Goal: Task Accomplishment & Management: Complete application form

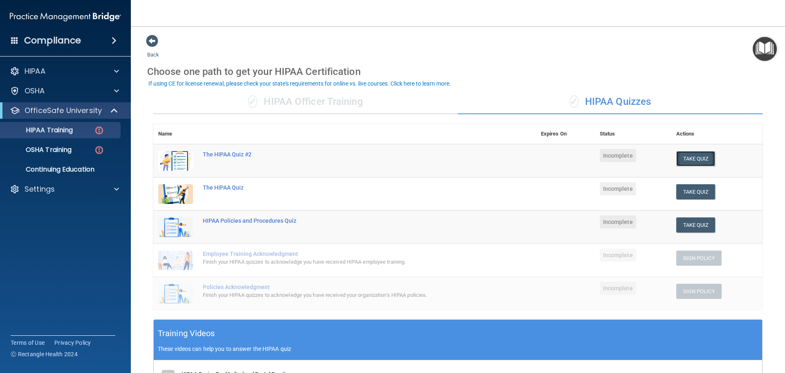
click at [686, 161] on button "Take Quiz" at bounding box center [695, 158] width 39 height 15
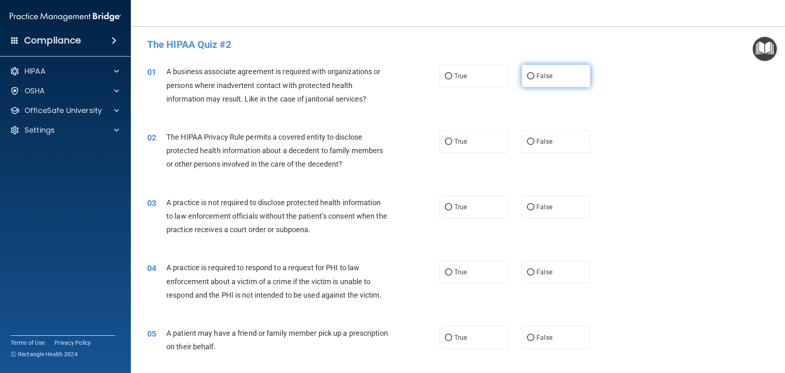
click at [558, 81] on label "False" at bounding box center [556, 76] width 69 height 22
click at [534, 79] on input "False" at bounding box center [530, 76] width 7 height 6
radio input "true"
click at [451, 142] on label "True" at bounding box center [474, 141] width 69 height 22
click at [451, 142] on input "True" at bounding box center [448, 142] width 7 height 6
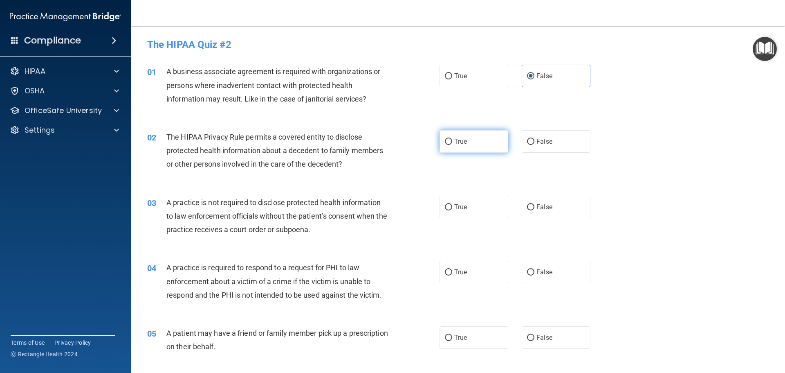
radio input "true"
click at [537, 210] on span "False" at bounding box center [545, 207] width 16 height 8
click at [534, 210] on input "False" at bounding box center [530, 207] width 7 height 6
radio input "true"
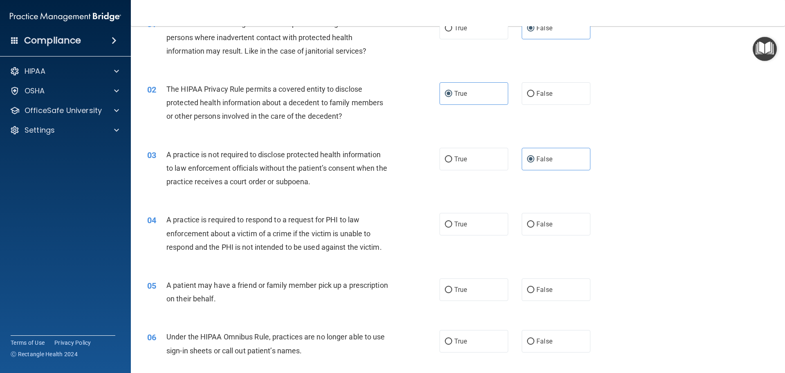
scroll to position [41, 0]
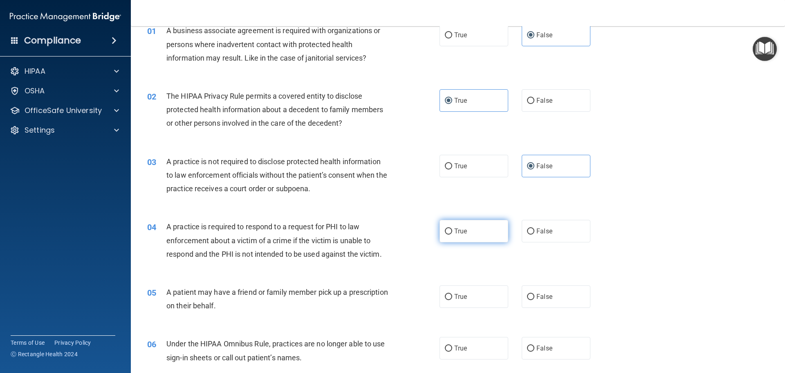
click at [470, 236] on label "True" at bounding box center [474, 231] width 69 height 22
click at [452, 234] on input "True" at bounding box center [448, 231] width 7 height 6
radio input "true"
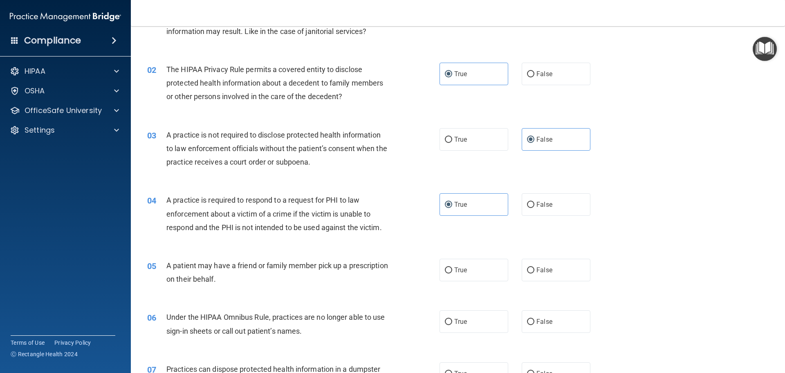
scroll to position [82, 0]
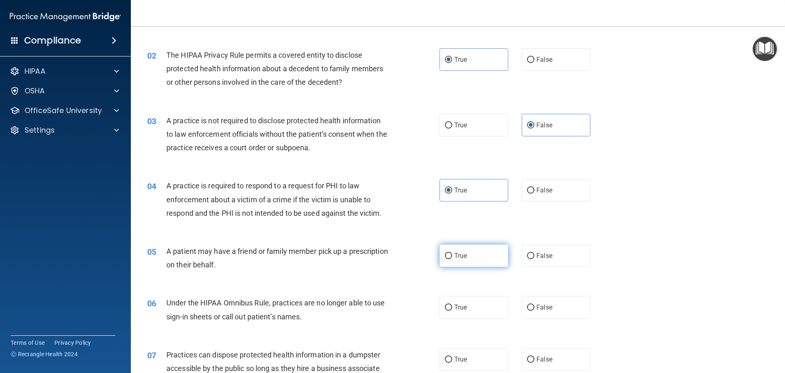
click at [462, 262] on label "True" at bounding box center [474, 255] width 69 height 22
click at [452, 259] on input "True" at bounding box center [448, 256] width 7 height 6
radio input "true"
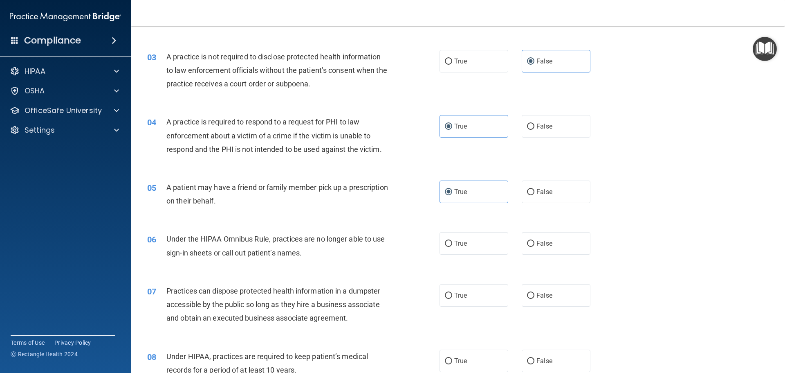
scroll to position [164, 0]
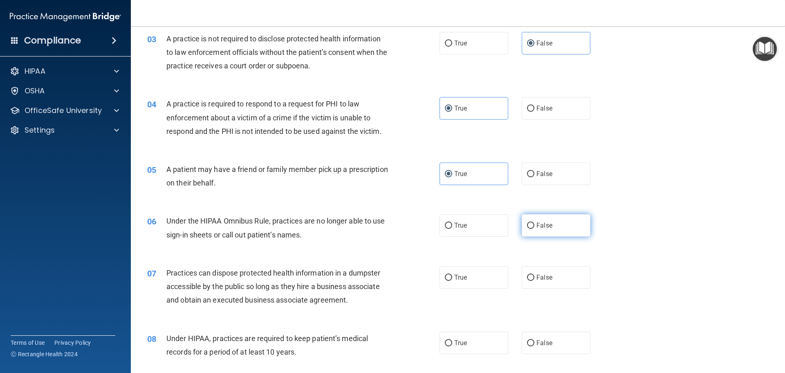
click at [537, 225] on span "False" at bounding box center [545, 225] width 16 height 8
click at [534, 225] on input "False" at bounding box center [530, 225] width 7 height 6
radio input "true"
click at [541, 274] on span "False" at bounding box center [545, 277] width 16 height 8
click at [534, 274] on input "False" at bounding box center [530, 277] width 7 height 6
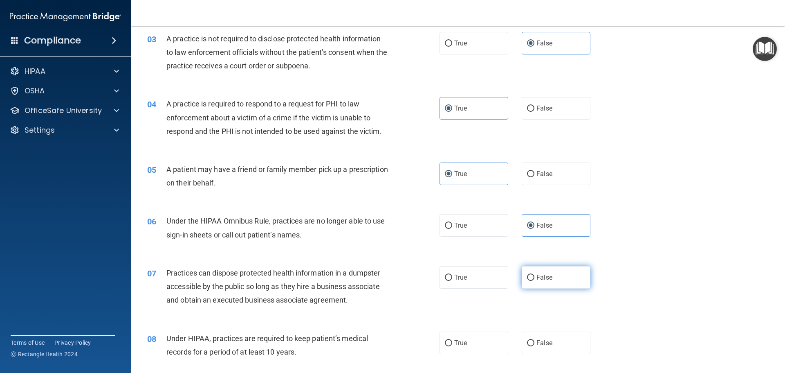
radio input "true"
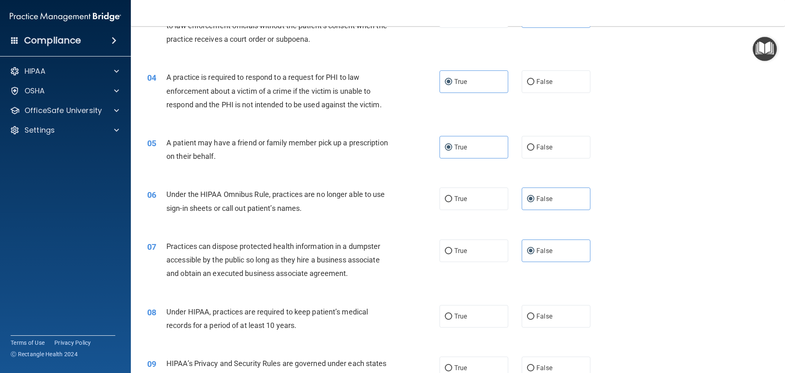
scroll to position [204, 0]
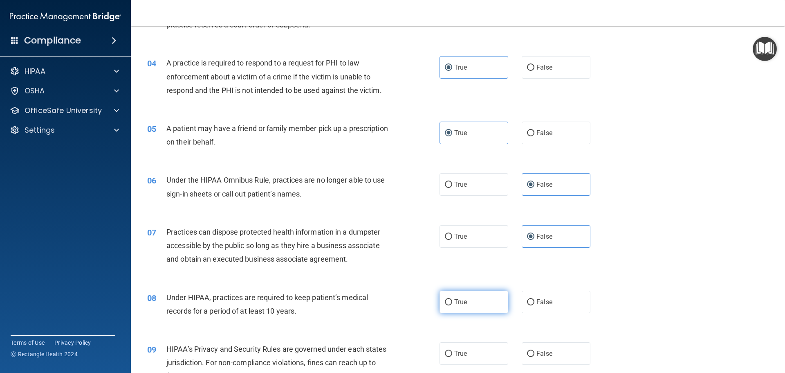
click at [463, 312] on label "True" at bounding box center [474, 301] width 69 height 22
click at [452, 305] on input "True" at bounding box center [448, 302] width 7 height 6
radio input "true"
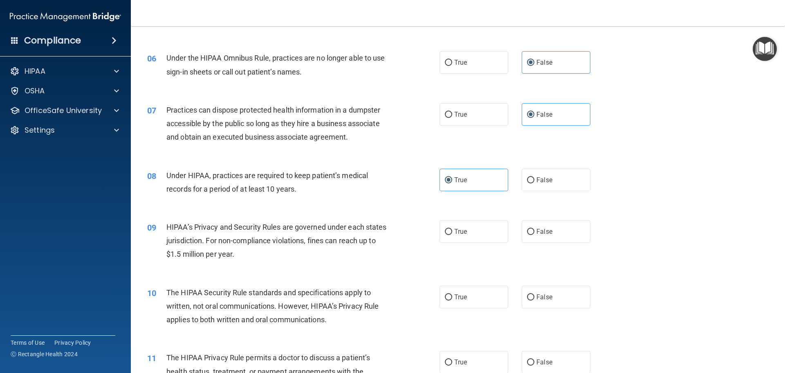
scroll to position [327, 0]
click at [555, 233] on label "False" at bounding box center [556, 230] width 69 height 22
click at [534, 233] on input "False" at bounding box center [530, 231] width 7 height 6
radio input "true"
click at [478, 231] on label "True" at bounding box center [474, 230] width 69 height 22
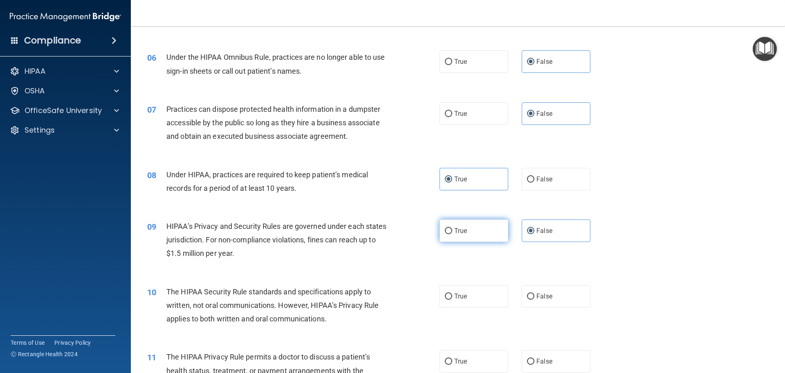
click at [452, 231] on input "True" at bounding box center [448, 231] width 7 height 6
radio input "true"
radio input "false"
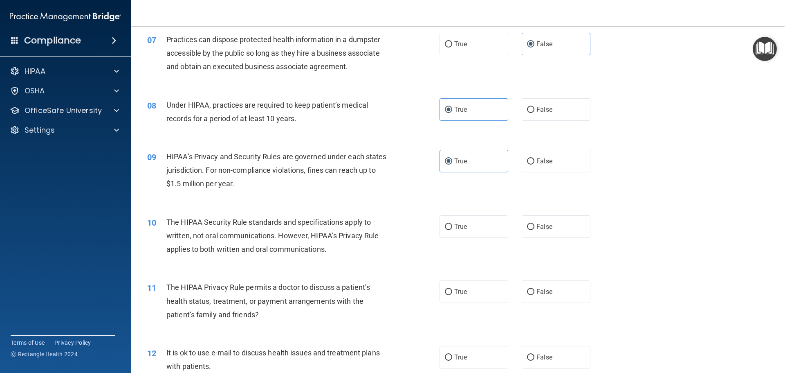
scroll to position [409, 0]
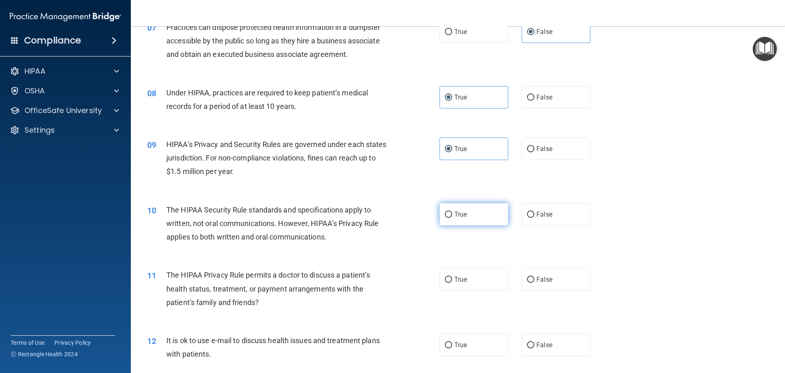
click at [468, 213] on label "True" at bounding box center [474, 214] width 69 height 22
click at [452, 213] on input "True" at bounding box center [448, 214] width 7 height 6
radio input "true"
click at [550, 286] on label "False" at bounding box center [556, 279] width 69 height 22
click at [534, 283] on input "False" at bounding box center [530, 279] width 7 height 6
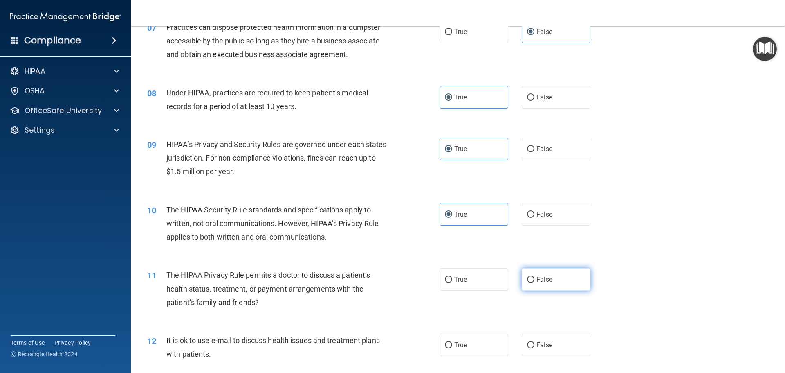
radio input "true"
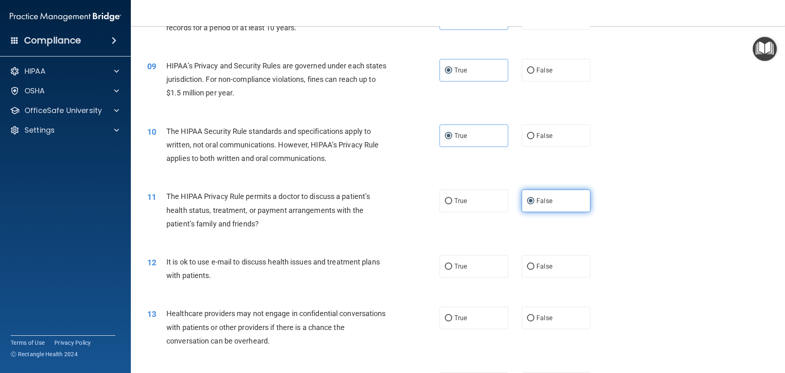
scroll to position [491, 0]
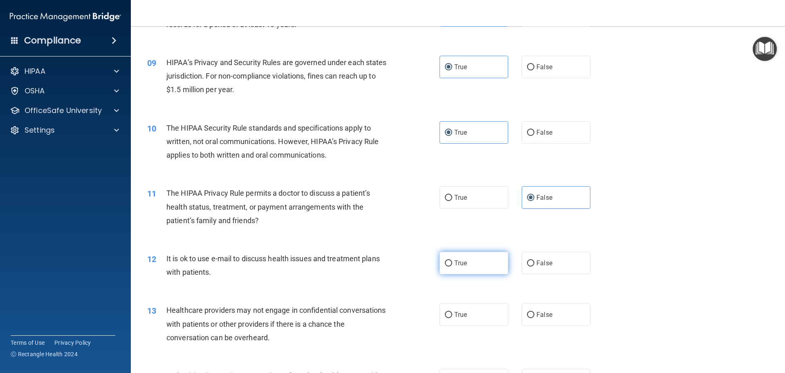
click at [475, 260] on label "True" at bounding box center [474, 262] width 69 height 22
click at [452, 260] on input "True" at bounding box center [448, 263] width 7 height 6
radio input "true"
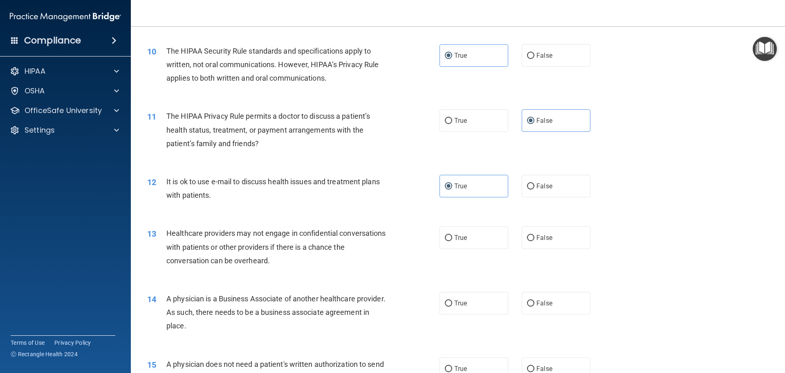
scroll to position [572, 0]
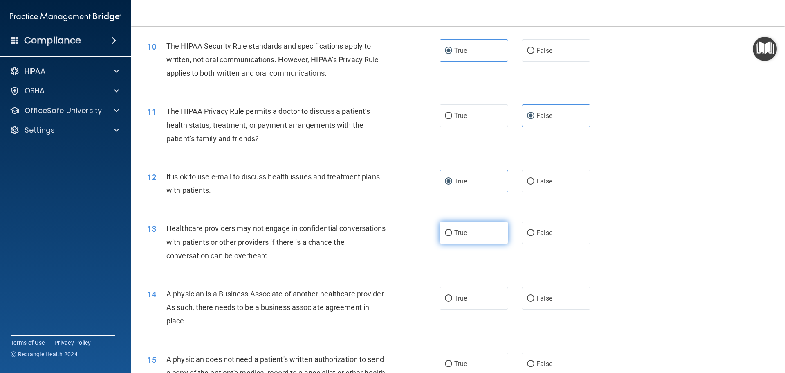
click at [476, 237] on label "True" at bounding box center [474, 232] width 69 height 22
click at [452, 236] on input "True" at bounding box center [448, 233] width 7 height 6
radio input "true"
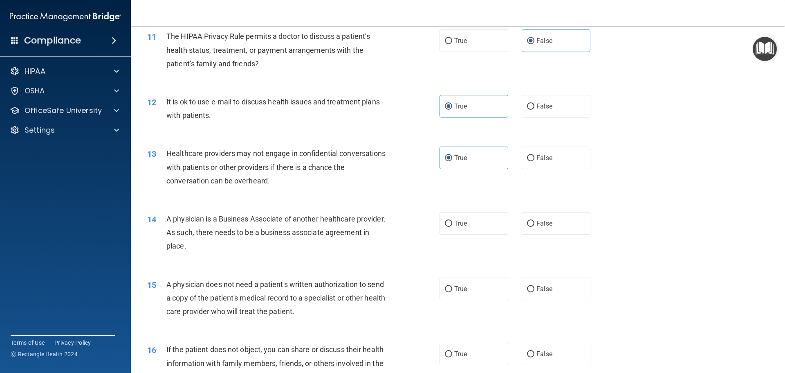
scroll to position [654, 0]
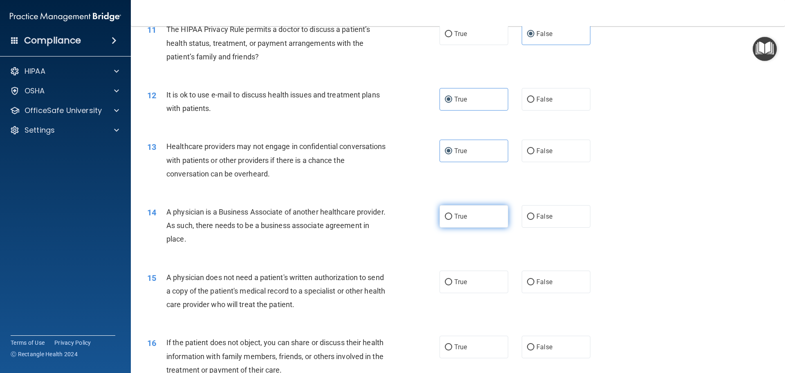
click at [449, 215] on input "True" at bounding box center [448, 216] width 7 height 6
radio input "true"
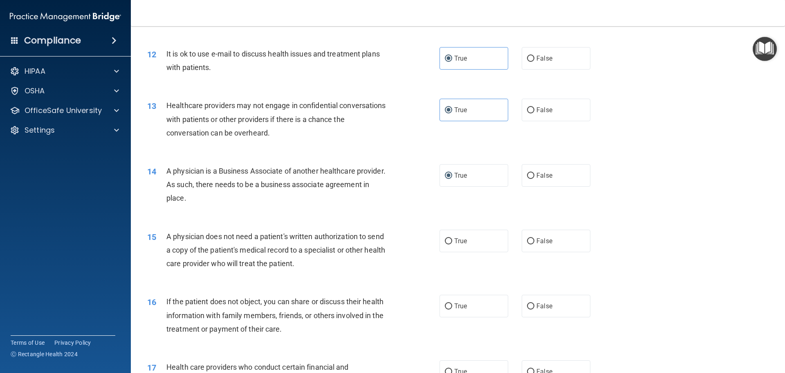
scroll to position [777, 0]
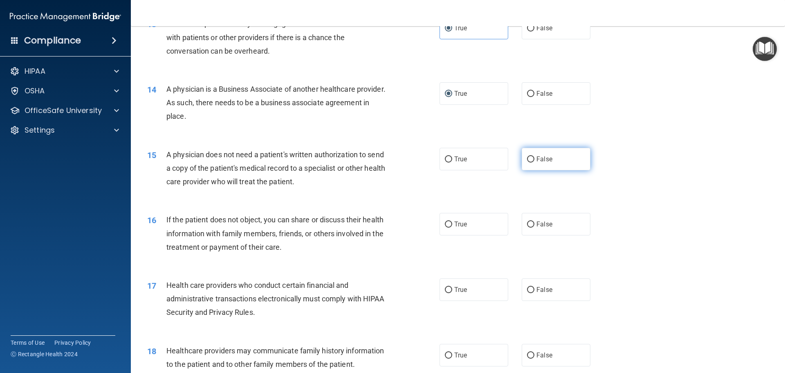
click at [549, 164] on label "False" at bounding box center [556, 159] width 69 height 22
click at [534, 162] on input "False" at bounding box center [530, 159] width 7 height 6
radio input "true"
click at [527, 227] on input "False" at bounding box center [530, 224] width 7 height 6
radio input "true"
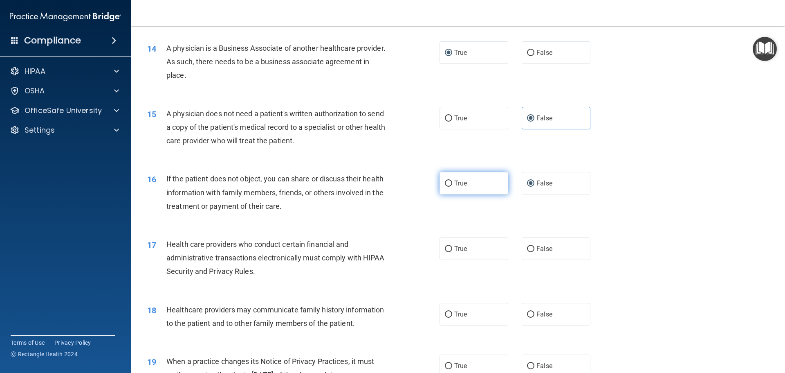
scroll to position [859, 0]
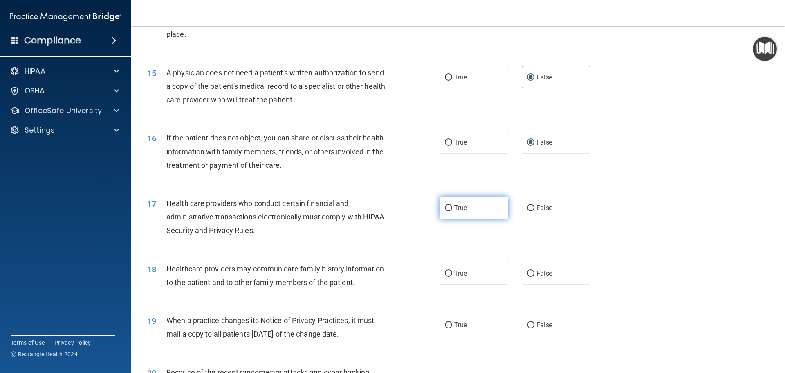
click at [482, 216] on label "True" at bounding box center [474, 207] width 69 height 22
click at [452, 211] on input "True" at bounding box center [448, 208] width 7 height 6
radio input "true"
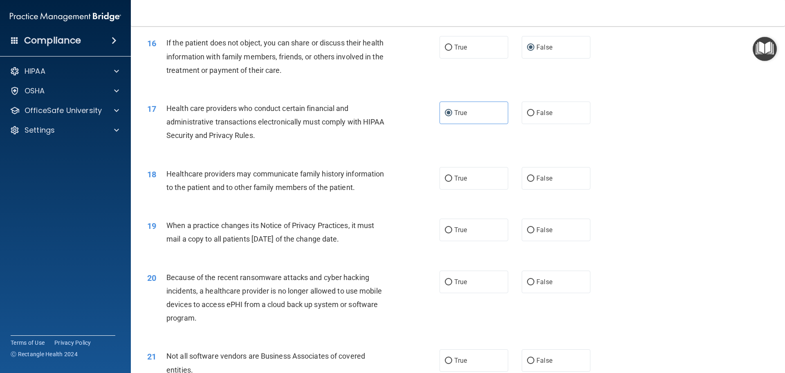
scroll to position [918, 0]
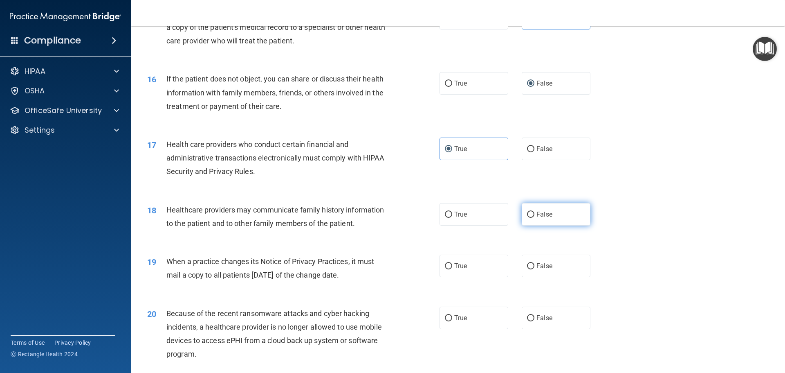
click at [545, 207] on label "False" at bounding box center [556, 214] width 69 height 22
click at [534, 211] on input "False" at bounding box center [530, 214] width 7 height 6
radio input "true"
click at [453, 270] on label "True" at bounding box center [474, 265] width 69 height 22
click at [452, 269] on input "True" at bounding box center [448, 266] width 7 height 6
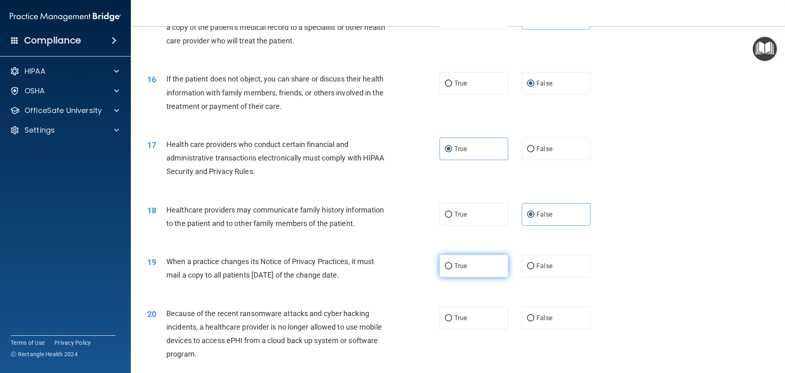
radio input "true"
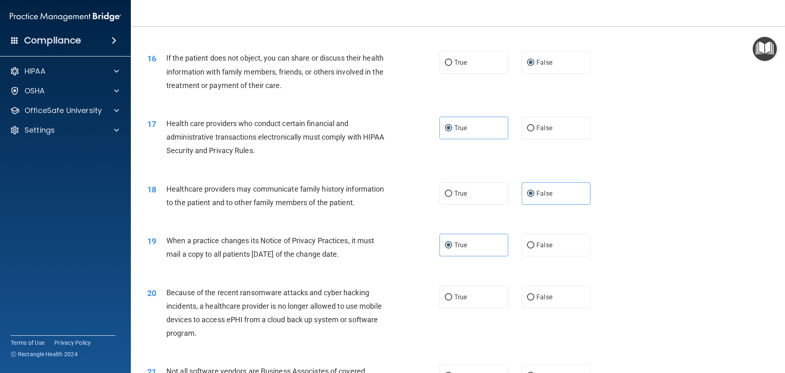
scroll to position [959, 0]
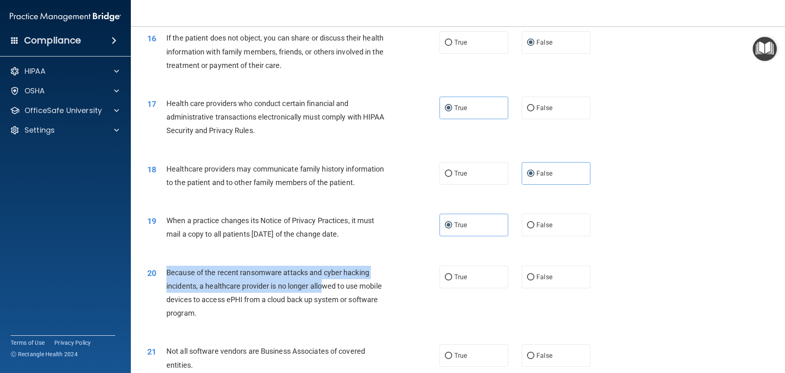
drag, startPoint x: 168, startPoint y: 271, endPoint x: 325, endPoint y: 290, distance: 157.4
click at [325, 290] on div "Because of the recent ransomware attacks and cyber hacking incidents, a healthc…" at bounding box center [280, 292] width 229 height 54
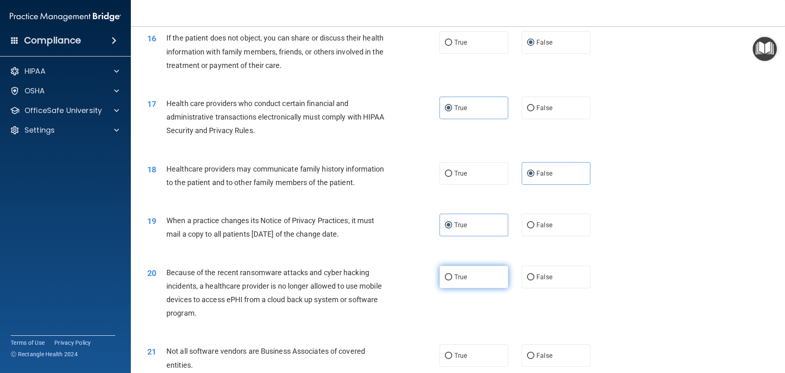
click at [488, 278] on label "True" at bounding box center [474, 276] width 69 height 22
click at [452, 278] on input "True" at bounding box center [448, 277] width 7 height 6
radio input "true"
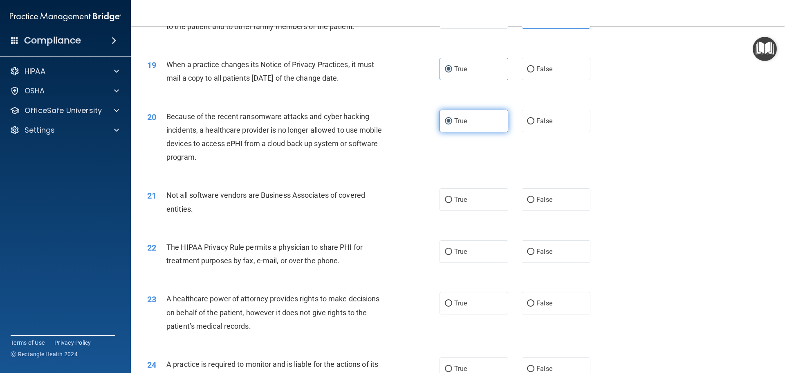
scroll to position [1122, 0]
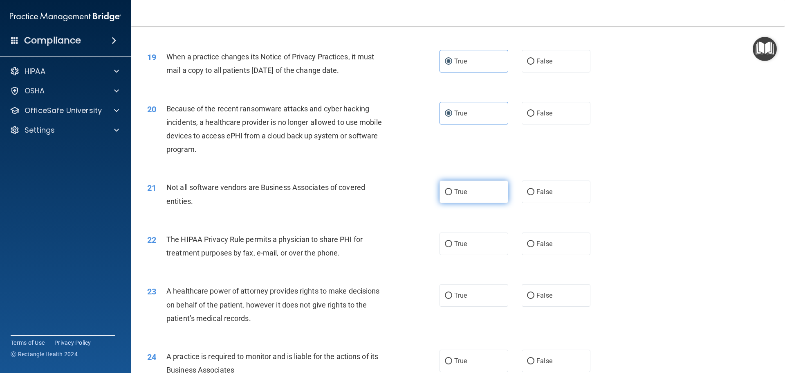
click at [456, 195] on label "True" at bounding box center [474, 191] width 69 height 22
click at [452, 195] on input "True" at bounding box center [448, 192] width 7 height 6
radio input "true"
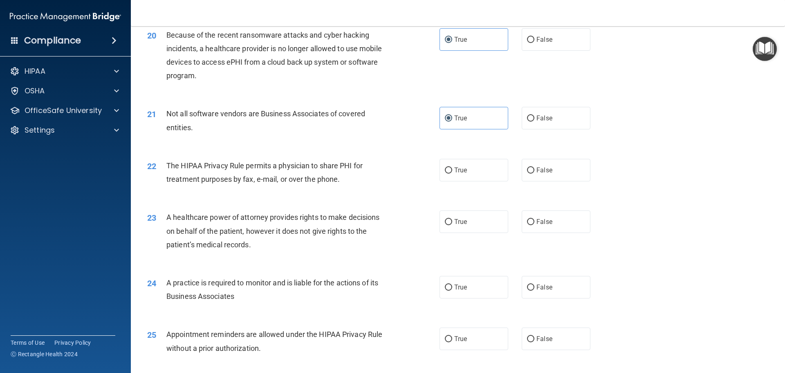
scroll to position [1204, 0]
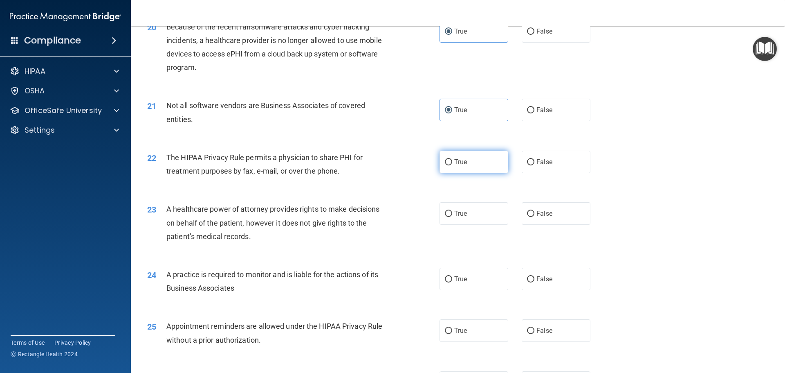
click at [469, 162] on label "True" at bounding box center [474, 161] width 69 height 22
click at [452, 162] on input "True" at bounding box center [448, 162] width 7 height 6
radio input "true"
click at [475, 213] on label "True" at bounding box center [474, 213] width 69 height 22
click at [452, 213] on input "True" at bounding box center [448, 214] width 7 height 6
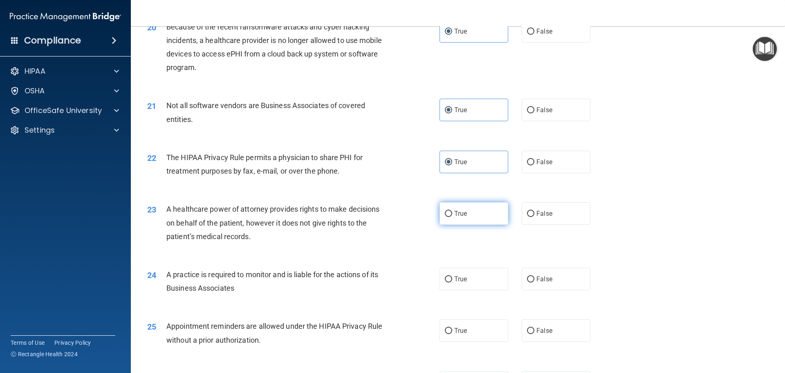
radio input "true"
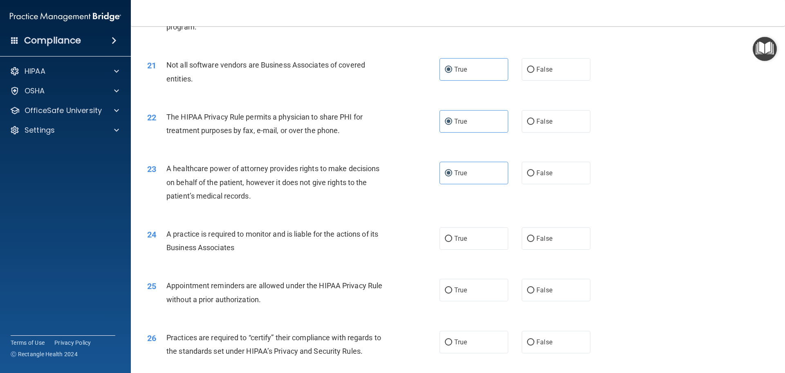
scroll to position [1245, 0]
click at [460, 238] on span "True" at bounding box center [460, 238] width 13 height 8
click at [452, 238] on input "True" at bounding box center [448, 238] width 7 height 6
radio input "true"
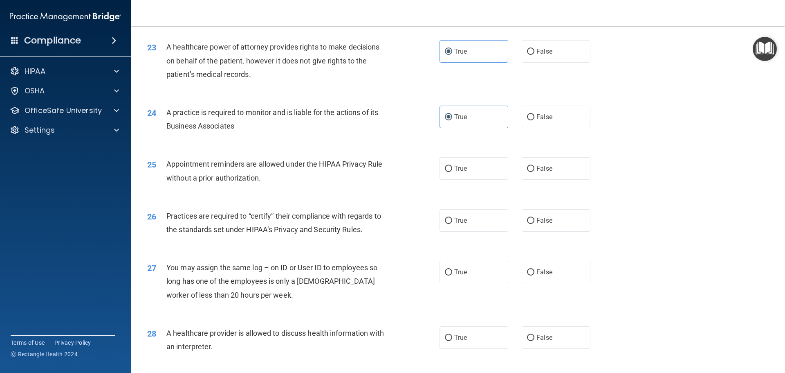
scroll to position [1367, 0]
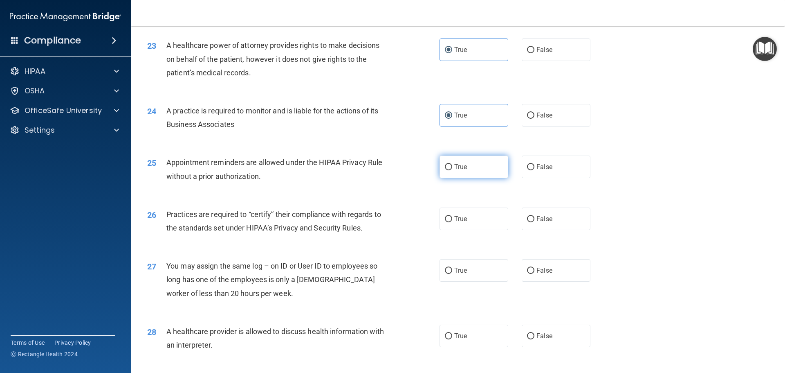
click at [458, 163] on span "True" at bounding box center [460, 167] width 13 height 8
click at [452, 164] on input "True" at bounding box center [448, 167] width 7 height 6
radio input "true"
click at [555, 272] on label "False" at bounding box center [556, 270] width 69 height 22
click at [534, 272] on input "False" at bounding box center [530, 270] width 7 height 6
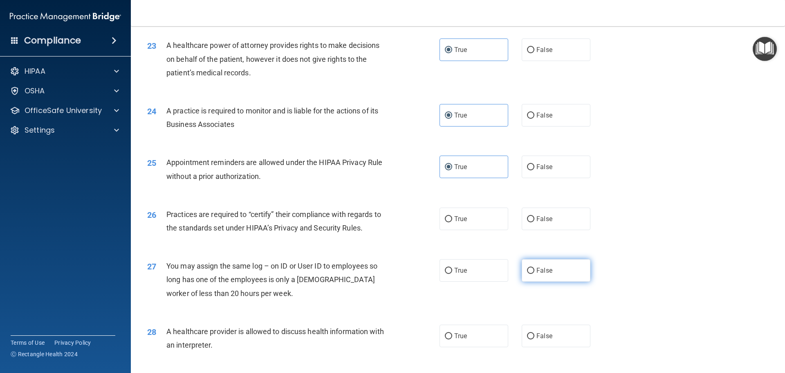
radio input "true"
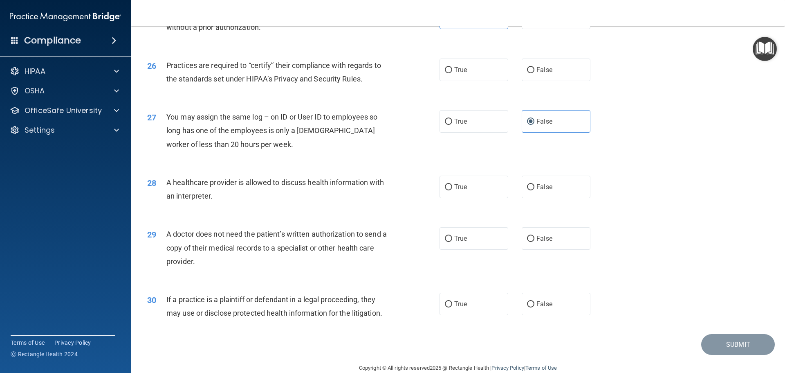
scroll to position [1531, 0]
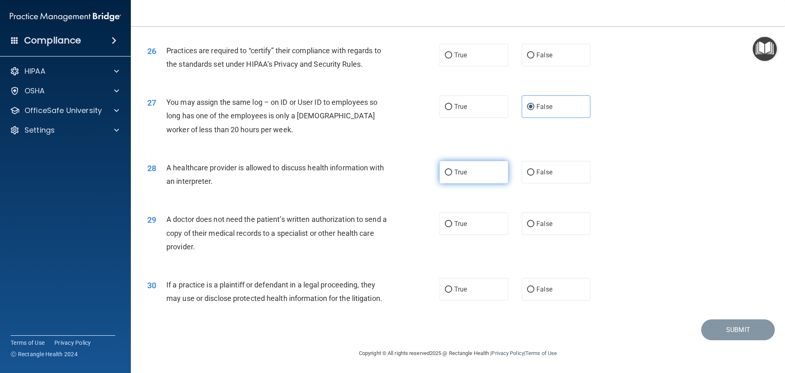
click at [485, 182] on label "True" at bounding box center [474, 172] width 69 height 22
click at [452, 175] on input "True" at bounding box center [448, 172] width 7 height 6
radio input "true"
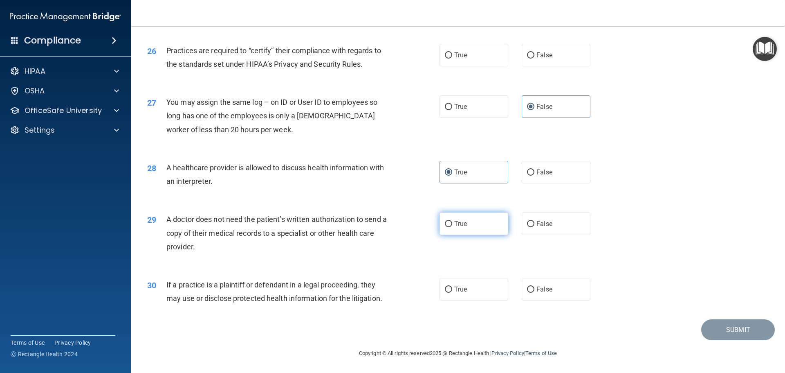
click at [449, 230] on label "True" at bounding box center [474, 223] width 69 height 22
click at [449, 227] on input "True" at bounding box center [448, 224] width 7 height 6
radio input "true"
click at [461, 289] on span "True" at bounding box center [460, 289] width 13 height 8
click at [452, 289] on input "True" at bounding box center [448, 289] width 7 height 6
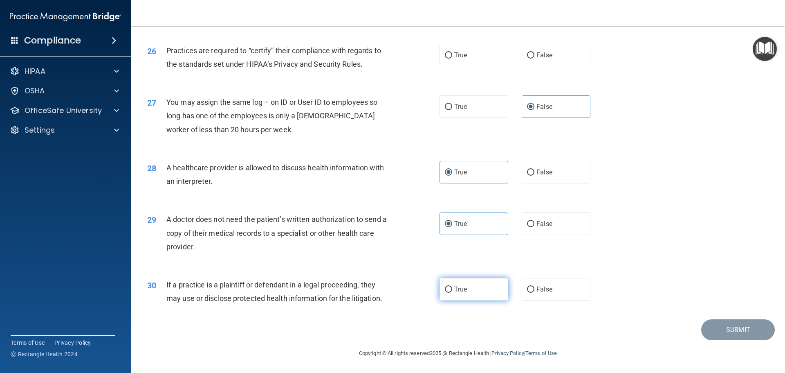
radio input "true"
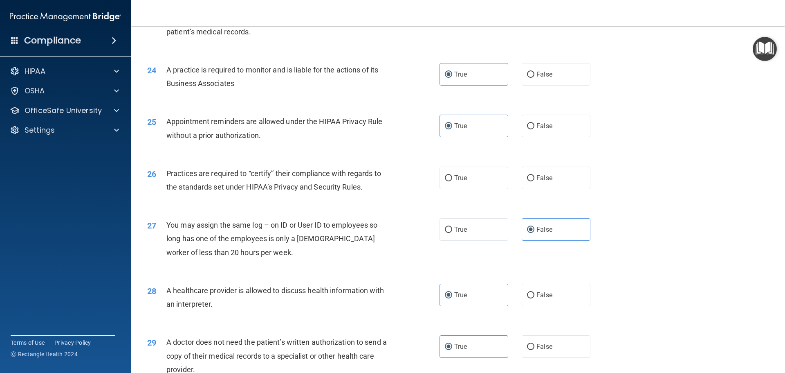
scroll to position [1367, 0]
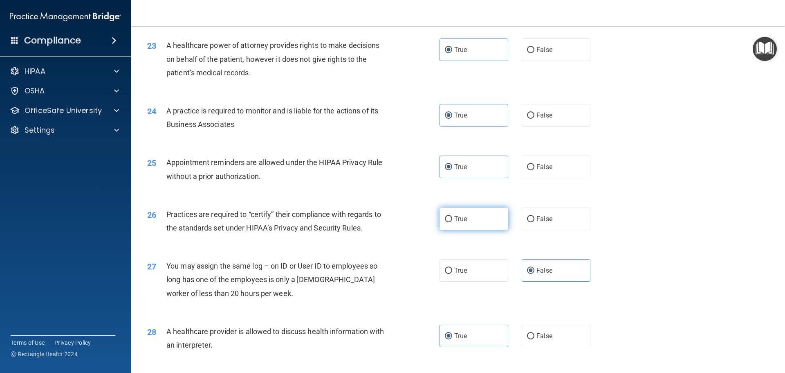
click at [494, 224] on label "True" at bounding box center [474, 218] width 69 height 22
click at [452, 222] on input "True" at bounding box center [448, 219] width 7 height 6
radio input "true"
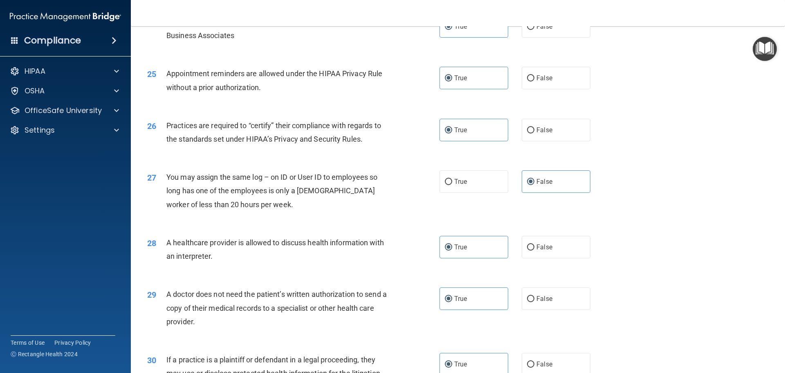
scroll to position [1531, 0]
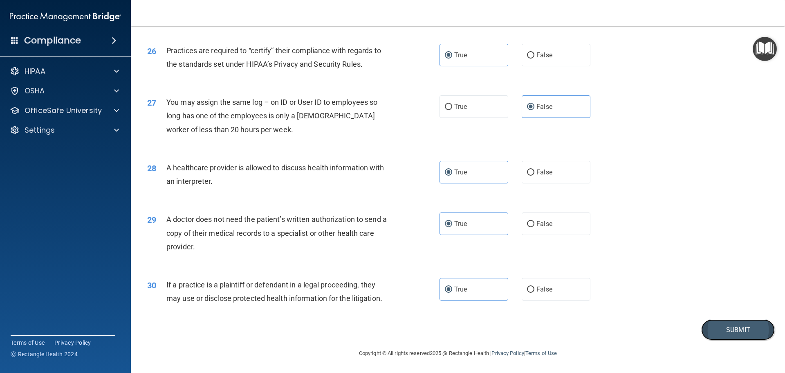
click at [745, 332] on button "Submit" at bounding box center [738, 329] width 74 height 21
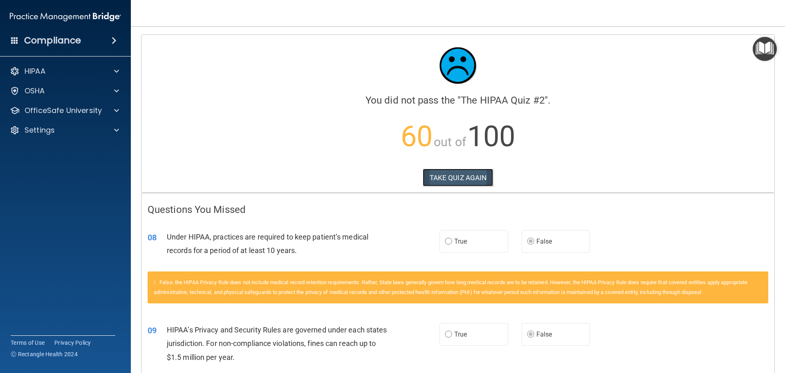
click at [458, 176] on button "TAKE QUIZ AGAIN" at bounding box center [458, 177] width 71 height 18
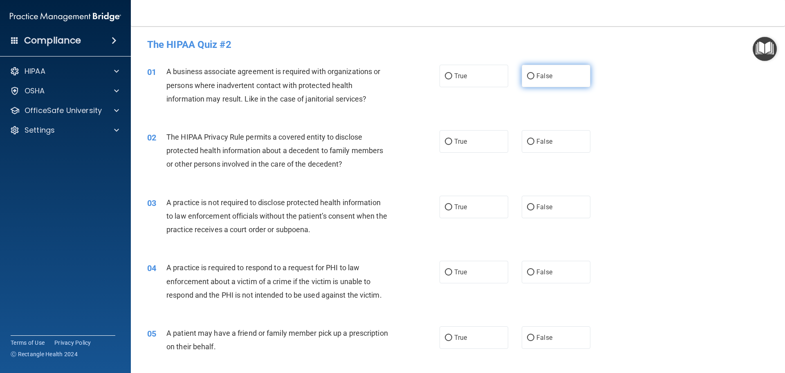
click at [537, 74] on span "False" at bounding box center [545, 76] width 16 height 8
click at [534, 74] on input "False" at bounding box center [530, 76] width 7 height 6
radio input "true"
click at [475, 142] on label "True" at bounding box center [474, 141] width 69 height 22
click at [452, 142] on input "True" at bounding box center [448, 142] width 7 height 6
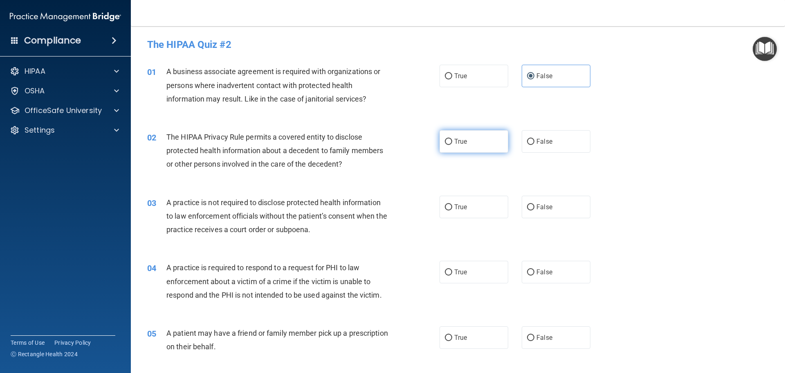
radio input "true"
click at [576, 210] on label "False" at bounding box center [556, 206] width 69 height 22
click at [534, 210] on input "False" at bounding box center [530, 207] width 7 height 6
radio input "true"
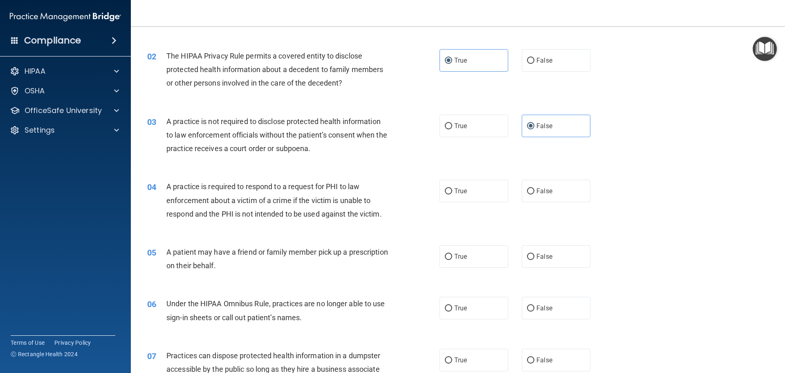
scroll to position [82, 0]
click at [454, 189] on span "True" at bounding box center [460, 190] width 13 height 8
click at [452, 189] on input "True" at bounding box center [448, 190] width 7 height 6
radio input "true"
click at [461, 257] on span "True" at bounding box center [460, 255] width 13 height 8
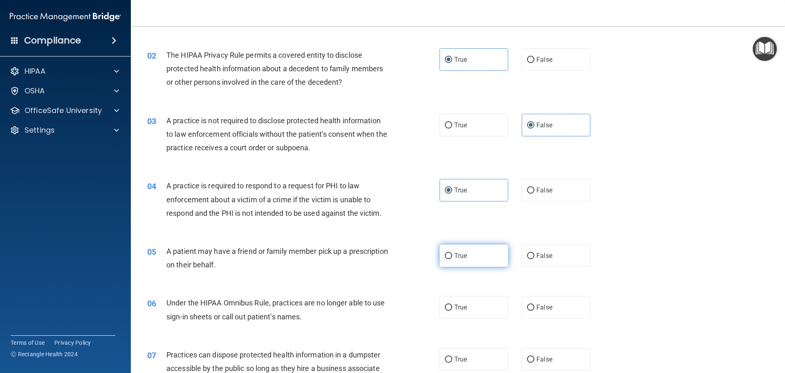
click at [452, 257] on input "True" at bounding box center [448, 256] width 7 height 6
radio input "true"
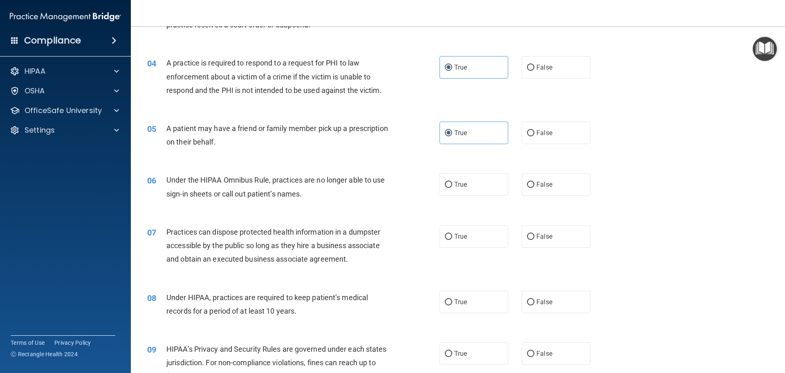
scroll to position [245, 0]
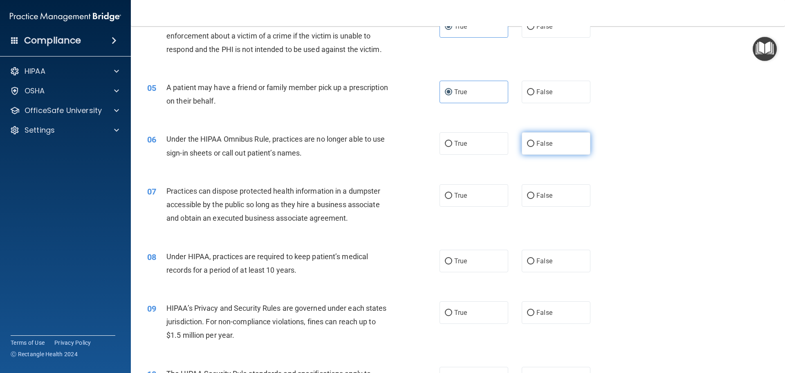
click at [560, 141] on label "False" at bounding box center [556, 143] width 69 height 22
click at [534, 141] on input "False" at bounding box center [530, 144] width 7 height 6
radio input "true"
click at [538, 194] on span "False" at bounding box center [545, 195] width 16 height 8
click at [534, 194] on input "False" at bounding box center [530, 196] width 7 height 6
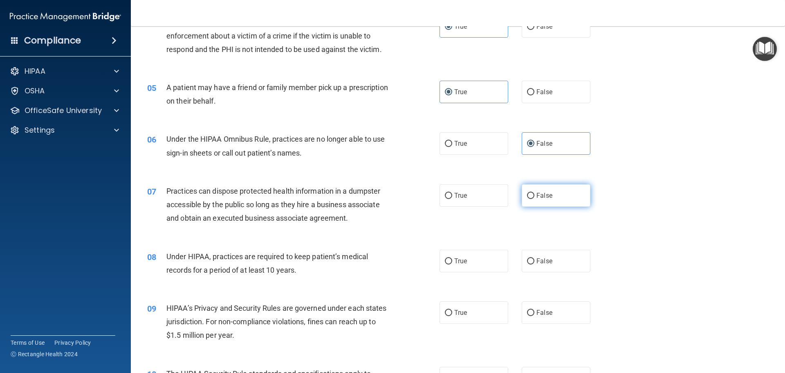
radio input "true"
click at [476, 262] on label "True" at bounding box center [474, 260] width 69 height 22
click at [452, 262] on input "True" at bounding box center [448, 261] width 7 height 6
radio input "true"
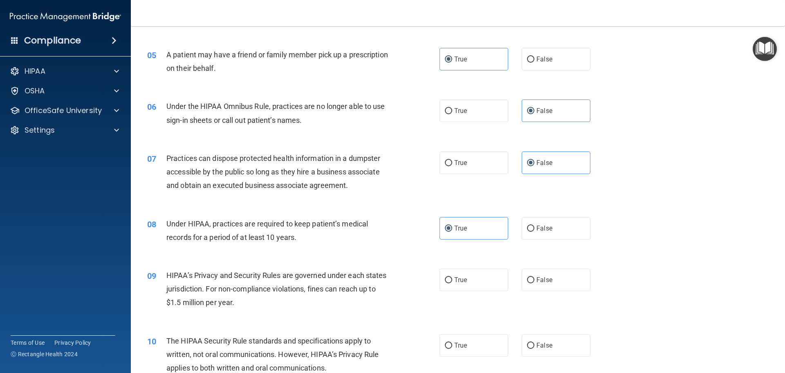
scroll to position [327, 0]
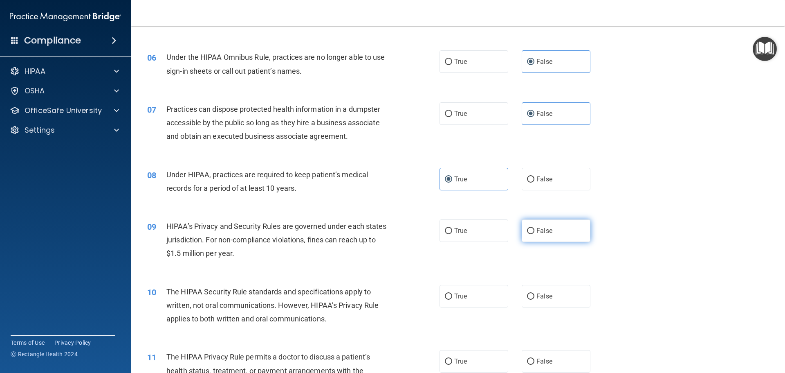
click at [541, 231] on span "False" at bounding box center [545, 231] width 16 height 8
click at [534, 231] on input "False" at bounding box center [530, 231] width 7 height 6
radio input "true"
click at [462, 229] on span "True" at bounding box center [460, 231] width 13 height 8
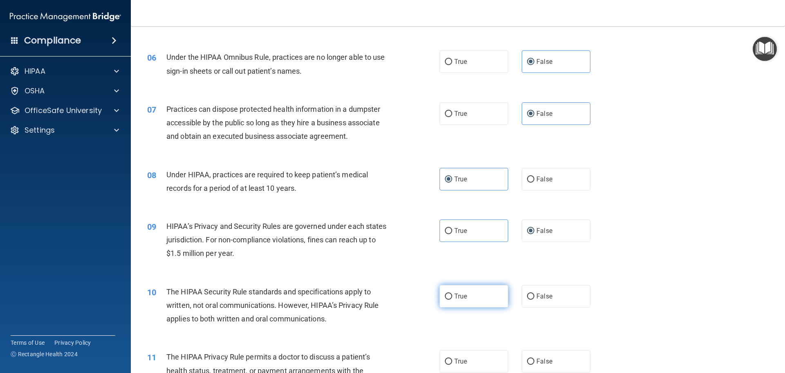
click at [468, 299] on label "True" at bounding box center [474, 296] width 69 height 22
click at [452, 299] on input "True" at bounding box center [448, 296] width 7 height 6
radio input "true"
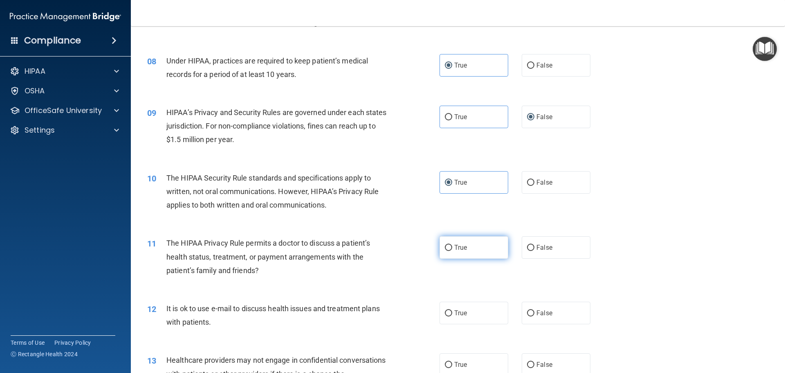
scroll to position [450, 0]
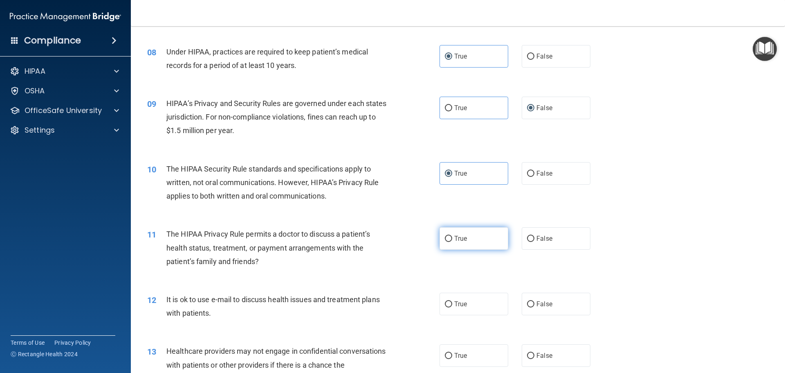
click at [489, 245] on label "True" at bounding box center [474, 238] width 69 height 22
click at [452, 242] on input "True" at bounding box center [448, 239] width 7 height 6
radio input "true"
click at [465, 299] on label "True" at bounding box center [474, 303] width 69 height 22
click at [452, 301] on input "True" at bounding box center [448, 304] width 7 height 6
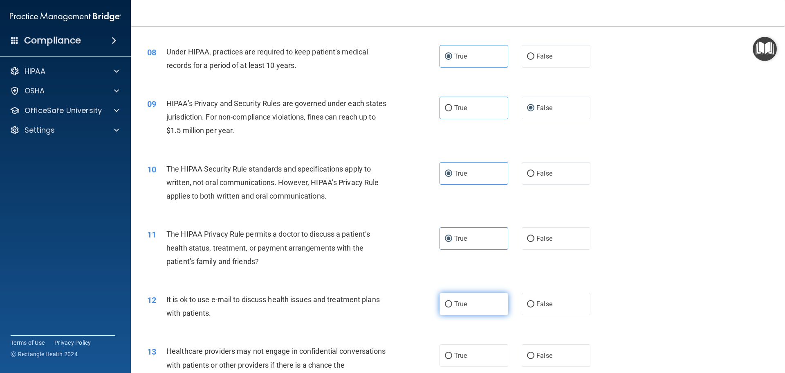
radio input "true"
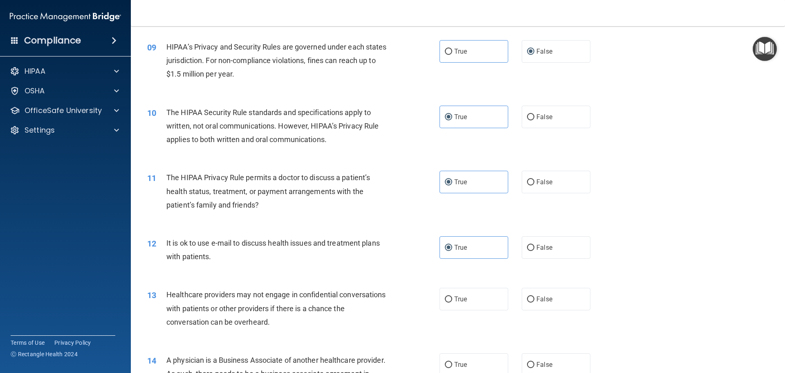
scroll to position [532, 0]
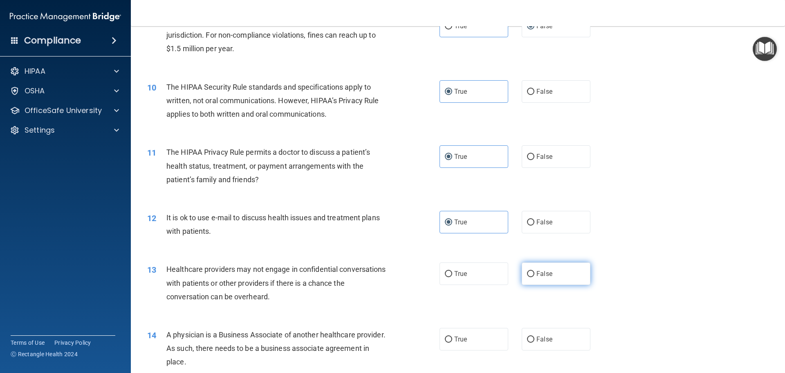
click at [546, 274] on span "False" at bounding box center [545, 273] width 16 height 8
click at [534, 274] on input "False" at bounding box center [530, 274] width 7 height 6
radio input "true"
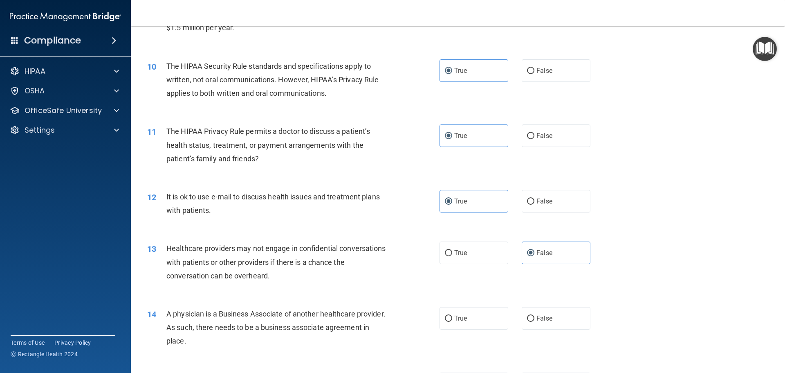
scroll to position [572, 0]
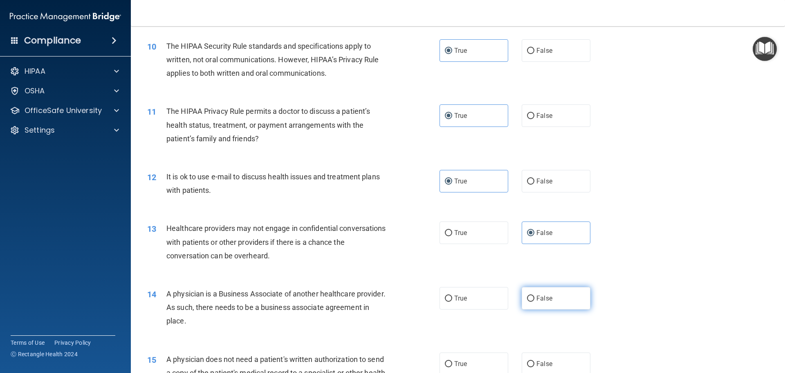
click at [543, 297] on span "False" at bounding box center [545, 298] width 16 height 8
click at [534, 297] on input "False" at bounding box center [530, 298] width 7 height 6
radio input "true"
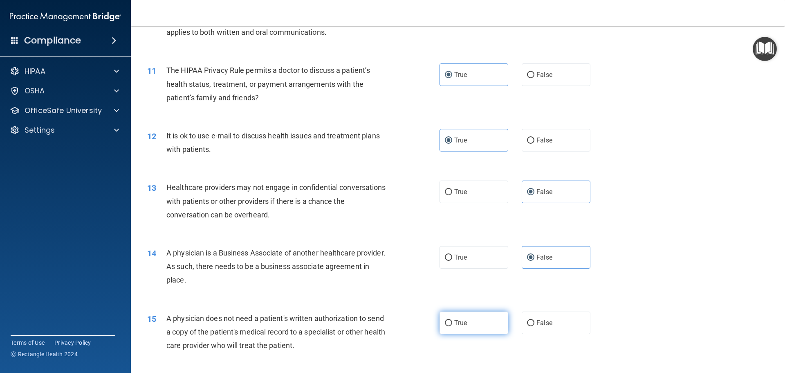
click at [475, 317] on label "True" at bounding box center [474, 322] width 69 height 22
click at [452, 320] on input "True" at bounding box center [448, 323] width 7 height 6
radio input "true"
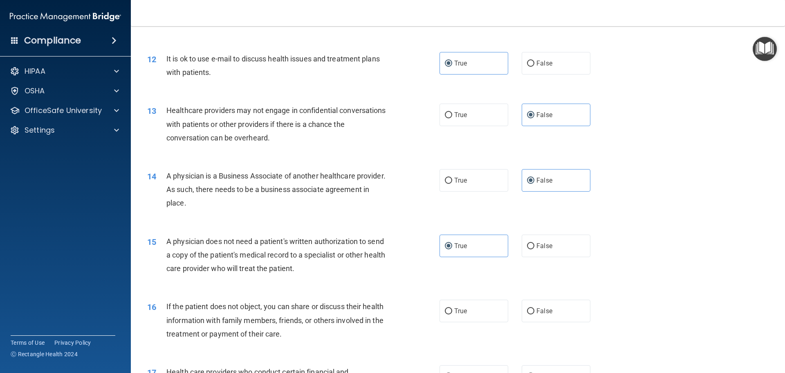
scroll to position [695, 0]
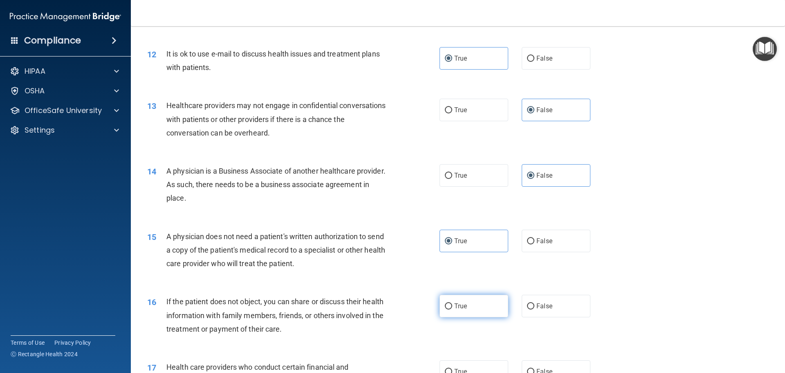
click at [466, 309] on label "True" at bounding box center [474, 305] width 69 height 22
click at [452, 309] on input "True" at bounding box center [448, 306] width 7 height 6
radio input "true"
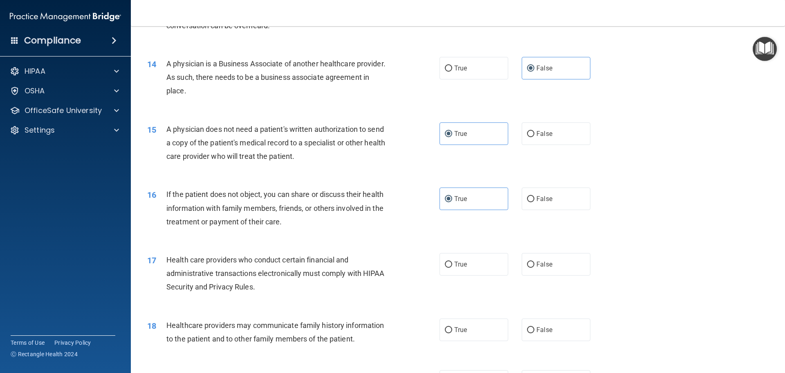
scroll to position [818, 0]
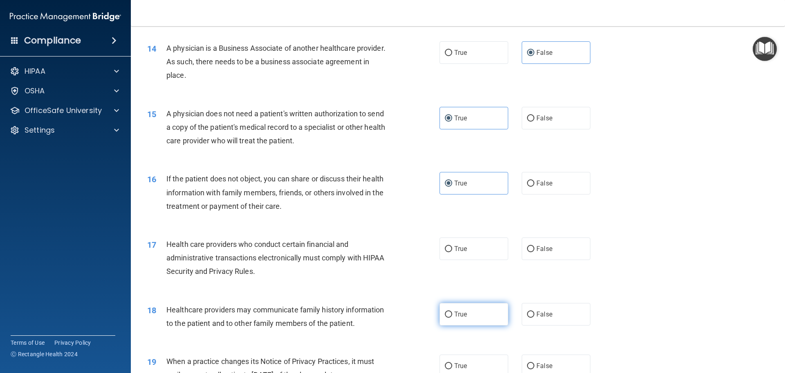
click at [465, 321] on label "True" at bounding box center [474, 314] width 69 height 22
click at [452, 317] on input "True" at bounding box center [448, 314] width 7 height 6
radio input "true"
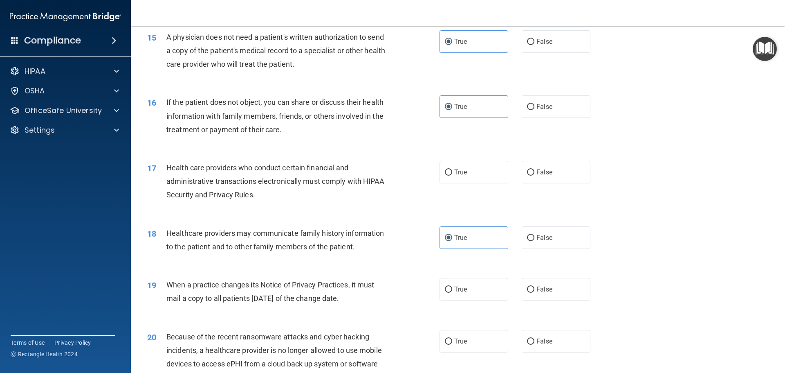
scroll to position [900, 0]
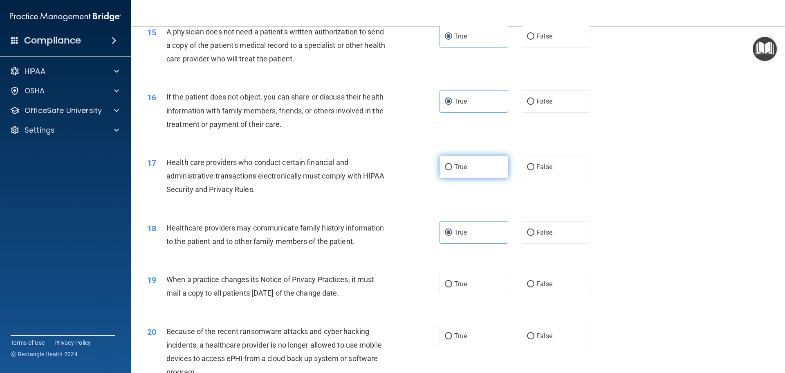
click at [487, 172] on label "True" at bounding box center [474, 166] width 69 height 22
click at [452, 170] on input "True" at bounding box center [448, 167] width 7 height 6
radio input "true"
click at [560, 230] on label "False" at bounding box center [556, 232] width 69 height 22
click at [534, 230] on input "False" at bounding box center [530, 232] width 7 height 6
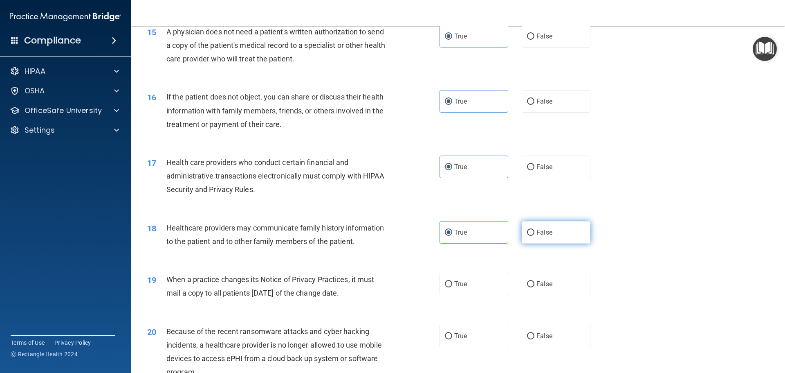
radio input "true"
radio input "false"
click at [557, 285] on label "False" at bounding box center [556, 283] width 69 height 22
click at [534, 285] on input "False" at bounding box center [530, 284] width 7 height 6
radio input "true"
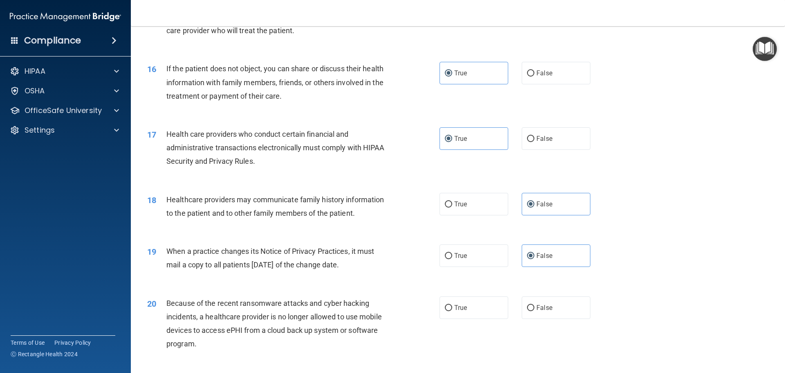
scroll to position [1022, 0]
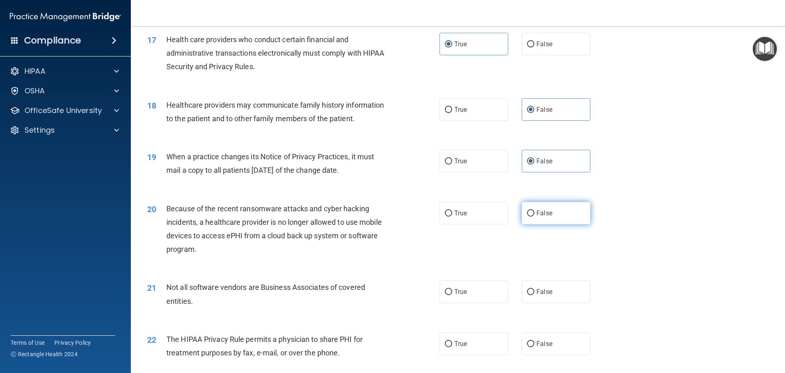
click at [557, 213] on label "False" at bounding box center [556, 213] width 69 height 22
click at [534, 213] on input "False" at bounding box center [530, 213] width 7 height 6
radio input "true"
click at [465, 292] on label "True" at bounding box center [474, 291] width 69 height 22
click at [452, 292] on input "True" at bounding box center [448, 292] width 7 height 6
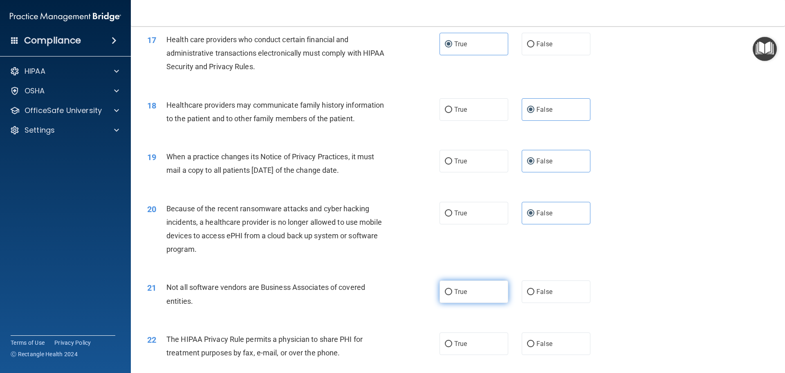
radio input "true"
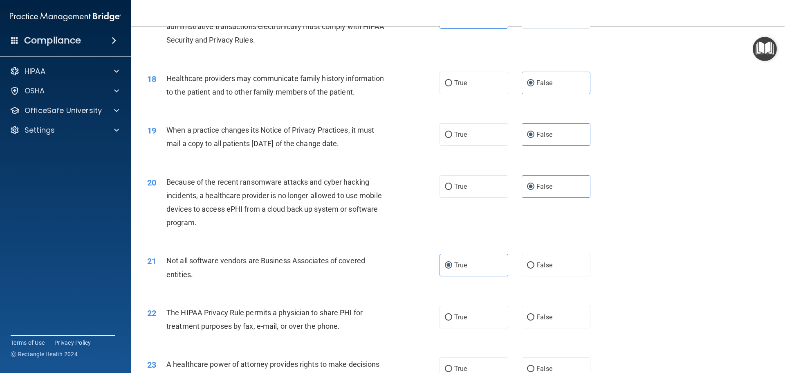
scroll to position [1063, 0]
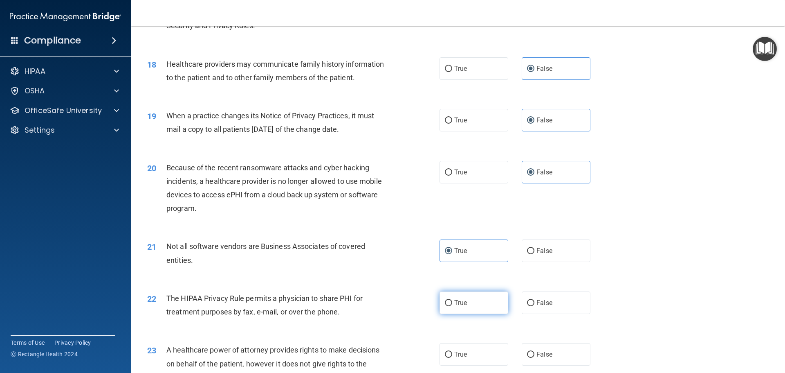
click at [458, 302] on span "True" at bounding box center [460, 303] width 13 height 8
click at [452, 302] on input "True" at bounding box center [448, 303] width 7 height 6
radio input "true"
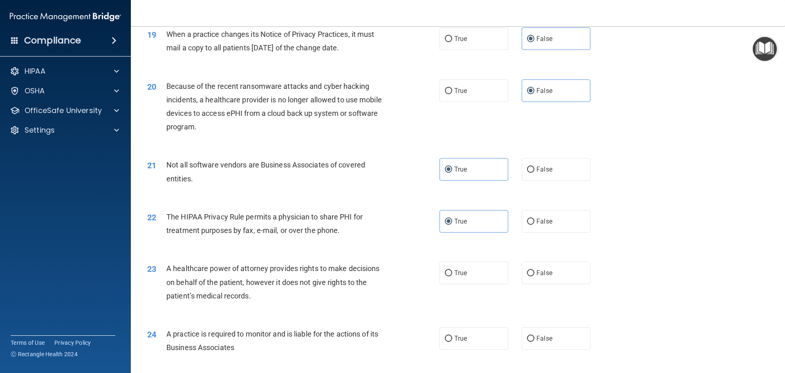
scroll to position [1145, 0]
click at [541, 274] on span "False" at bounding box center [545, 272] width 16 height 8
click at [534, 274] on input "False" at bounding box center [530, 272] width 7 height 6
radio input "true"
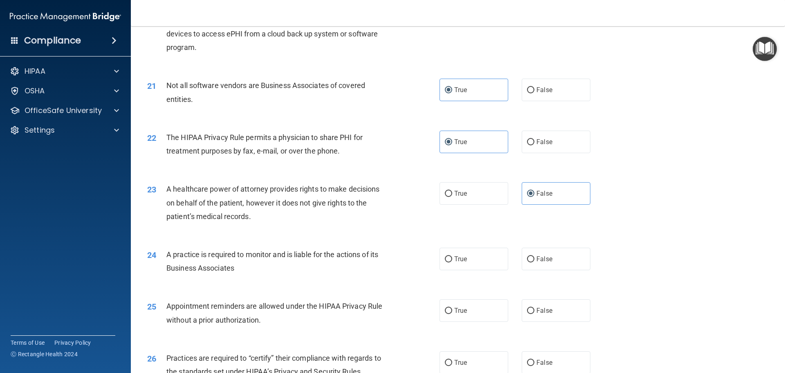
scroll to position [1227, 0]
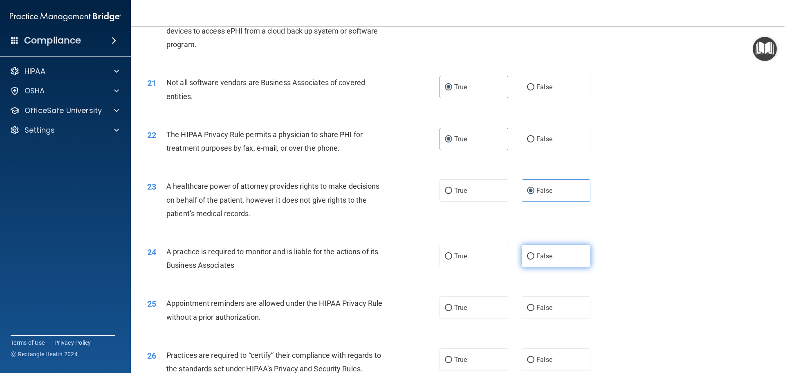
click at [546, 263] on label "False" at bounding box center [556, 256] width 69 height 22
click at [534, 259] on input "False" at bounding box center [530, 256] width 7 height 6
radio input "true"
click at [548, 312] on label "False" at bounding box center [556, 307] width 69 height 22
click at [534, 311] on input "False" at bounding box center [530, 308] width 7 height 6
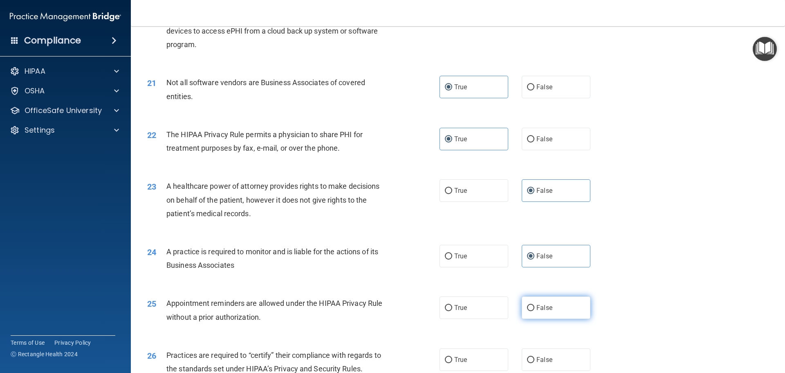
radio input "true"
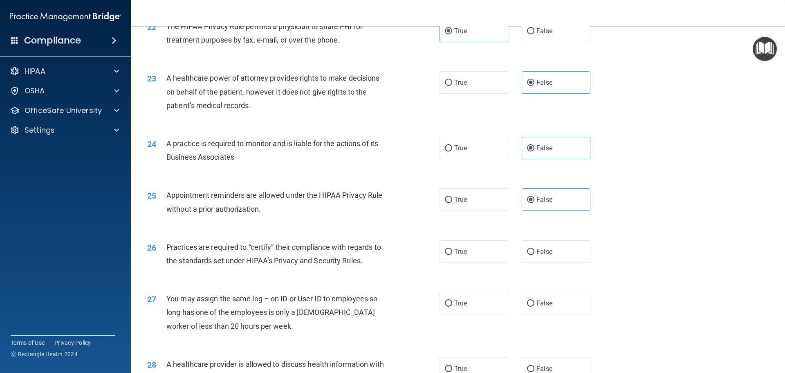
scroll to position [1349, 0]
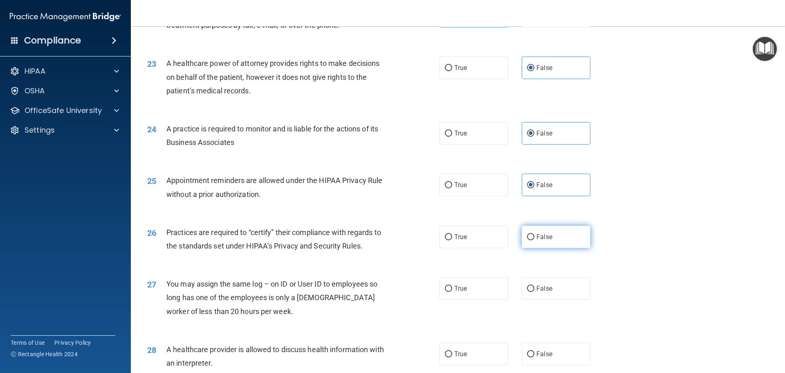
click at [538, 234] on span "False" at bounding box center [545, 237] width 16 height 8
click at [534, 234] on input "False" at bounding box center [530, 237] width 7 height 6
radio input "true"
click at [460, 292] on label "True" at bounding box center [474, 288] width 69 height 22
click at [452, 292] on input "True" at bounding box center [448, 288] width 7 height 6
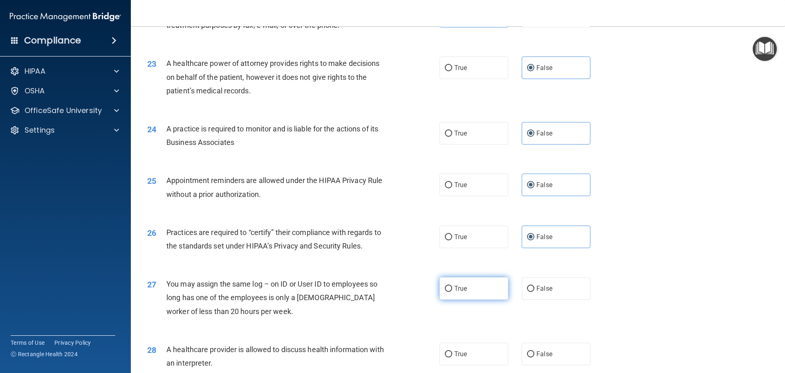
radio input "true"
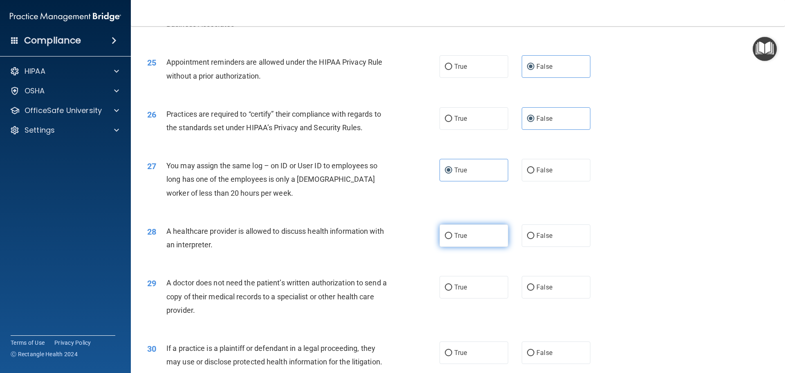
scroll to position [1472, 0]
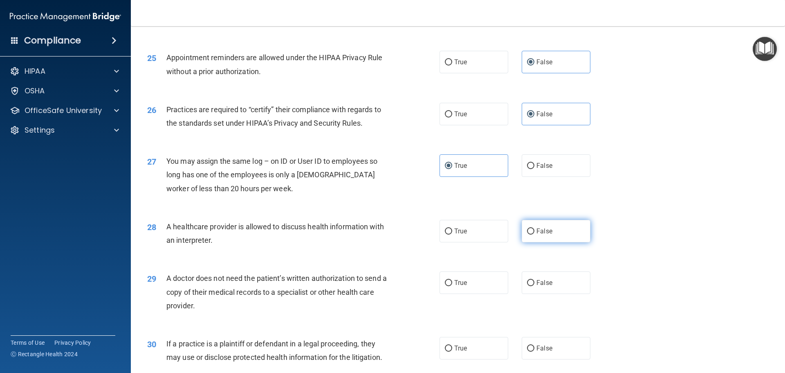
click at [539, 233] on span "False" at bounding box center [545, 231] width 16 height 8
click at [534, 233] on input "False" at bounding box center [530, 231] width 7 height 6
radio input "true"
click at [553, 275] on label "False" at bounding box center [556, 282] width 69 height 22
click at [534, 280] on input "False" at bounding box center [530, 283] width 7 height 6
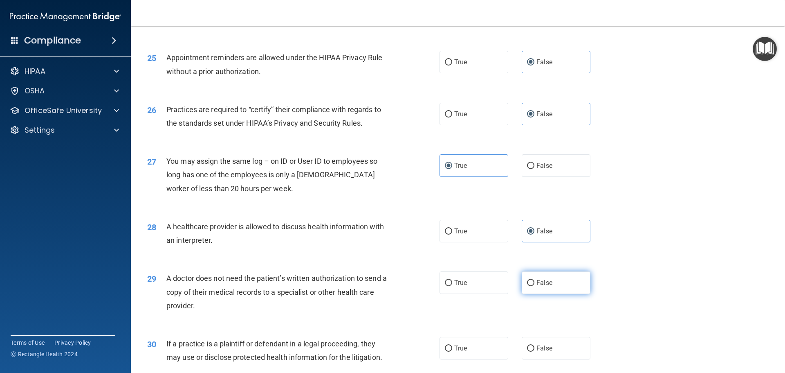
radio input "true"
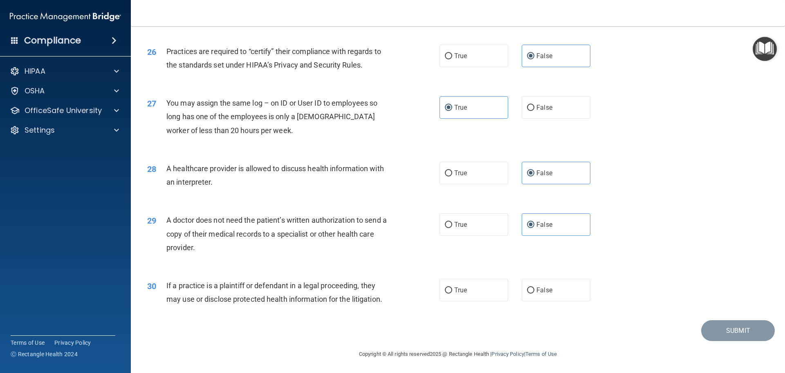
scroll to position [1531, 0]
click at [548, 290] on label "False" at bounding box center [556, 289] width 69 height 22
click at [534, 290] on input "False" at bounding box center [530, 289] width 7 height 6
radio input "true"
click at [753, 333] on button "Submit" at bounding box center [738, 329] width 74 height 21
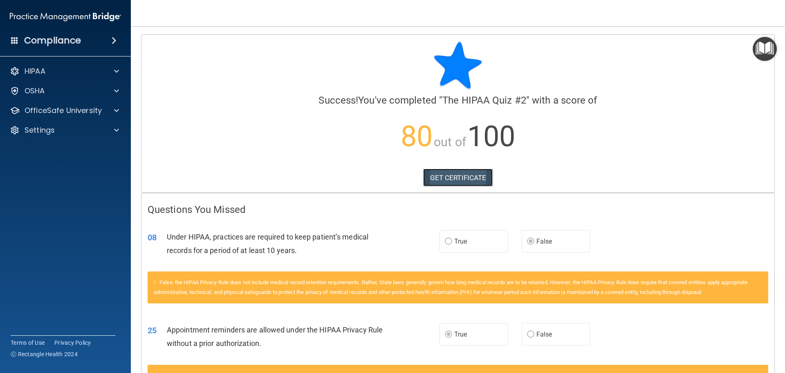
click at [453, 175] on link "GET CERTIFICATE" at bounding box center [458, 177] width 70 height 18
click at [77, 71] on div "HIPAA" at bounding box center [54, 71] width 101 height 10
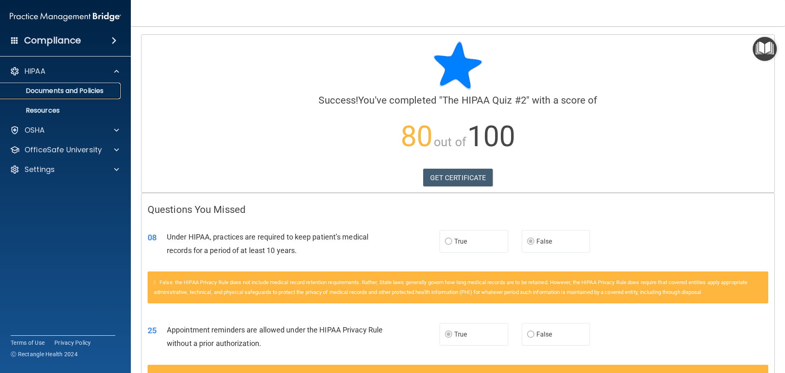
click at [84, 91] on p "Documents and Policies" at bounding box center [61, 91] width 112 height 8
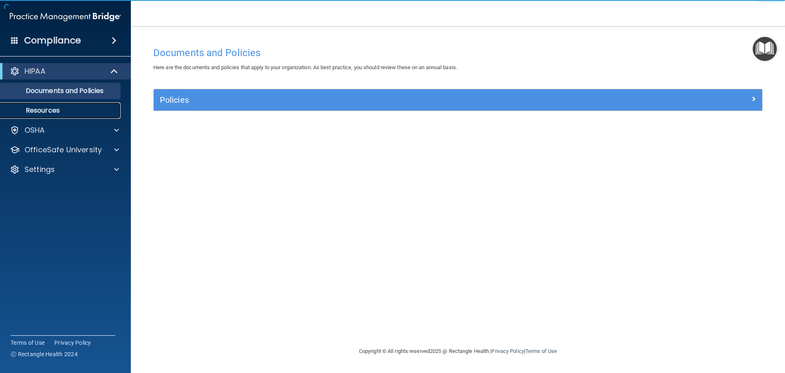
click at [57, 108] on p "Resources" at bounding box center [61, 110] width 112 height 8
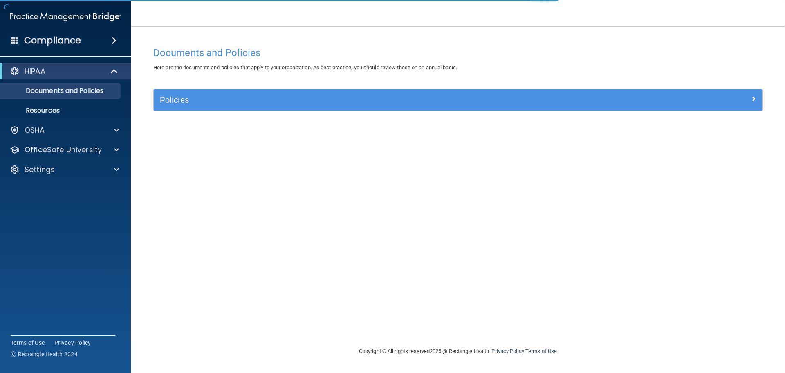
click at [114, 39] on span at bounding box center [114, 41] width 5 height 10
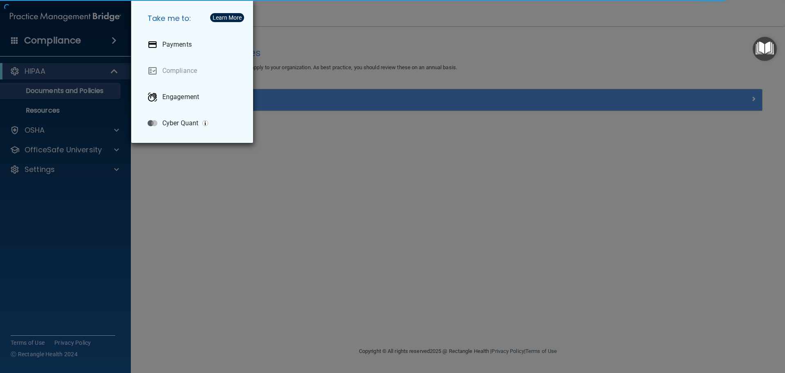
click at [114, 40] on div "Take me to: Payments Compliance Engagement Cyber Quant" at bounding box center [392, 186] width 785 height 373
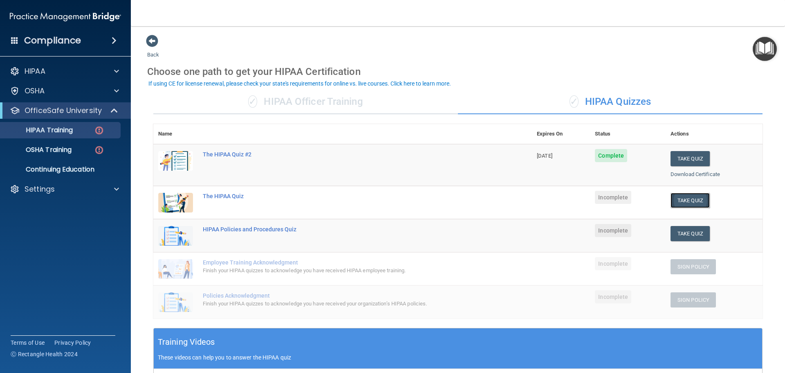
click at [696, 203] on button "Take Quiz" at bounding box center [690, 200] width 39 height 15
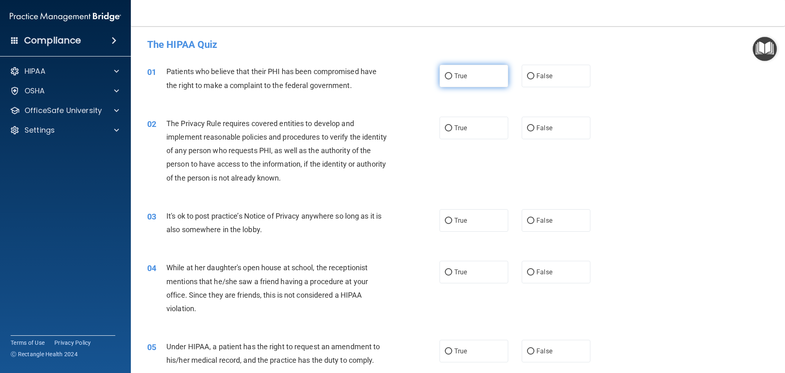
click at [465, 81] on label "True" at bounding box center [474, 76] width 69 height 22
click at [452, 79] on input "True" at bounding box center [448, 76] width 7 height 6
radio input "true"
click at [543, 128] on span "False" at bounding box center [545, 128] width 16 height 8
click at [534, 128] on input "False" at bounding box center [530, 128] width 7 height 6
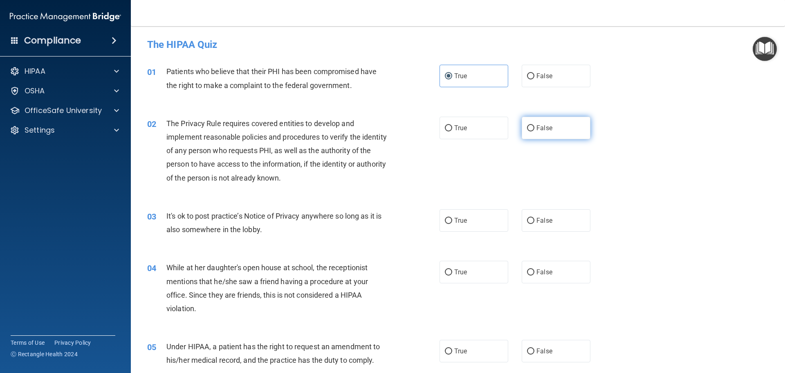
radio input "true"
click at [458, 217] on span "True" at bounding box center [460, 220] width 13 height 8
click at [452, 218] on input "True" at bounding box center [448, 221] width 7 height 6
radio input "true"
click at [548, 273] on span "False" at bounding box center [545, 272] width 16 height 8
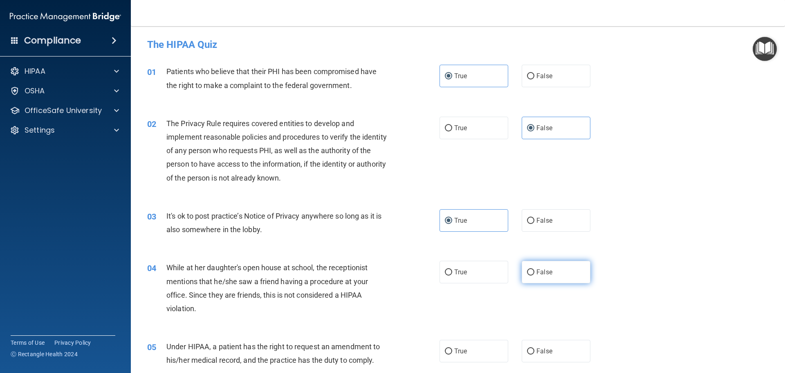
click at [534, 273] on input "False" at bounding box center [530, 272] width 7 height 6
radio input "true"
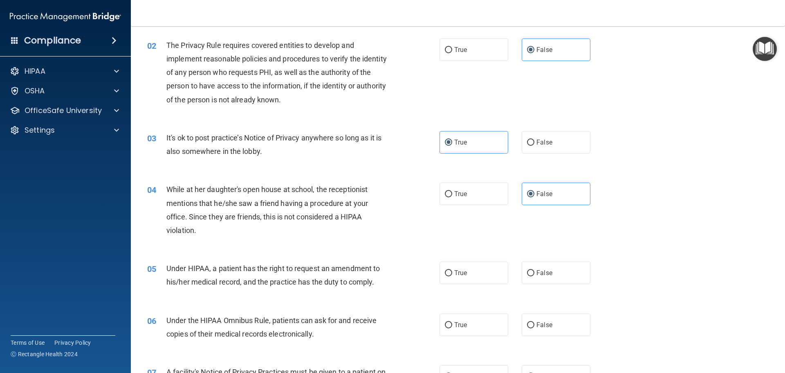
scroll to position [82, 0]
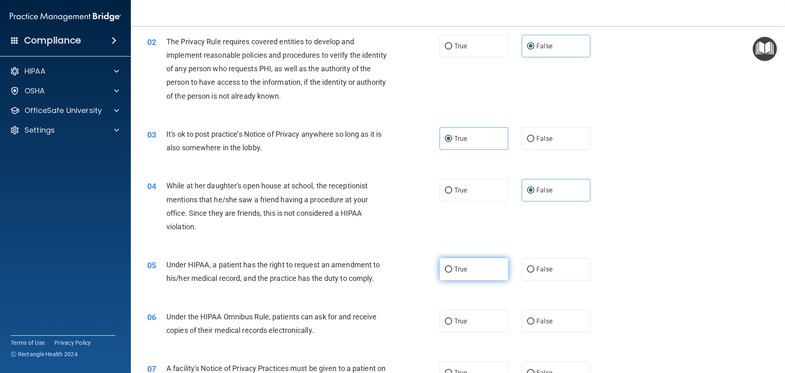
click at [465, 272] on label "True" at bounding box center [474, 269] width 69 height 22
click at [452, 272] on input "True" at bounding box center [448, 269] width 7 height 6
radio input "true"
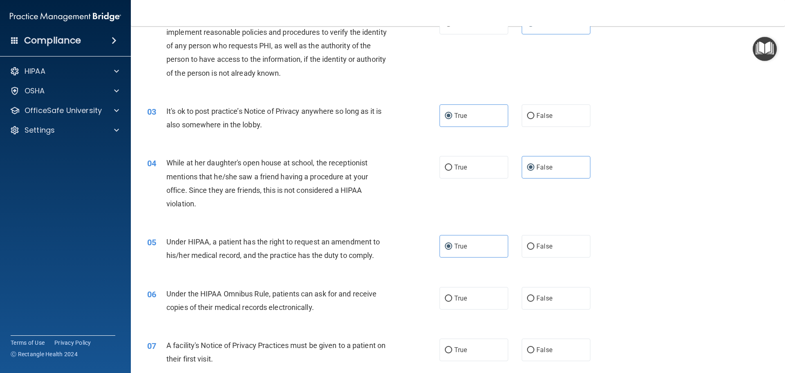
scroll to position [164, 0]
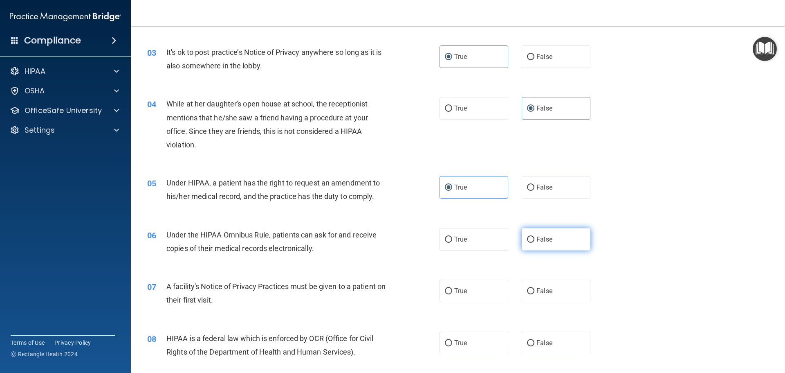
click at [561, 247] on label "False" at bounding box center [556, 239] width 69 height 22
click at [534, 242] on input "False" at bounding box center [530, 239] width 7 height 6
radio input "true"
click at [467, 293] on label "True" at bounding box center [474, 290] width 69 height 22
click at [452, 293] on input "True" at bounding box center [448, 291] width 7 height 6
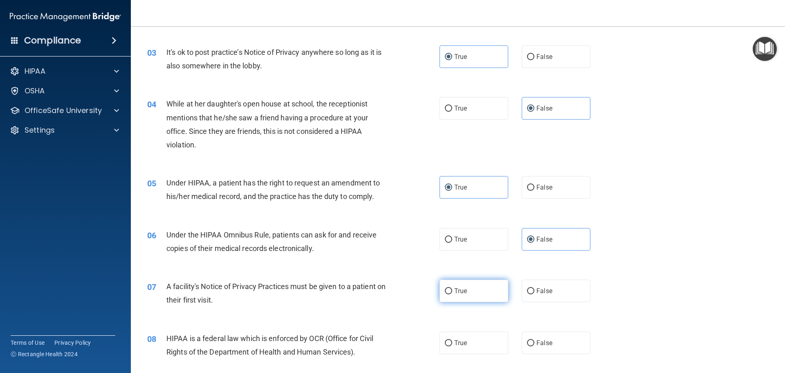
radio input "true"
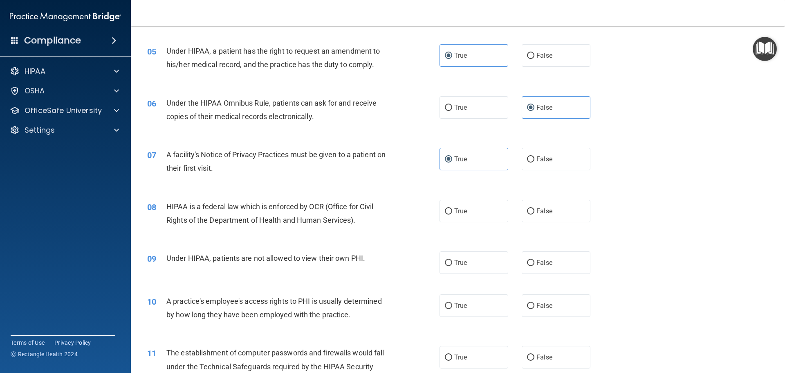
scroll to position [327, 0]
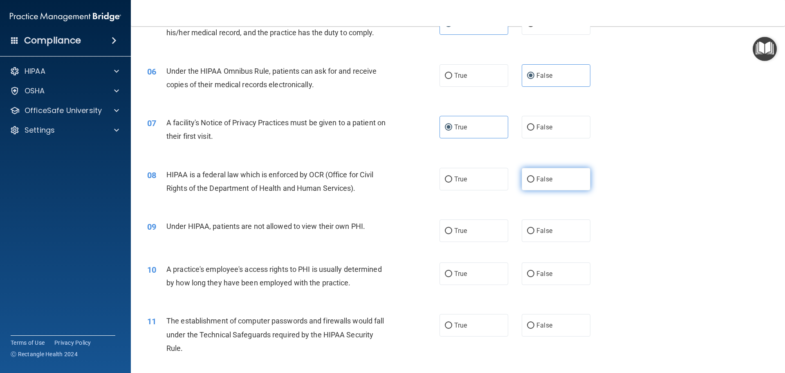
click at [553, 181] on label "False" at bounding box center [556, 179] width 69 height 22
click at [534, 181] on input "False" at bounding box center [530, 179] width 7 height 6
radio input "true"
click at [448, 239] on label "True" at bounding box center [474, 230] width 69 height 22
click at [448, 234] on input "True" at bounding box center [448, 231] width 7 height 6
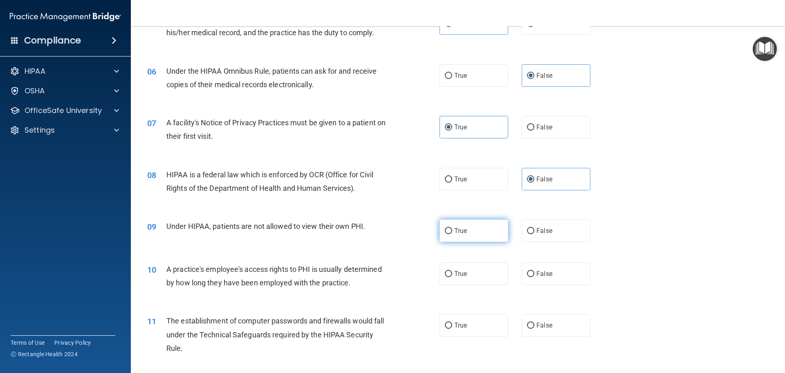
radio input "true"
click at [541, 274] on span "False" at bounding box center [545, 273] width 16 height 8
click at [534, 274] on input "False" at bounding box center [530, 274] width 7 height 6
radio input "true"
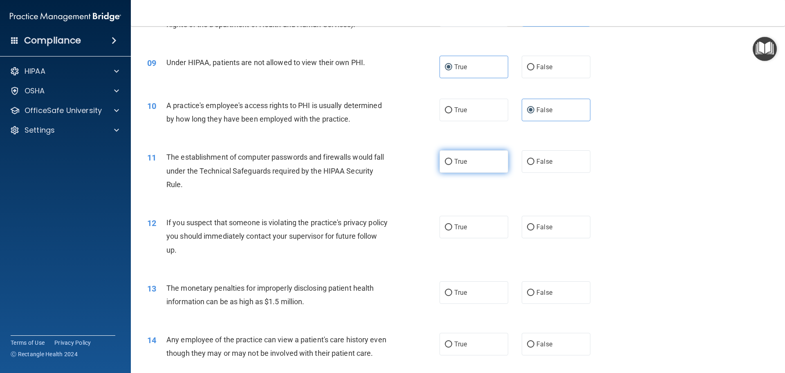
click at [478, 156] on label "True" at bounding box center [474, 161] width 69 height 22
click at [452, 159] on input "True" at bounding box center [448, 162] width 7 height 6
radio input "true"
click at [557, 233] on label "False" at bounding box center [556, 227] width 69 height 22
click at [534, 230] on input "False" at bounding box center [530, 227] width 7 height 6
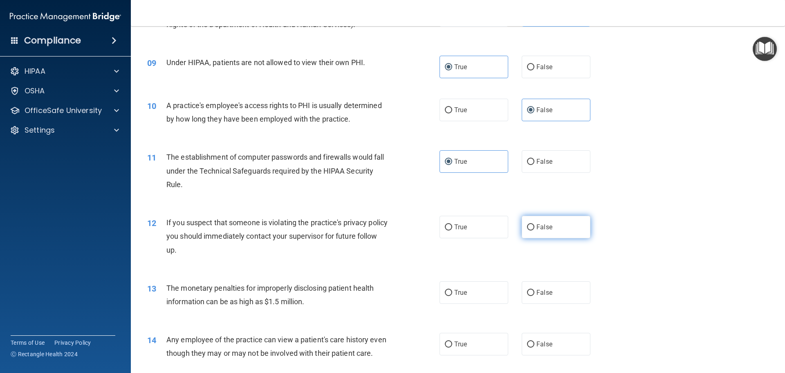
radio input "true"
click at [458, 303] on label "True" at bounding box center [474, 292] width 69 height 22
click at [452, 296] on input "True" at bounding box center [448, 293] width 7 height 6
radio input "true"
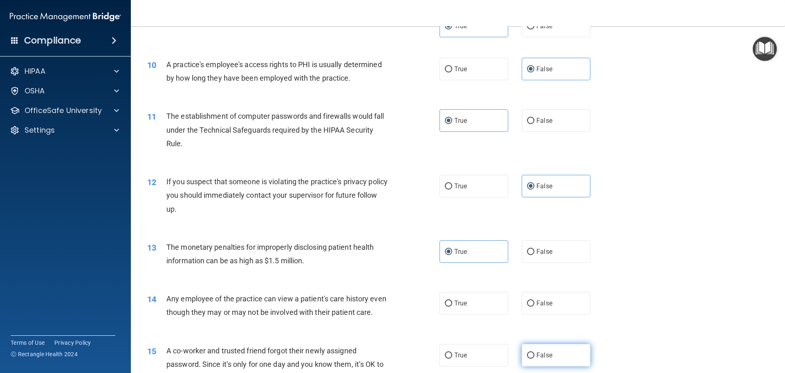
scroll to position [613, 0]
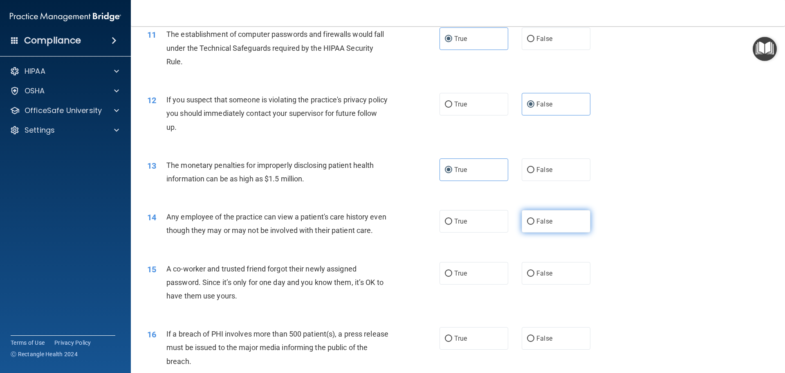
click at [549, 220] on label "False" at bounding box center [556, 221] width 69 height 22
click at [534, 220] on input "False" at bounding box center [530, 221] width 7 height 6
radio input "true"
click at [474, 284] on label "True" at bounding box center [474, 273] width 69 height 22
click at [452, 276] on input "True" at bounding box center [448, 273] width 7 height 6
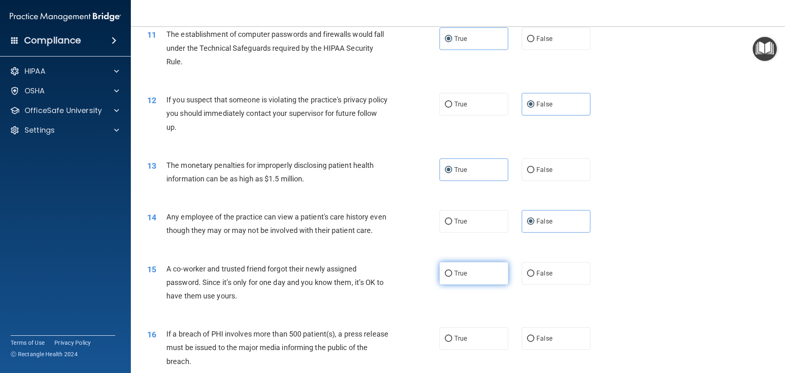
radio input "true"
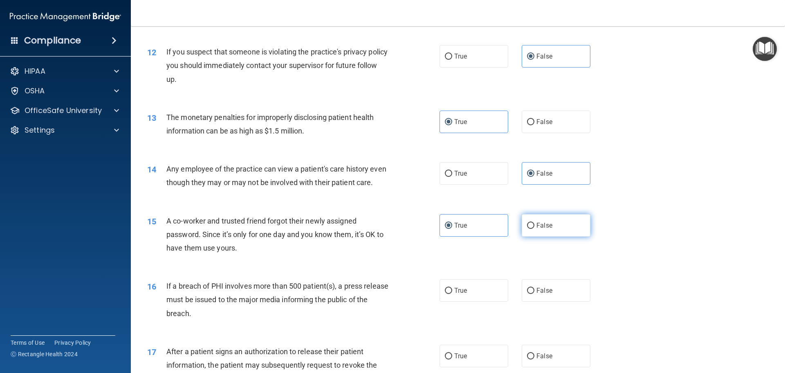
scroll to position [777, 0]
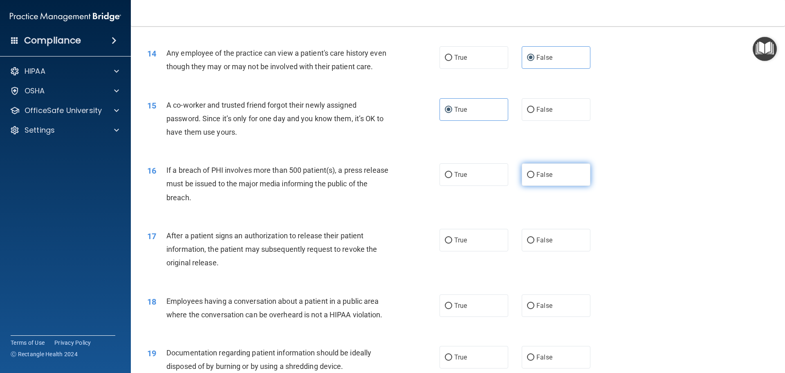
click at [554, 186] on label "False" at bounding box center [556, 174] width 69 height 22
click at [534, 178] on input "False" at bounding box center [530, 175] width 7 height 6
radio input "true"
click at [469, 251] on label "True" at bounding box center [474, 240] width 69 height 22
click at [452, 243] on input "True" at bounding box center [448, 240] width 7 height 6
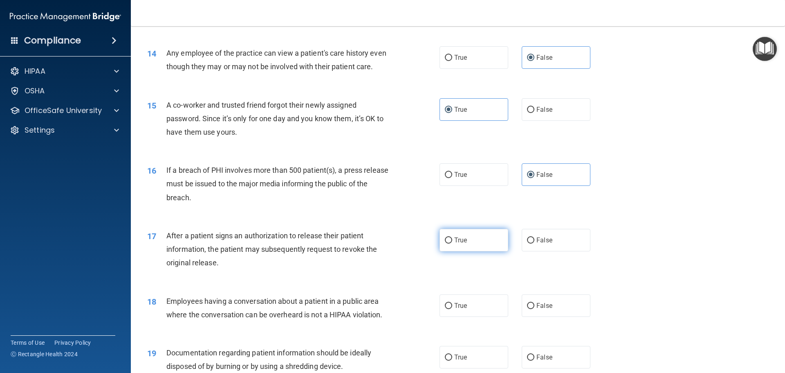
radio input "true"
drag, startPoint x: 533, startPoint y: 316, endPoint x: 588, endPoint y: 316, distance: 55.2
click at [537, 309] on span "False" at bounding box center [545, 305] width 16 height 8
click at [534, 309] on input "False" at bounding box center [530, 306] width 7 height 6
radio input "true"
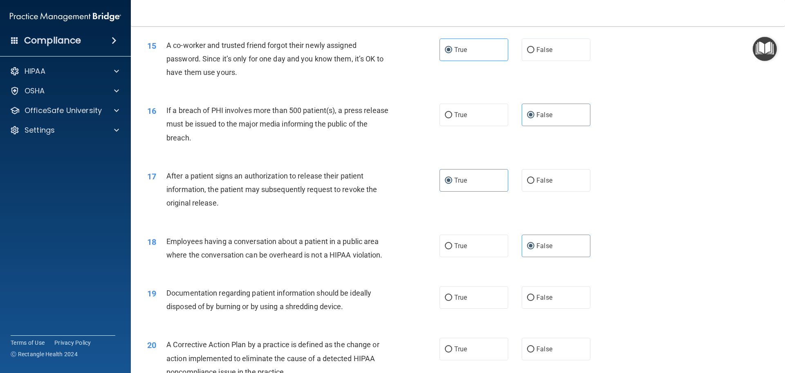
scroll to position [900, 0]
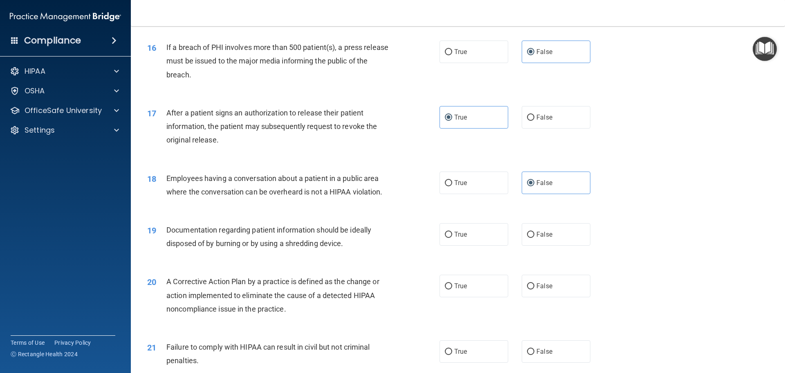
click at [478, 263] on div "19 Documentation regarding patient information should be ideally disposed of by…" at bounding box center [458, 239] width 634 height 52
click at [473, 245] on label "True" at bounding box center [474, 234] width 69 height 22
click at [452, 238] on input "True" at bounding box center [448, 234] width 7 height 6
radio input "true"
click at [540, 290] on span "False" at bounding box center [545, 286] width 16 height 8
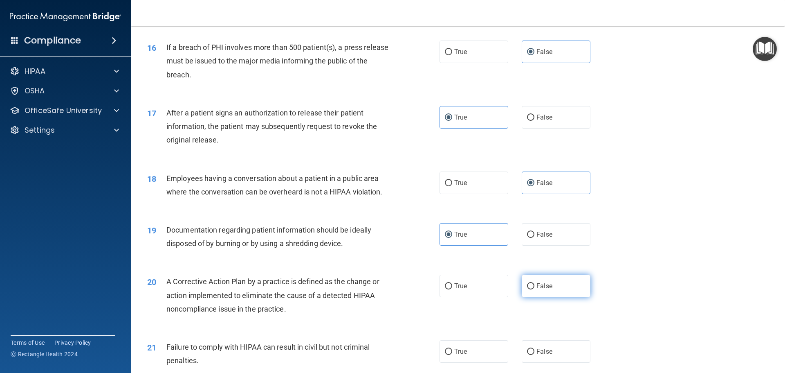
click at [534, 289] on input "False" at bounding box center [530, 286] width 7 height 6
radio input "true"
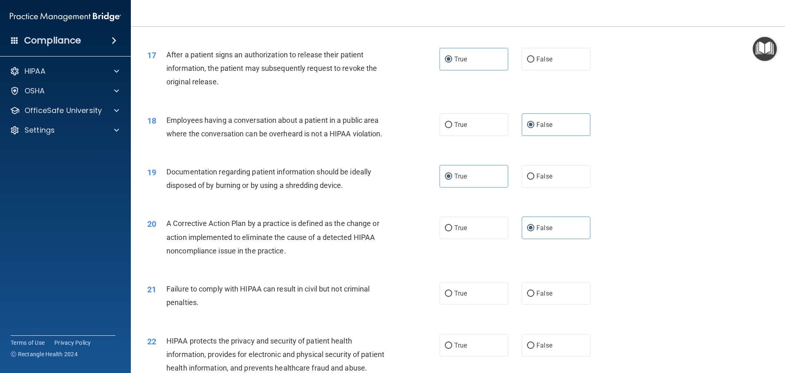
scroll to position [1063, 0]
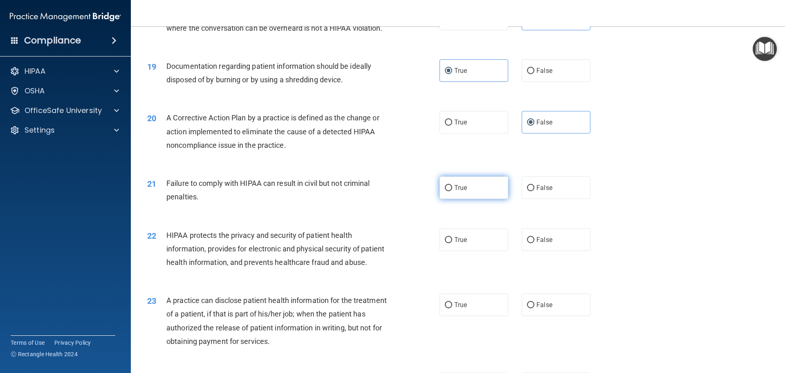
click at [485, 199] on label "True" at bounding box center [474, 187] width 69 height 22
click at [452, 191] on input "True" at bounding box center [448, 188] width 7 height 6
radio input "true"
click at [546, 265] on div "22 HIPAA protects the privacy and security of patient health information, provi…" at bounding box center [458, 250] width 634 height 65
click at [546, 251] on label "False" at bounding box center [556, 239] width 69 height 22
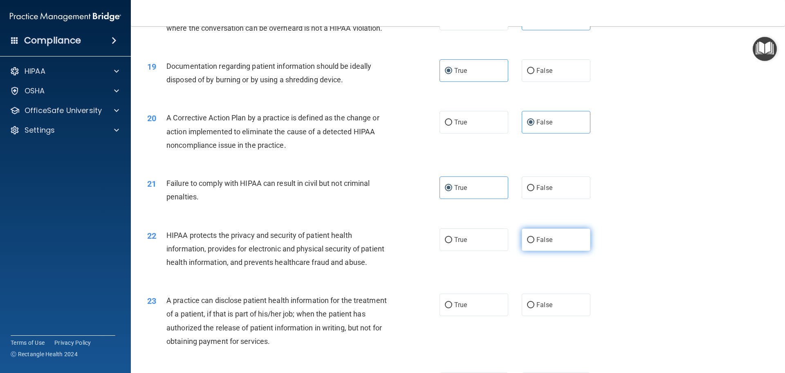
click at [534, 243] on input "False" at bounding box center [530, 240] width 7 height 6
radio input "true"
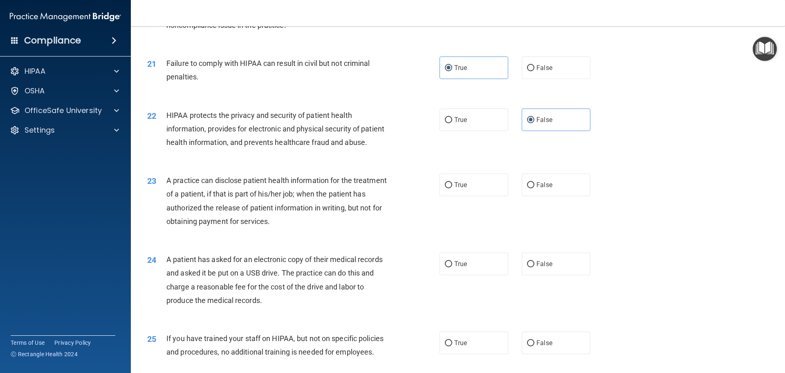
scroll to position [1186, 0]
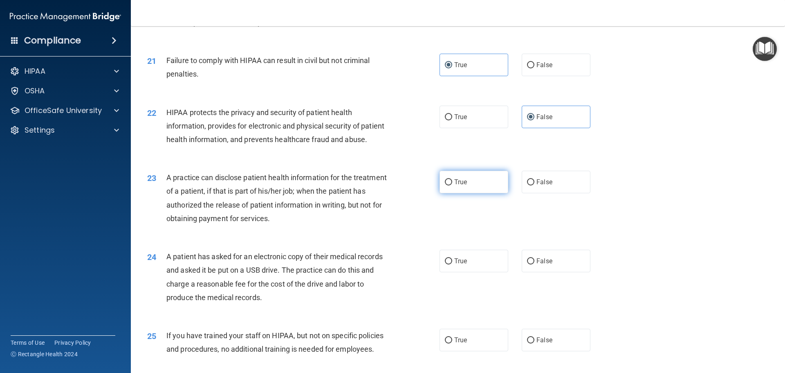
click at [461, 186] on span "True" at bounding box center [460, 182] width 13 height 8
click at [452, 185] on input "True" at bounding box center [448, 182] width 7 height 6
radio input "true"
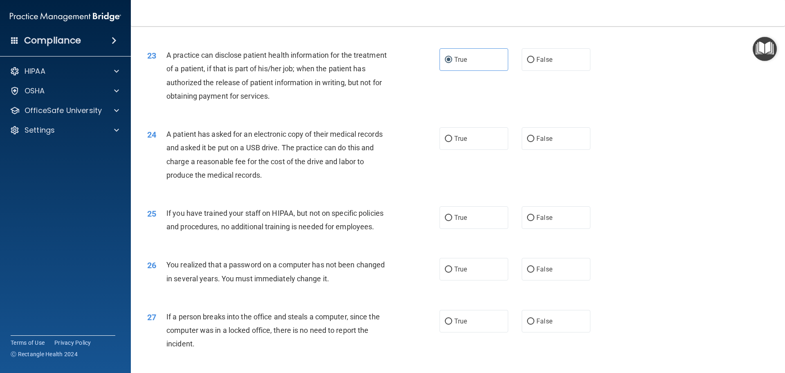
scroll to position [1309, 0]
click at [538, 149] on label "False" at bounding box center [556, 138] width 69 height 22
click at [534, 141] on input "False" at bounding box center [530, 138] width 7 height 6
radio input "true"
click at [473, 228] on label "True" at bounding box center [474, 217] width 69 height 22
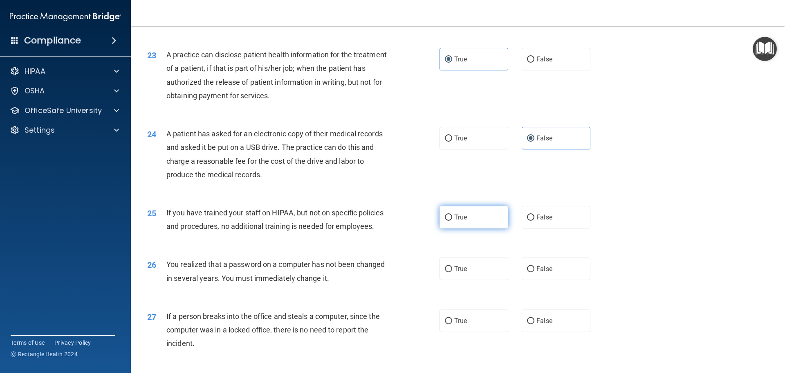
click at [452, 220] on input "True" at bounding box center [448, 217] width 7 height 6
radio input "true"
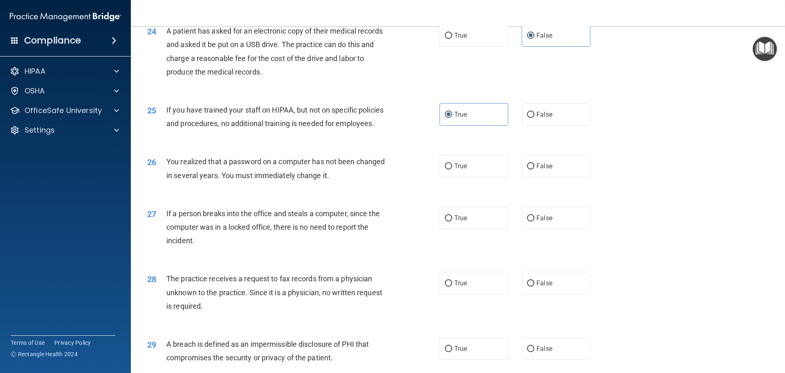
scroll to position [1431, 0]
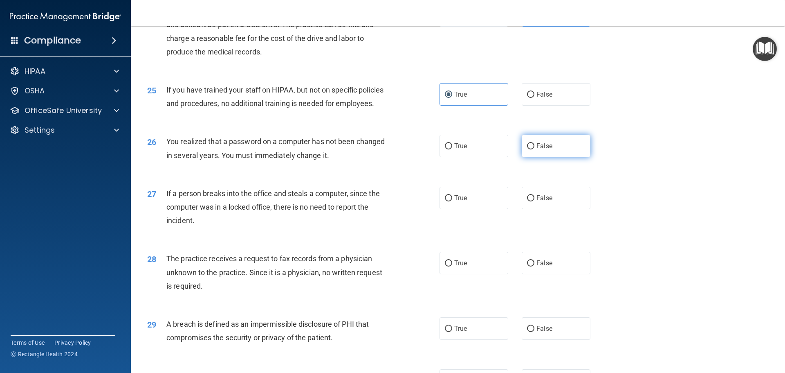
click at [539, 157] on label "False" at bounding box center [556, 146] width 69 height 22
click at [534, 149] on input "False" at bounding box center [530, 146] width 7 height 6
radio input "true"
click at [453, 209] on label "True" at bounding box center [474, 197] width 69 height 22
click at [452, 201] on input "True" at bounding box center [448, 198] width 7 height 6
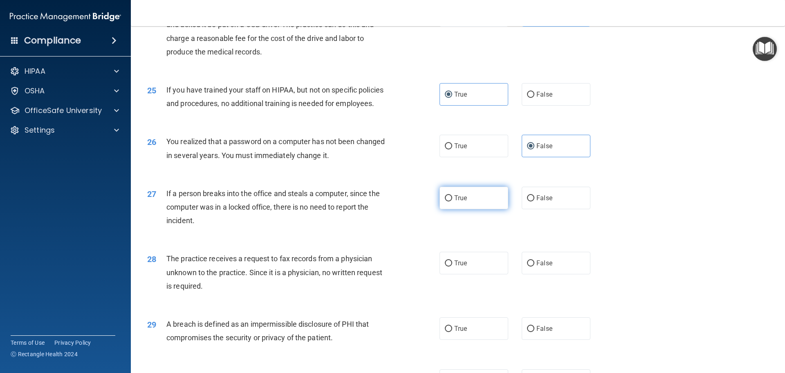
radio input "true"
click at [537, 267] on span "False" at bounding box center [545, 263] width 16 height 8
click at [534, 266] on input "False" at bounding box center [530, 263] width 7 height 6
radio input "true"
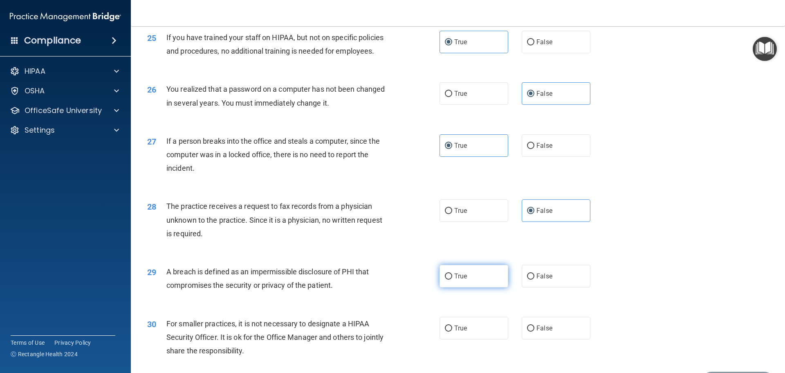
scroll to position [1554, 0]
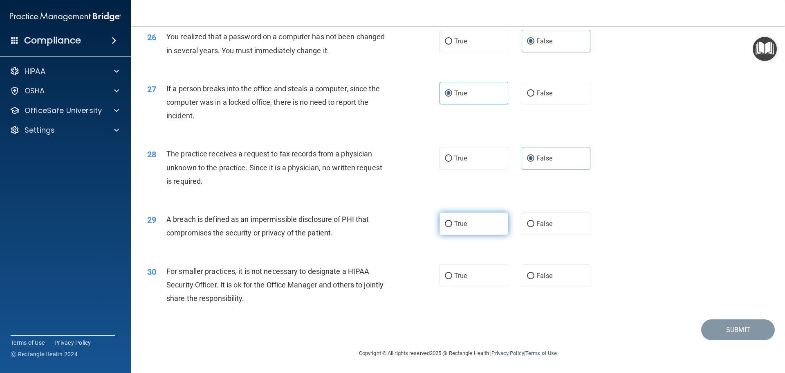
click at [465, 235] on label "True" at bounding box center [474, 223] width 69 height 22
click at [452, 227] on input "True" at bounding box center [448, 224] width 7 height 6
radio input "true"
click at [540, 279] on span "False" at bounding box center [545, 276] width 16 height 8
click at [534, 279] on input "False" at bounding box center [530, 276] width 7 height 6
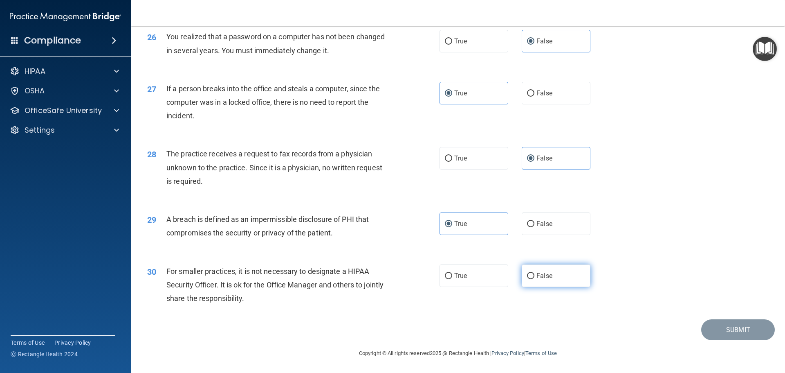
radio input "true"
click at [749, 340] on button "Submit" at bounding box center [738, 329] width 74 height 21
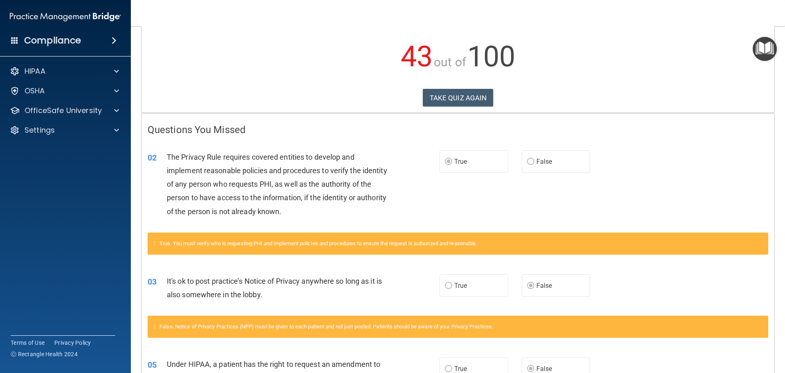
scroll to position [82, 0]
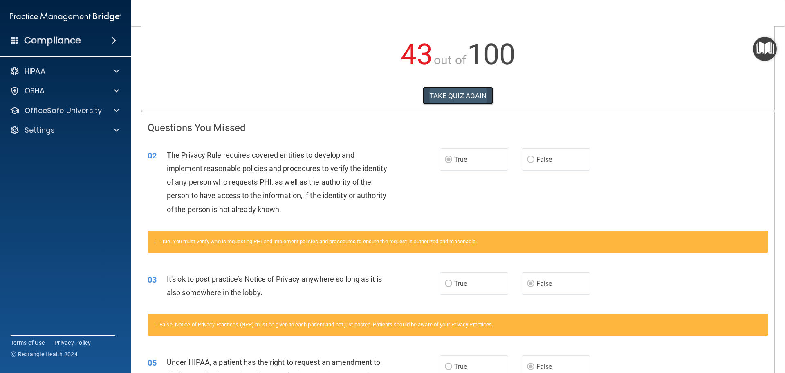
click at [481, 98] on button "TAKE QUIZ AGAIN" at bounding box center [458, 96] width 71 height 18
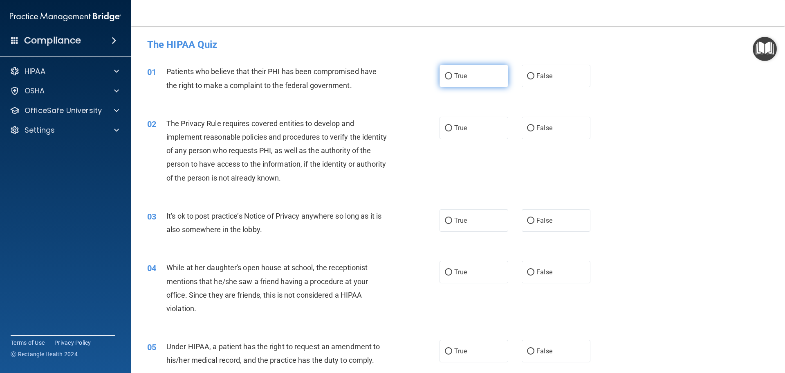
click at [474, 78] on label "True" at bounding box center [474, 76] width 69 height 22
click at [452, 78] on input "True" at bounding box center [448, 76] width 7 height 6
radio input "true"
click at [460, 127] on span "True" at bounding box center [460, 128] width 13 height 8
click at [452, 127] on input "True" at bounding box center [448, 128] width 7 height 6
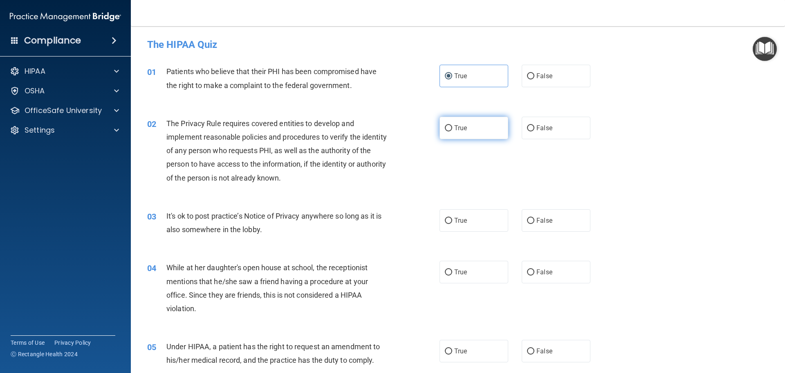
radio input "true"
click at [552, 221] on label "False" at bounding box center [556, 220] width 69 height 22
click at [534, 221] on input "False" at bounding box center [530, 221] width 7 height 6
radio input "true"
click at [456, 274] on span "True" at bounding box center [460, 272] width 13 height 8
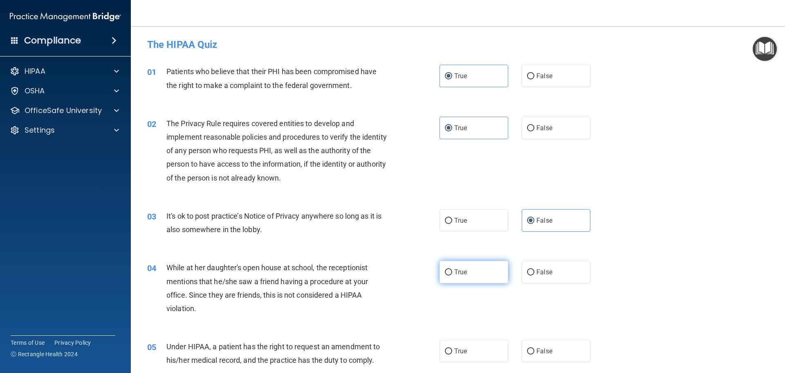
click at [452, 274] on input "True" at bounding box center [448, 272] width 7 height 6
radio input "true"
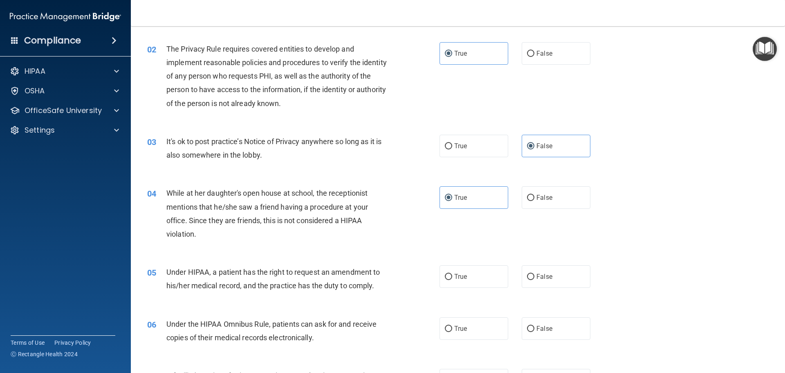
scroll to position [82, 0]
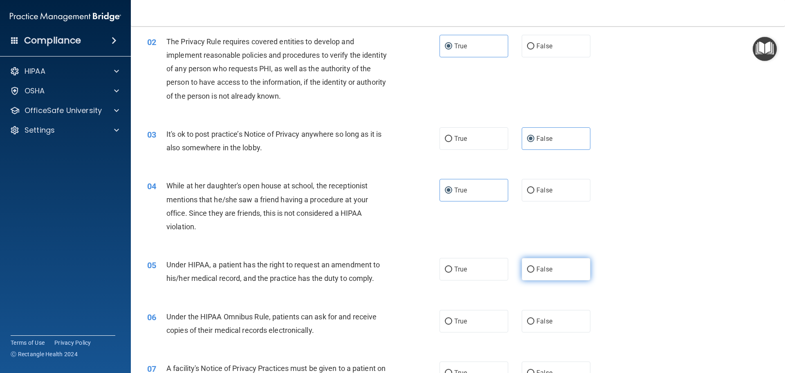
click at [543, 267] on span "False" at bounding box center [545, 269] width 16 height 8
click at [534, 267] on input "False" at bounding box center [530, 269] width 7 height 6
radio input "true"
click at [466, 328] on label "True" at bounding box center [474, 321] width 69 height 22
click at [452, 324] on input "True" at bounding box center [448, 321] width 7 height 6
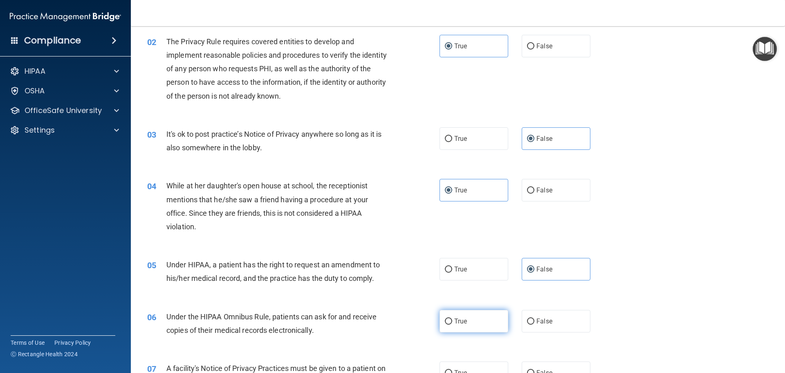
radio input "true"
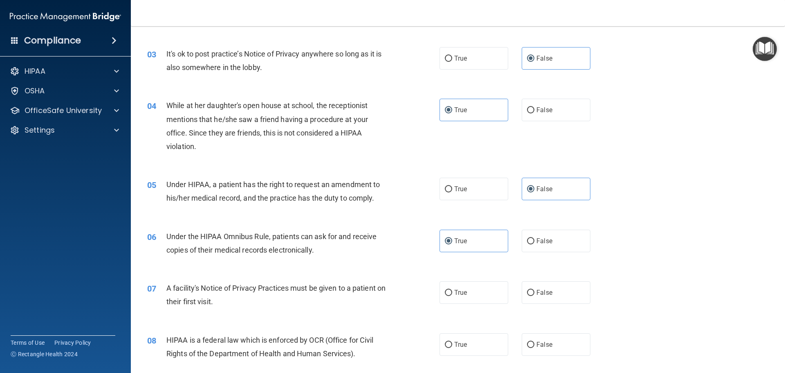
scroll to position [164, 0]
click at [465, 290] on label "True" at bounding box center [474, 290] width 69 height 22
click at [452, 290] on input "True" at bounding box center [448, 291] width 7 height 6
radio input "true"
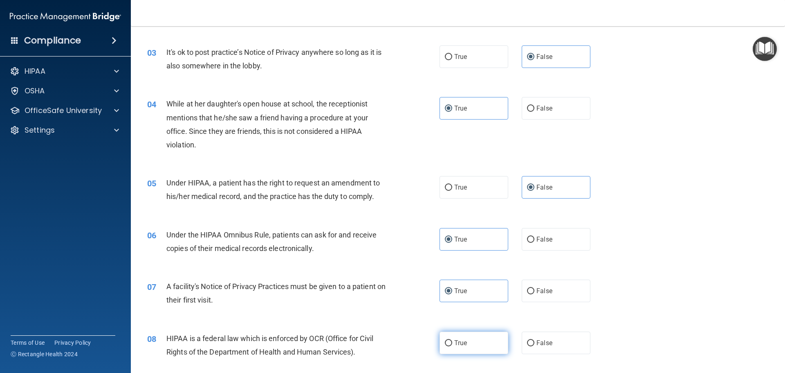
click at [468, 343] on label "True" at bounding box center [474, 342] width 69 height 22
click at [452, 343] on input "True" at bounding box center [448, 343] width 7 height 6
radio input "true"
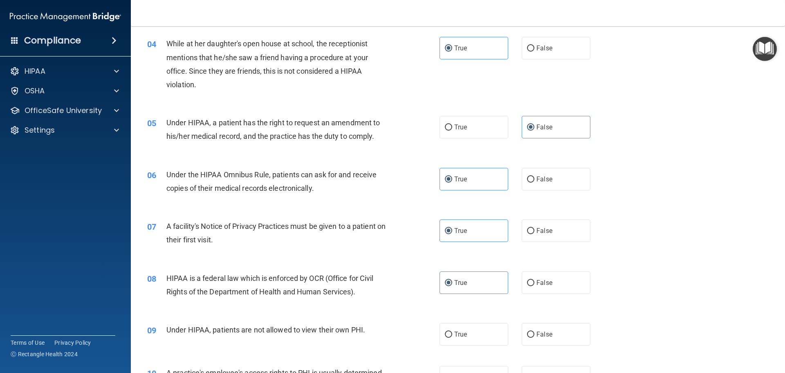
scroll to position [245, 0]
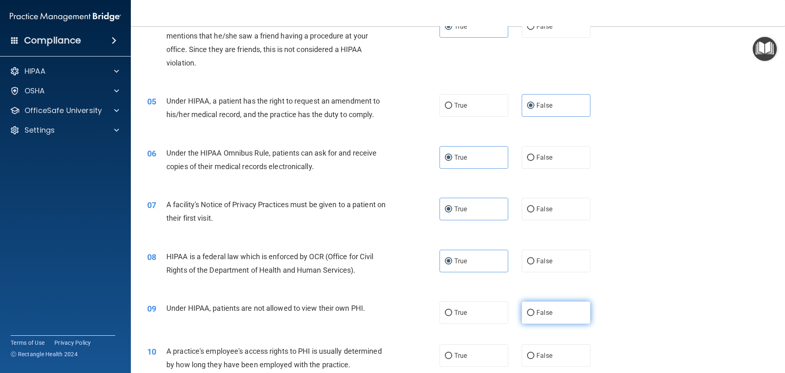
click at [530, 317] on label "False" at bounding box center [556, 312] width 69 height 22
click at [530, 316] on input "False" at bounding box center [530, 313] width 7 height 6
radio input "true"
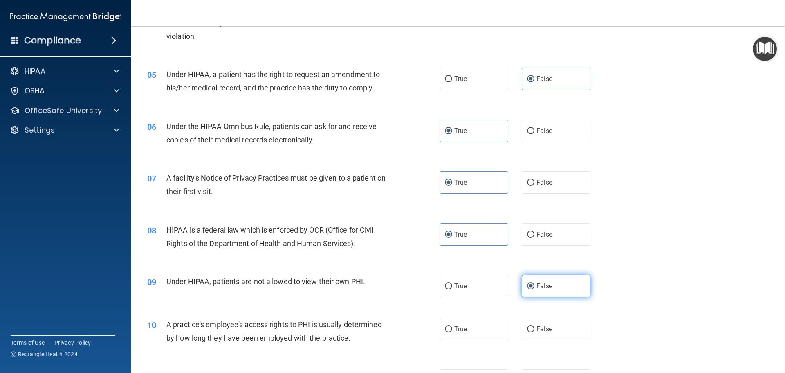
scroll to position [286, 0]
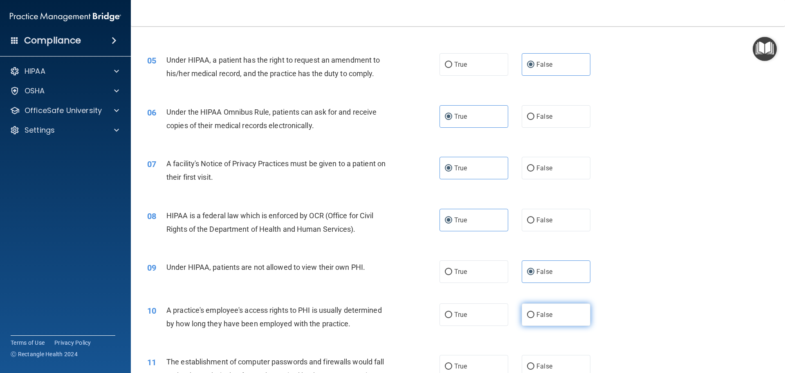
click at [540, 312] on span "False" at bounding box center [545, 314] width 16 height 8
click at [534, 312] on input "False" at bounding box center [530, 315] width 7 height 6
radio input "true"
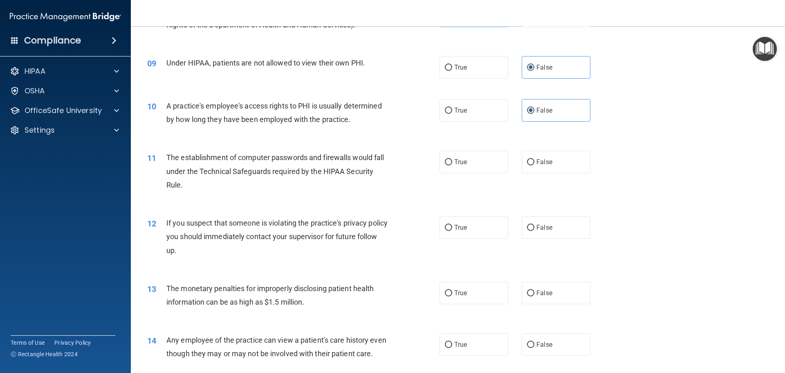
scroll to position [491, 0]
click at [477, 164] on label "True" at bounding box center [474, 161] width 69 height 22
click at [452, 164] on input "True" at bounding box center [448, 162] width 7 height 6
radio input "true"
click at [467, 228] on label "True" at bounding box center [474, 227] width 69 height 22
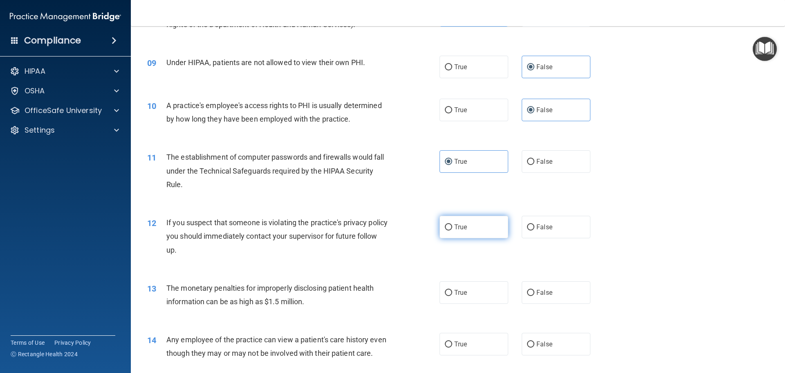
click at [452, 228] on input "True" at bounding box center [448, 227] width 7 height 6
radio input "true"
click at [463, 293] on span "True" at bounding box center [460, 292] width 13 height 8
click at [452, 293] on input "True" at bounding box center [448, 293] width 7 height 6
radio input "true"
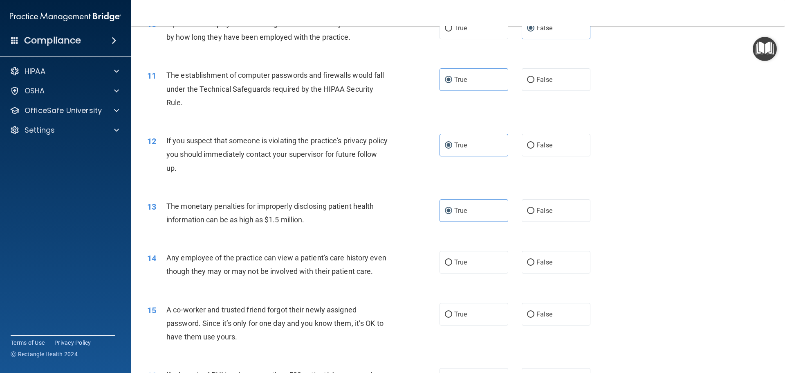
scroll to position [613, 0]
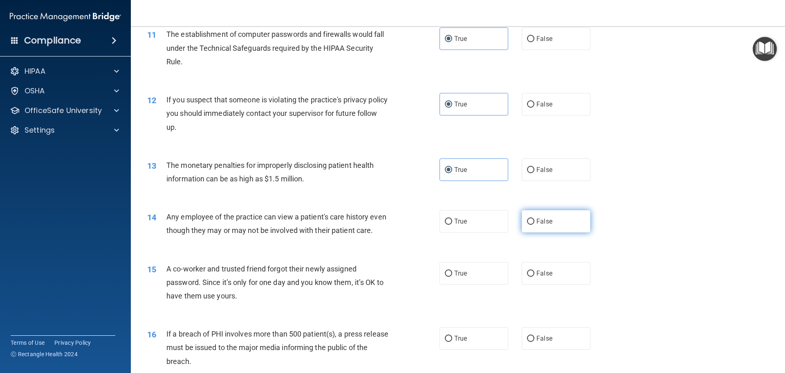
click at [550, 222] on label "False" at bounding box center [556, 221] width 69 height 22
click at [534, 222] on input "False" at bounding box center [530, 221] width 7 height 6
radio input "true"
click at [541, 277] on span "False" at bounding box center [545, 273] width 16 height 8
click at [534, 276] on input "False" at bounding box center [530, 273] width 7 height 6
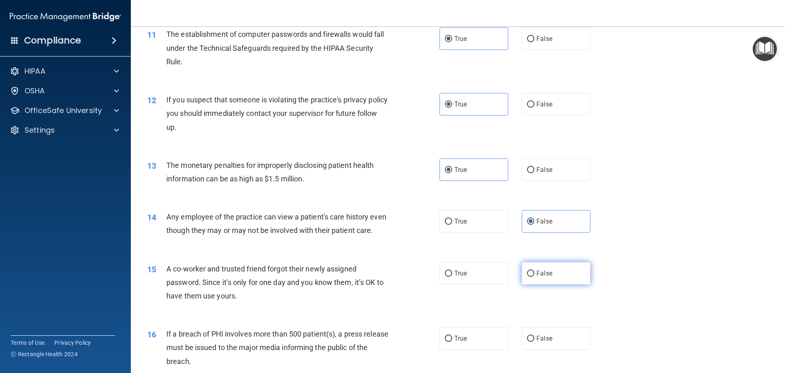
radio input "true"
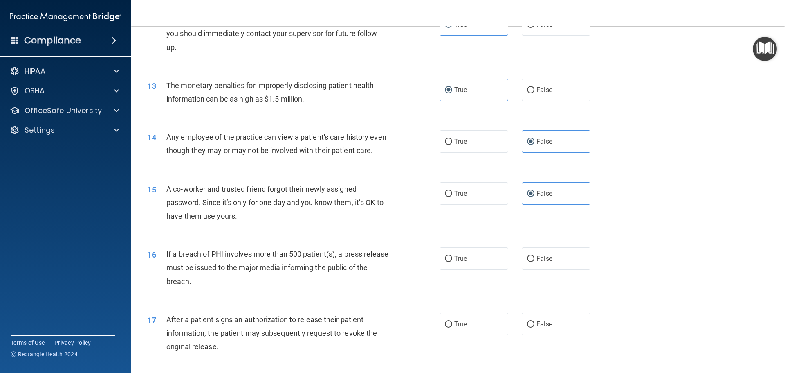
scroll to position [695, 0]
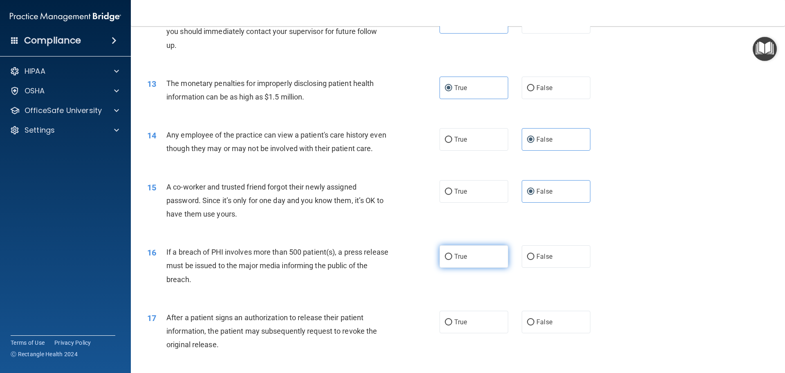
click at [451, 267] on label "True" at bounding box center [474, 256] width 69 height 22
click at [451, 260] on input "True" at bounding box center [448, 257] width 7 height 6
radio input "true"
click at [472, 333] on label "True" at bounding box center [474, 321] width 69 height 22
click at [452, 325] on input "True" at bounding box center [448, 322] width 7 height 6
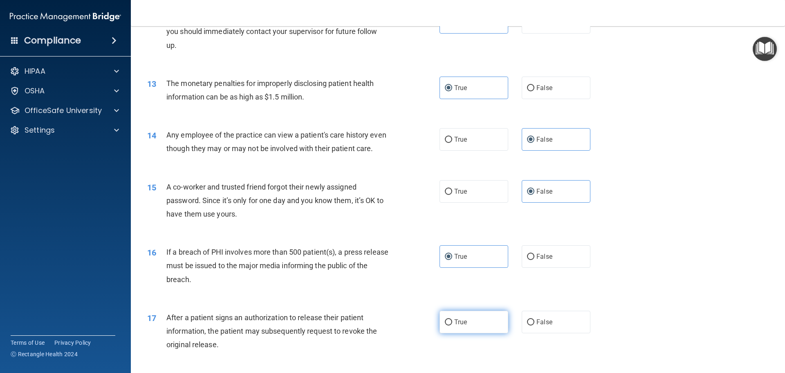
radio input "true"
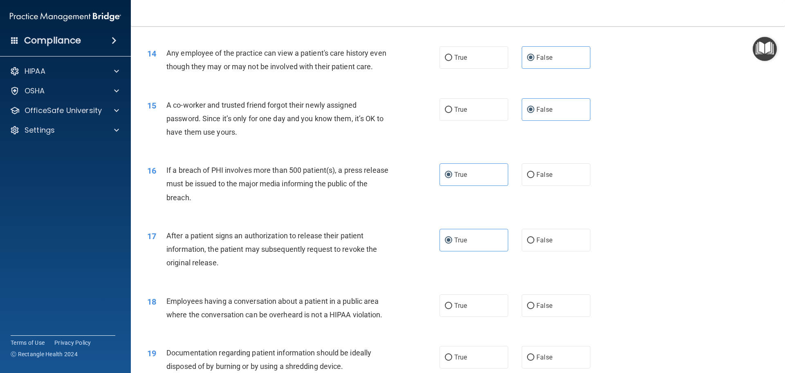
scroll to position [818, 0]
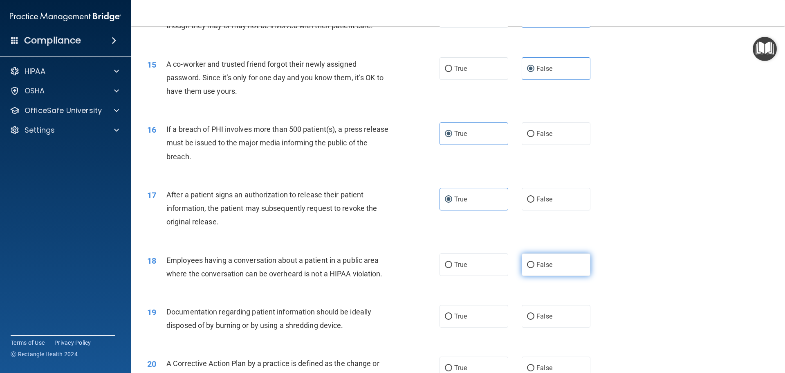
click at [535, 272] on label "False" at bounding box center [556, 264] width 69 height 22
click at [534, 268] on input "False" at bounding box center [530, 265] width 7 height 6
radio input "true"
click at [466, 327] on label "True" at bounding box center [474, 316] width 69 height 22
click at [452, 319] on input "True" at bounding box center [448, 316] width 7 height 6
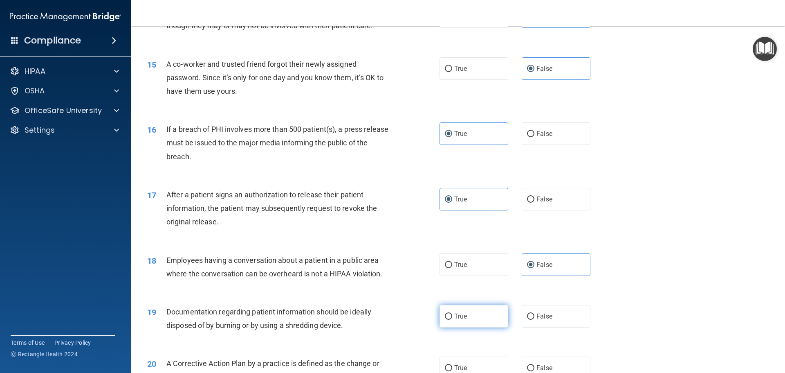
radio input "true"
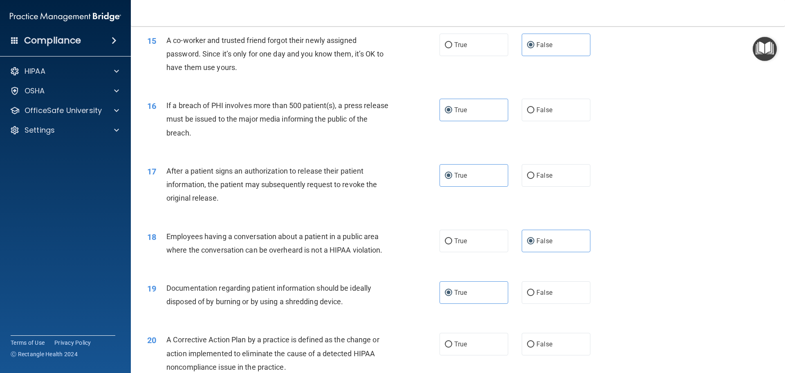
scroll to position [859, 0]
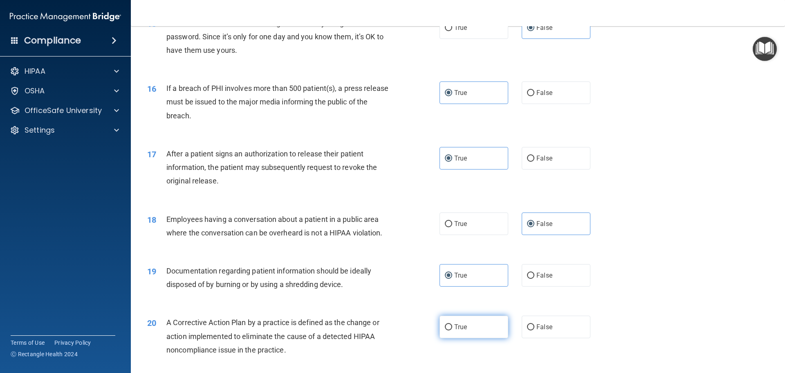
click at [458, 330] on span "True" at bounding box center [460, 327] width 13 height 8
click at [452, 330] on input "True" at bounding box center [448, 327] width 7 height 6
radio input "true"
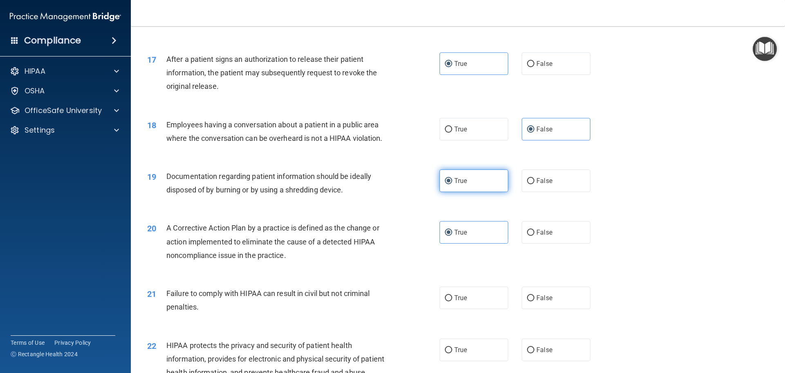
scroll to position [981, 0]
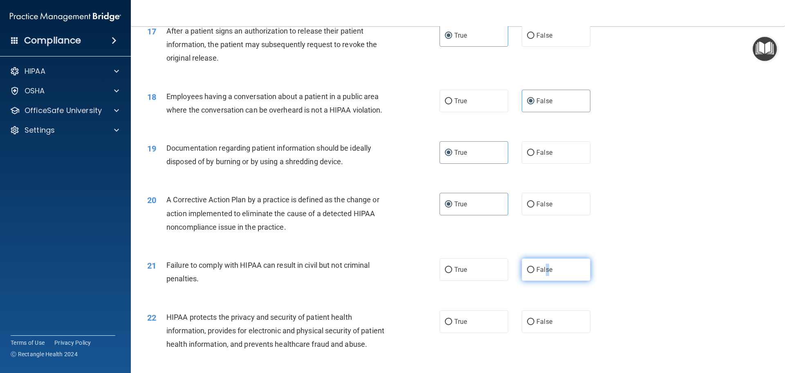
click at [543, 273] on span "False" at bounding box center [545, 269] width 16 height 8
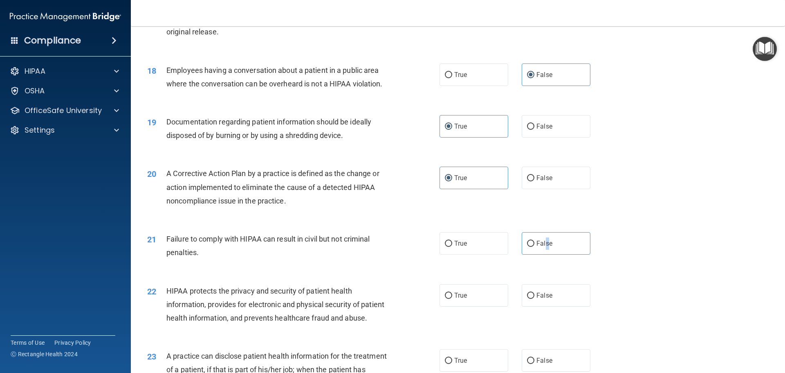
scroll to position [1022, 0]
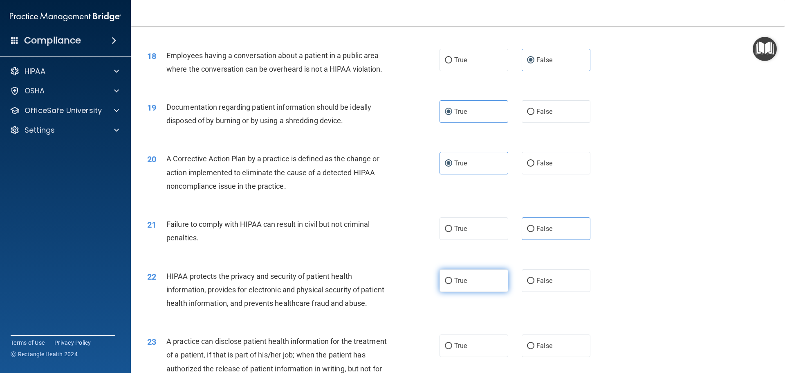
click at [483, 292] on label "True" at bounding box center [474, 280] width 69 height 22
click at [452, 284] on input "True" at bounding box center [448, 281] width 7 height 6
radio input "true"
click at [539, 240] on label "False" at bounding box center [556, 228] width 69 height 22
click at [534, 232] on input "False" at bounding box center [530, 229] width 7 height 6
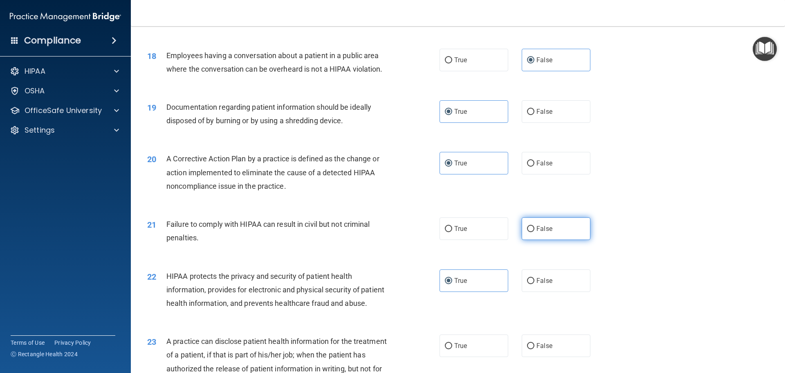
radio input "true"
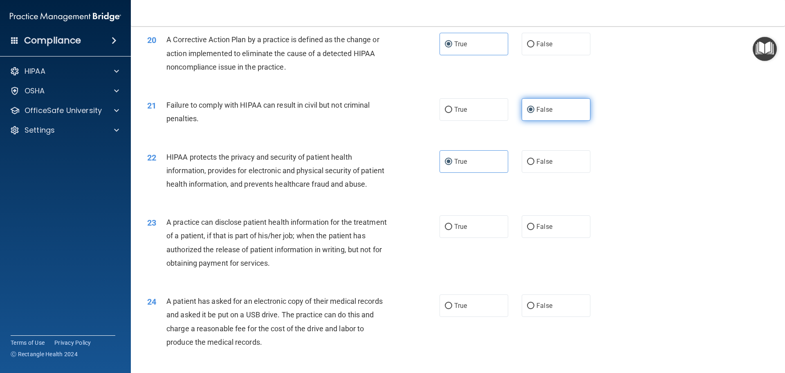
scroll to position [1145, 0]
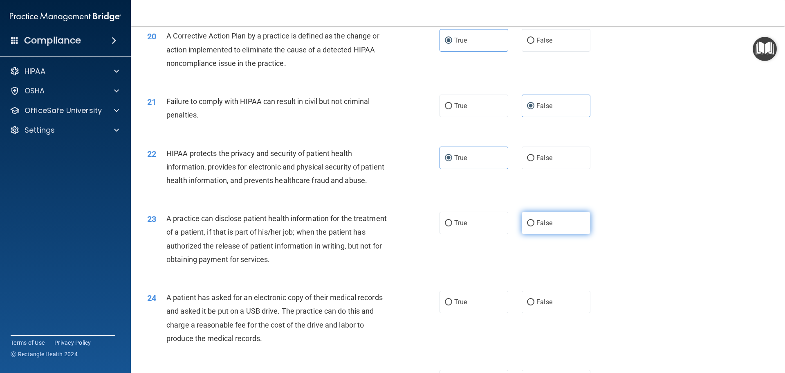
click at [541, 227] on span "False" at bounding box center [545, 223] width 16 height 8
click at [534, 226] on input "False" at bounding box center [530, 223] width 7 height 6
radio input "true"
click at [467, 313] on label "True" at bounding box center [474, 301] width 69 height 22
click at [452, 305] on input "True" at bounding box center [448, 302] width 7 height 6
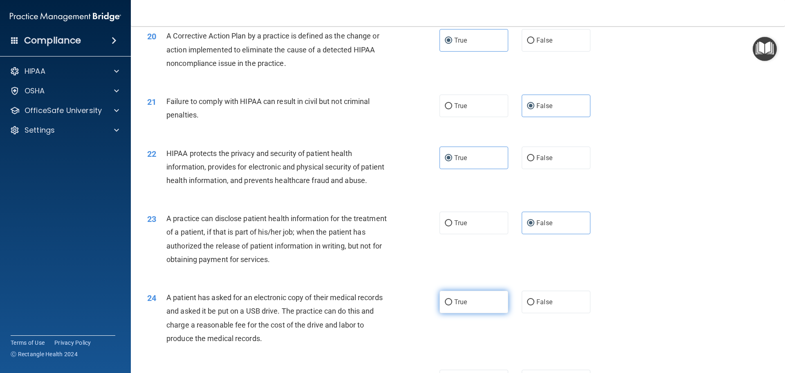
radio input "true"
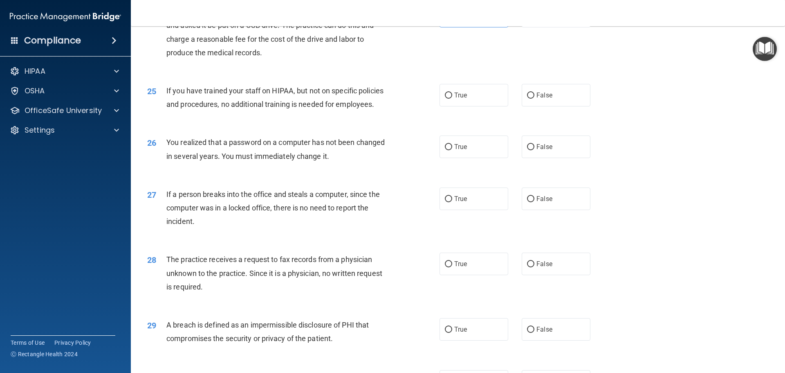
scroll to position [1431, 0]
click at [545, 98] on span "False" at bounding box center [545, 94] width 16 height 8
click at [534, 98] on input "False" at bounding box center [530, 95] width 7 height 6
radio input "true"
click at [477, 157] on label "True" at bounding box center [474, 146] width 69 height 22
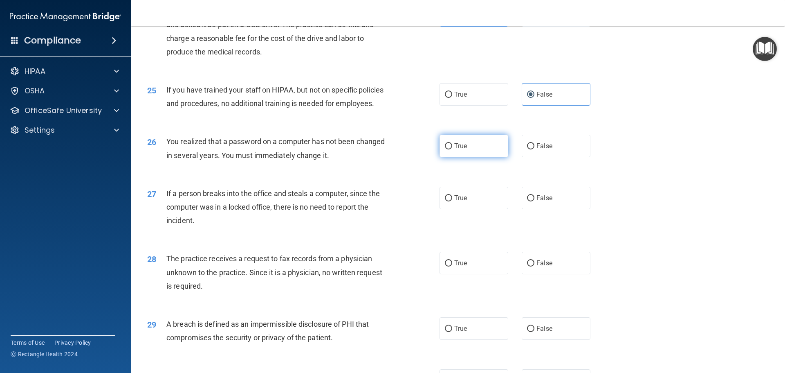
click at [452, 149] on input "True" at bounding box center [448, 146] width 7 height 6
radio input "true"
click at [551, 209] on label "False" at bounding box center [556, 197] width 69 height 22
click at [534, 201] on input "False" at bounding box center [530, 198] width 7 height 6
radio input "true"
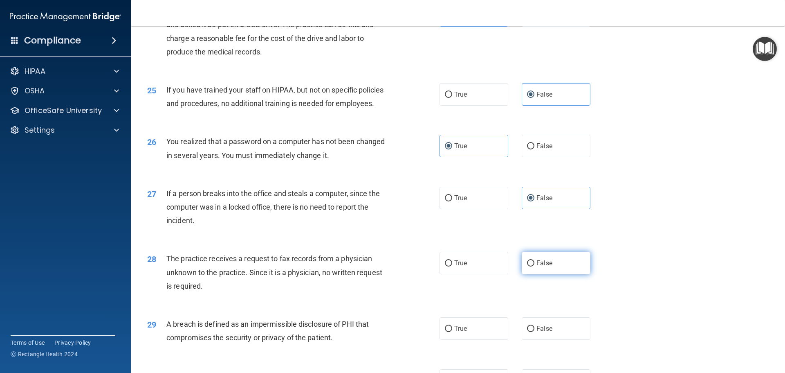
click at [546, 267] on span "False" at bounding box center [545, 263] width 16 height 8
click at [534, 266] on input "False" at bounding box center [530, 263] width 7 height 6
radio input "true"
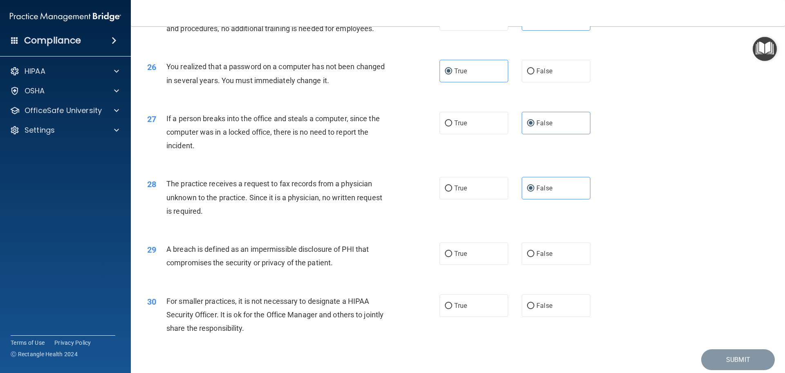
scroll to position [1513, 0]
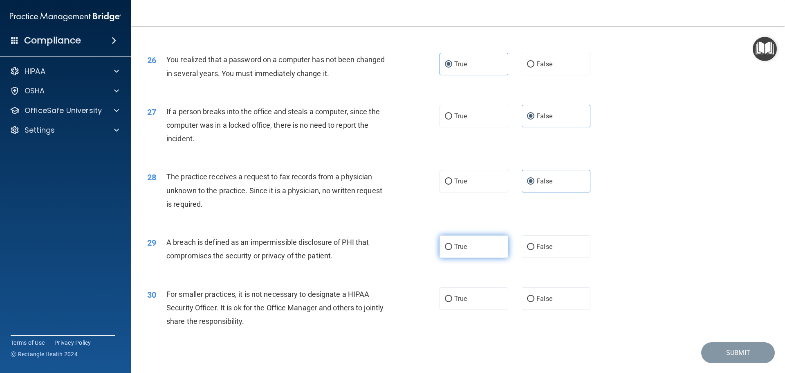
click at [467, 258] on label "True" at bounding box center [474, 246] width 69 height 22
click at [452, 250] on input "True" at bounding box center [448, 247] width 7 height 6
radio input "true"
click at [555, 310] on label "False" at bounding box center [556, 298] width 69 height 22
click at [534, 302] on input "False" at bounding box center [530, 299] width 7 height 6
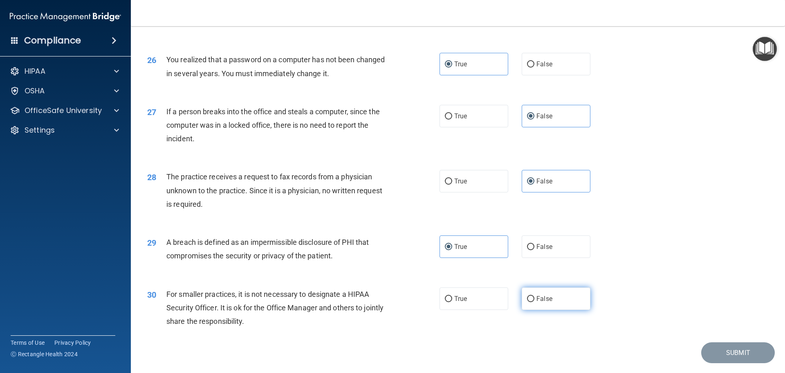
radio input "true"
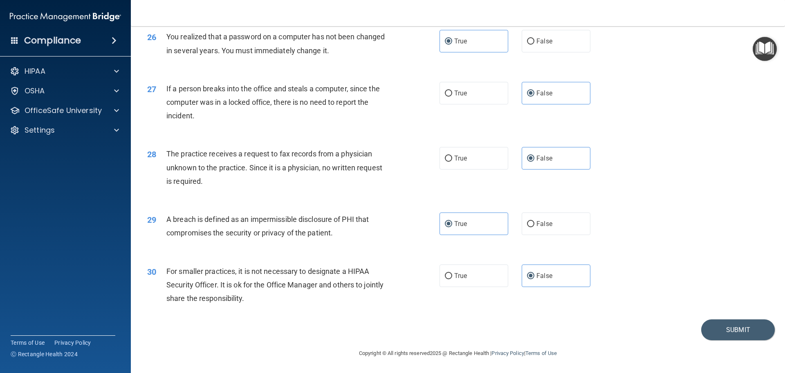
scroll to position [1563, 0]
drag, startPoint x: 745, startPoint y: 333, endPoint x: 741, endPoint y: 331, distance: 5.3
click at [745, 333] on button "Submit" at bounding box center [738, 329] width 74 height 21
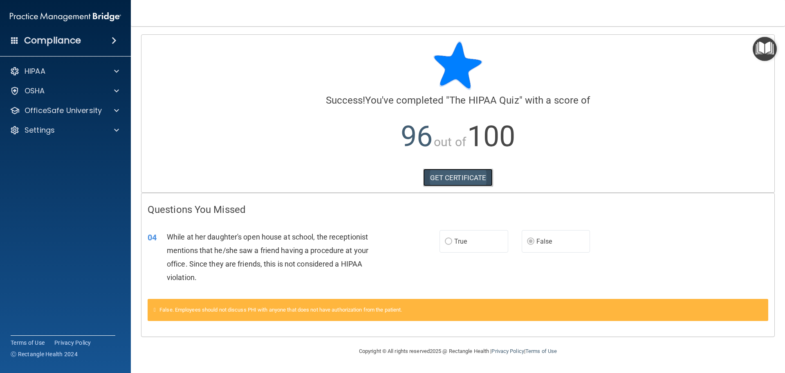
click at [440, 178] on link "GET CERTIFICATE" at bounding box center [458, 177] width 70 height 18
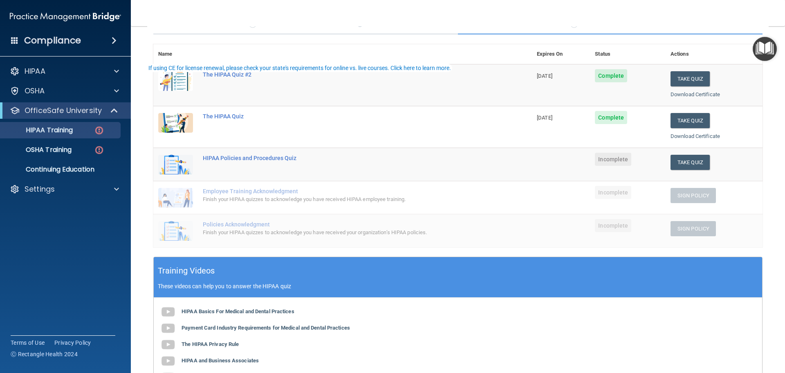
scroll to position [82, 0]
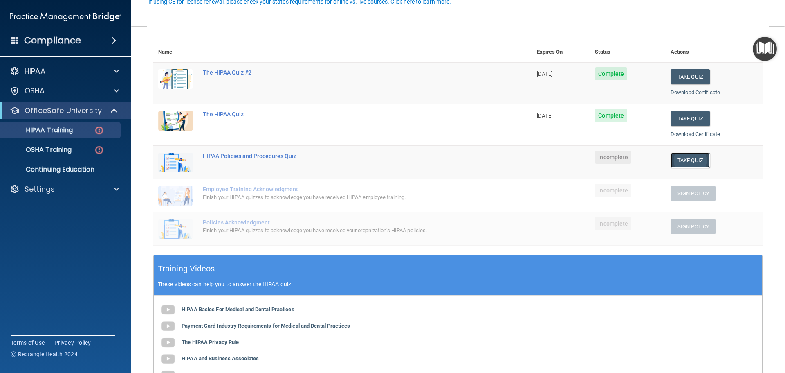
click at [679, 163] on button "Take Quiz" at bounding box center [690, 160] width 39 height 15
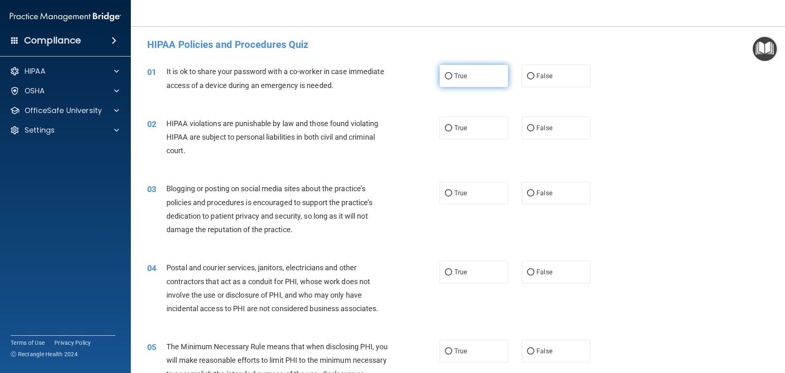
click at [478, 79] on label "True" at bounding box center [474, 76] width 69 height 22
click at [452, 79] on input "True" at bounding box center [448, 76] width 7 height 6
radio input "true"
click at [569, 127] on label "False" at bounding box center [556, 128] width 69 height 22
click at [534, 127] on input "False" at bounding box center [530, 128] width 7 height 6
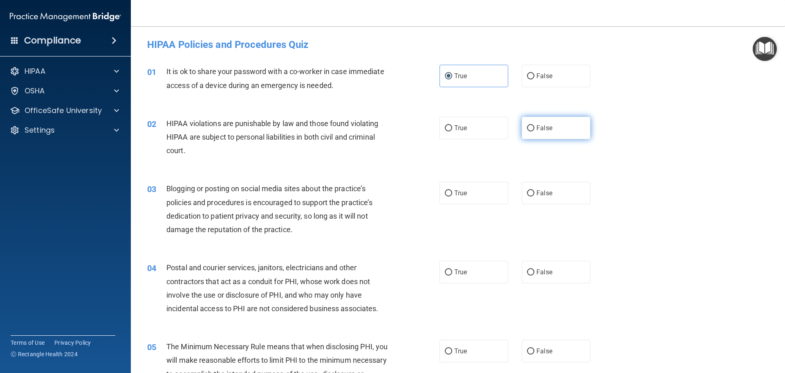
radio input "true"
drag, startPoint x: 448, startPoint y: 190, endPoint x: 458, endPoint y: 193, distance: 10.7
click at [448, 191] on input "True" at bounding box center [448, 193] width 7 height 6
radio input "true"
click at [544, 269] on span "False" at bounding box center [545, 272] width 16 height 8
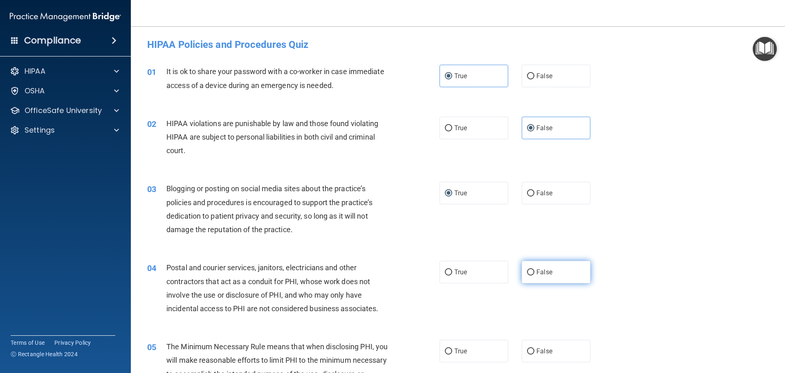
click at [534, 269] on input "False" at bounding box center [530, 272] width 7 height 6
radio input "true"
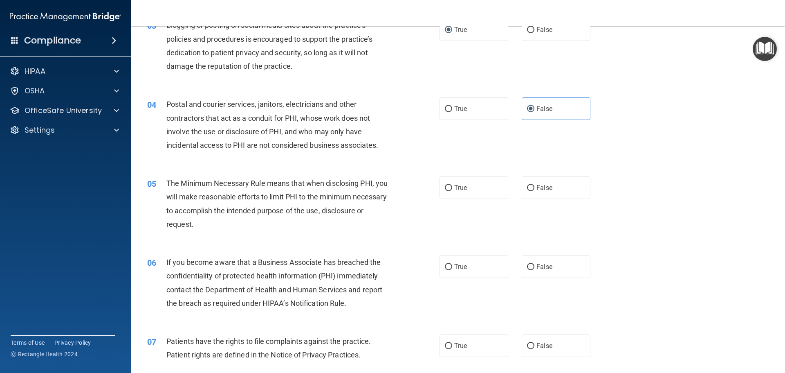
scroll to position [164, 0]
click at [476, 184] on label "True" at bounding box center [474, 187] width 69 height 22
click at [452, 184] on input "True" at bounding box center [448, 187] width 7 height 6
radio input "true"
click at [539, 262] on span "False" at bounding box center [545, 266] width 16 height 8
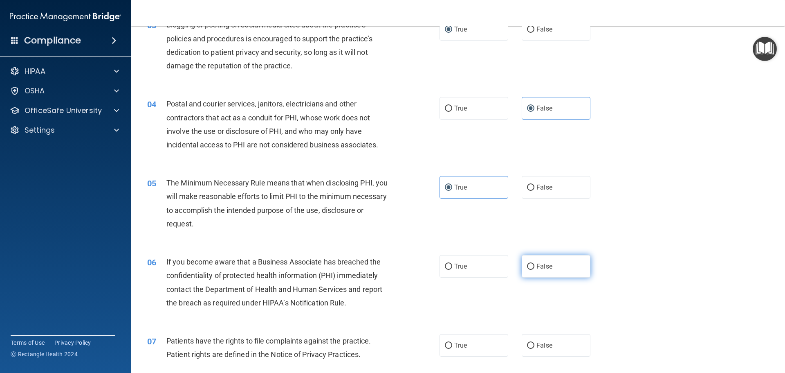
click at [534, 263] on input "False" at bounding box center [530, 266] width 7 height 6
radio input "true"
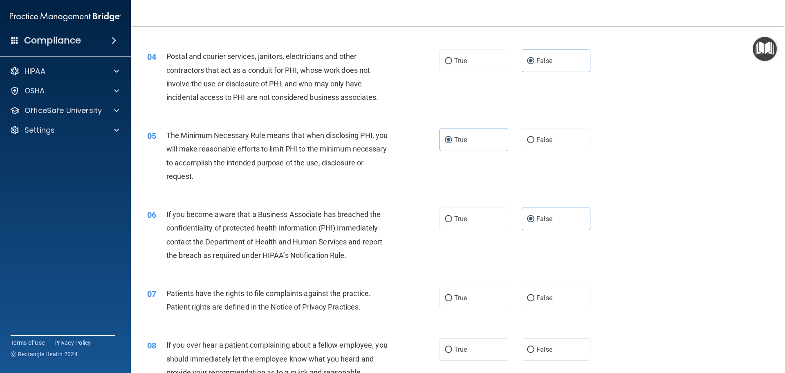
scroll to position [286, 0]
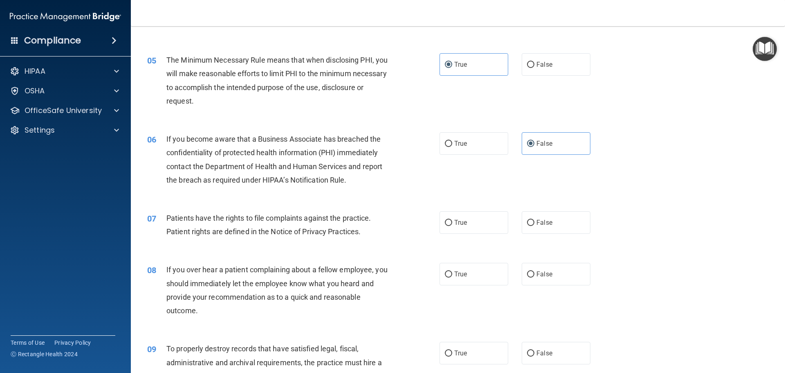
click at [461, 210] on div "07 Patients have the rights to file complaints against the practice. Patient ri…" at bounding box center [458, 227] width 634 height 52
click at [467, 220] on label "True" at bounding box center [474, 222] width 69 height 22
click at [452, 220] on input "True" at bounding box center [448, 223] width 7 height 6
radio input "true"
click at [547, 272] on span "False" at bounding box center [545, 274] width 16 height 8
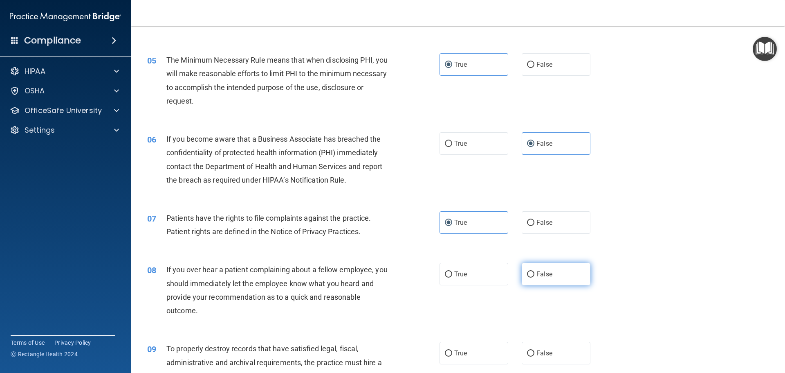
click at [534, 272] on input "False" at bounding box center [530, 274] width 7 height 6
radio input "true"
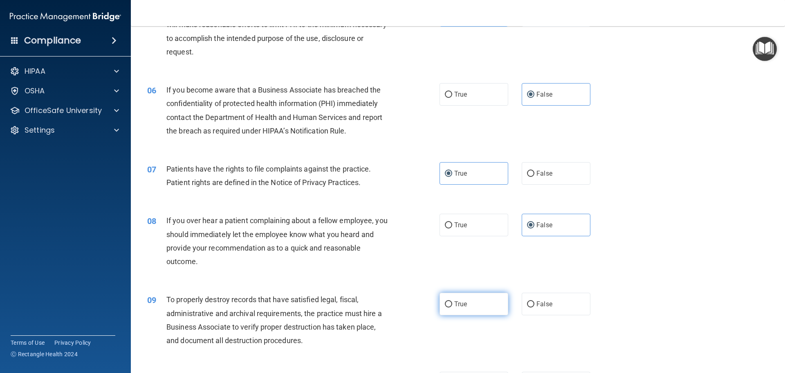
scroll to position [409, 0]
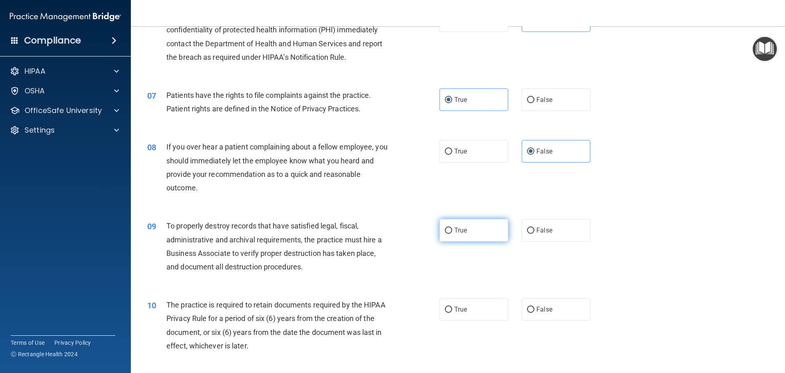
click at [471, 223] on label "True" at bounding box center [474, 230] width 69 height 22
click at [452, 227] on input "True" at bounding box center [448, 230] width 7 height 6
radio input "true"
click at [557, 312] on label "False" at bounding box center [556, 309] width 69 height 22
click at [534, 312] on input "False" at bounding box center [530, 309] width 7 height 6
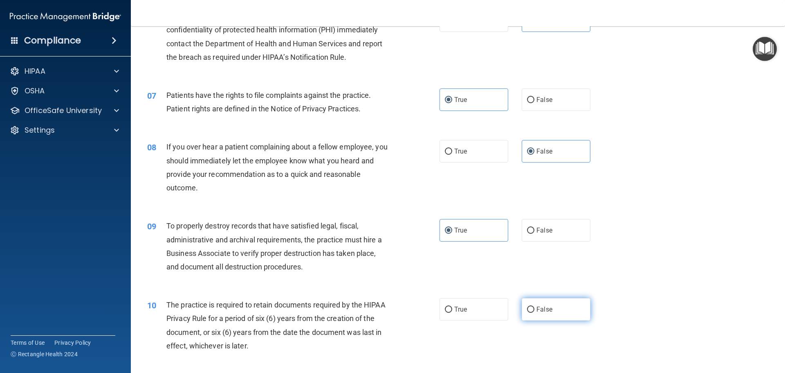
radio input "true"
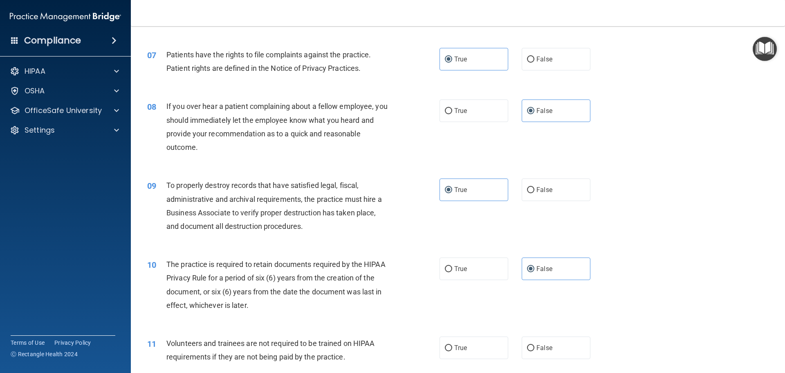
scroll to position [532, 0]
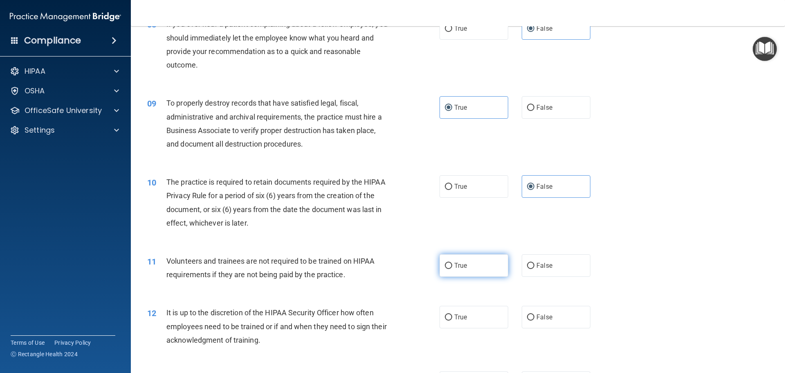
click at [468, 268] on label "True" at bounding box center [474, 265] width 69 height 22
click at [452, 268] on input "True" at bounding box center [448, 266] width 7 height 6
radio input "true"
click at [563, 318] on label "False" at bounding box center [556, 316] width 69 height 22
click at [534, 318] on input "False" at bounding box center [530, 317] width 7 height 6
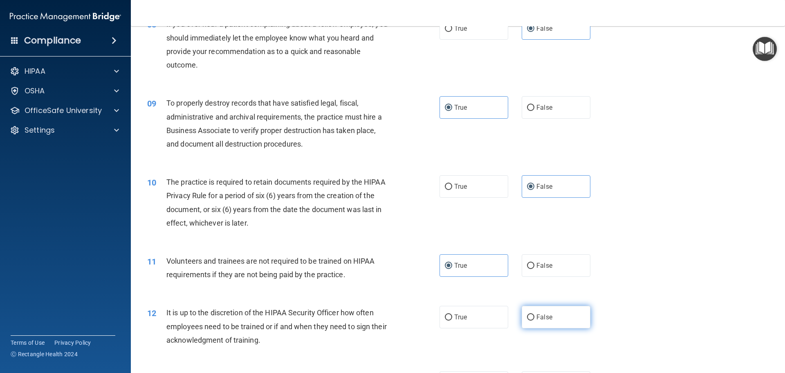
radio input "true"
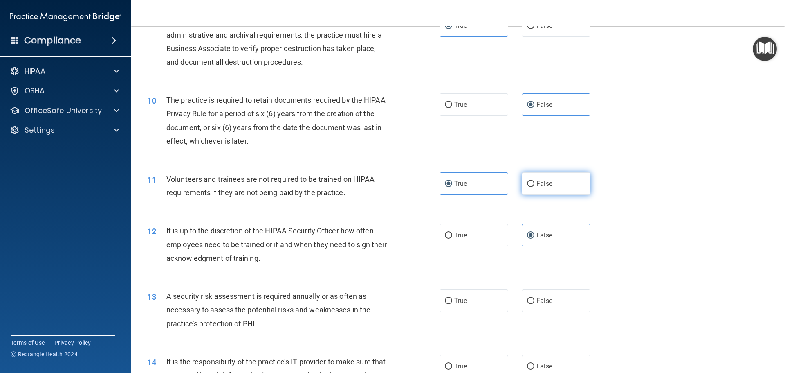
scroll to position [695, 0]
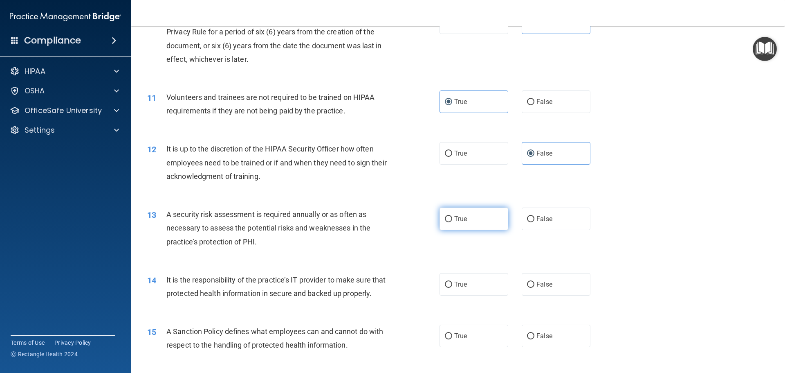
click at [456, 221] on span "True" at bounding box center [460, 219] width 13 height 8
click at [452, 221] on input "True" at bounding box center [448, 219] width 7 height 6
radio input "true"
click at [542, 286] on span "False" at bounding box center [545, 284] width 16 height 8
click at [534, 286] on input "False" at bounding box center [530, 284] width 7 height 6
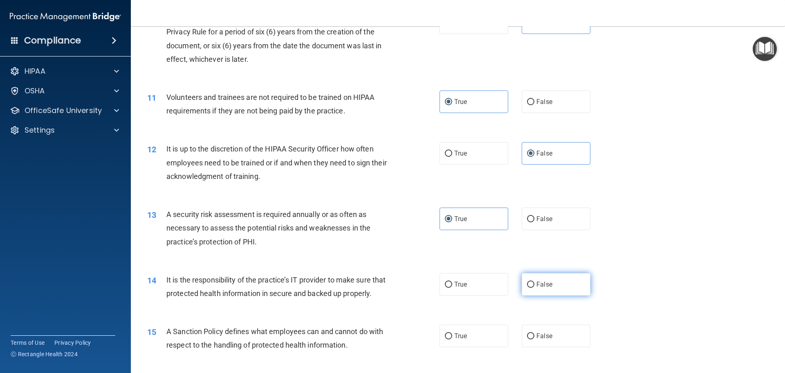
radio input "true"
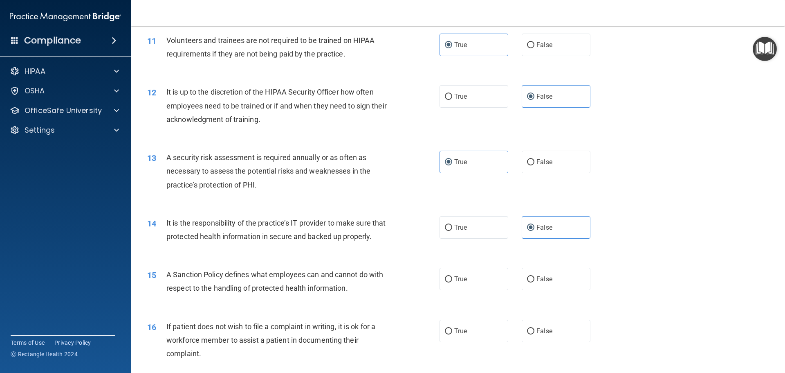
scroll to position [818, 0]
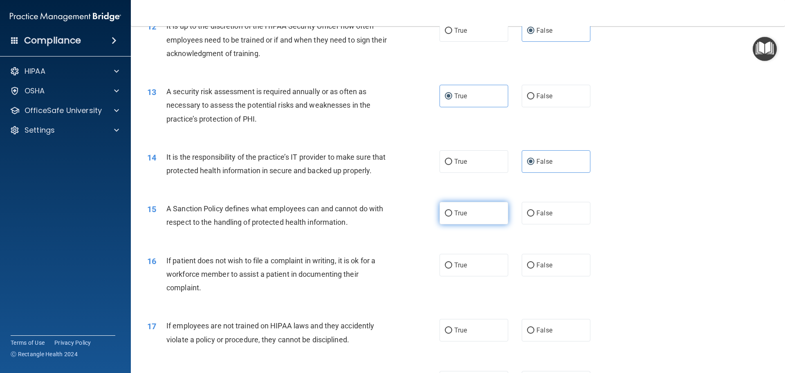
drag, startPoint x: 465, startPoint y: 234, endPoint x: 485, endPoint y: 246, distance: 23.6
click at [465, 224] on label "True" at bounding box center [474, 213] width 69 height 22
click at [452, 216] on input "True" at bounding box center [448, 213] width 7 height 6
radio input "true"
click at [545, 276] on label "False" at bounding box center [556, 265] width 69 height 22
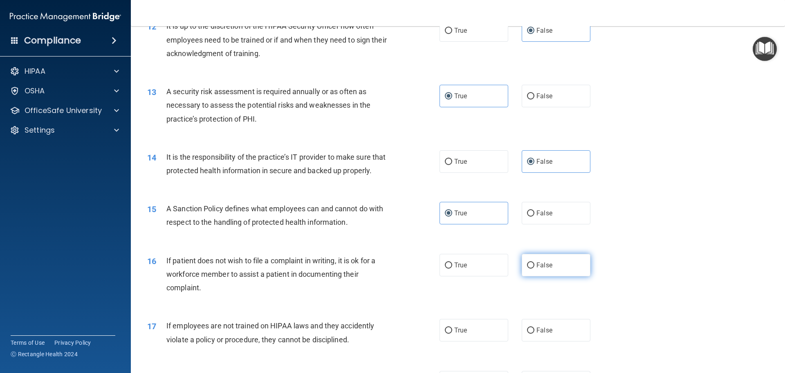
click at [534, 268] on input "False" at bounding box center [530, 265] width 7 height 6
radio input "true"
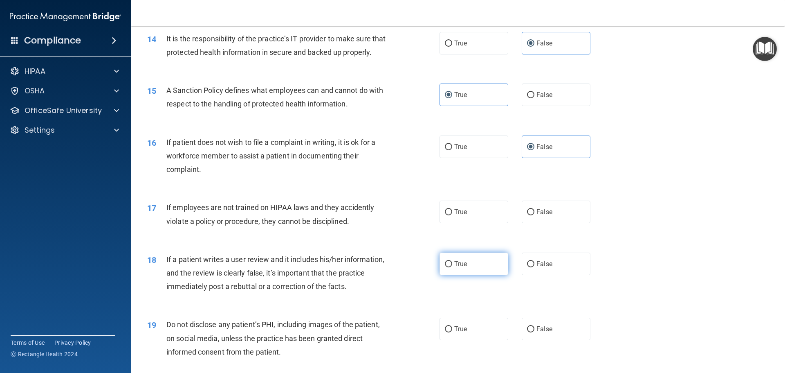
scroll to position [941, 0]
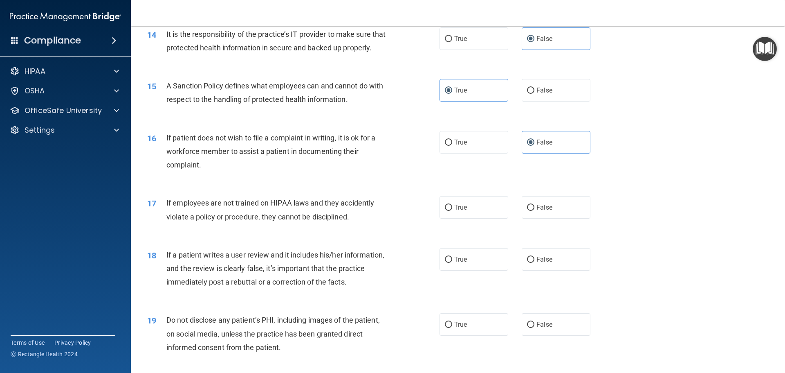
click at [459, 236] on div "17 If employees are not trained on HIPAA laws and they accidently violate a pol…" at bounding box center [458, 212] width 634 height 52
click at [482, 218] on label "True" at bounding box center [474, 207] width 69 height 22
click at [452, 211] on input "True" at bounding box center [448, 207] width 7 height 6
radio input "true"
click at [546, 263] on span "False" at bounding box center [545, 259] width 16 height 8
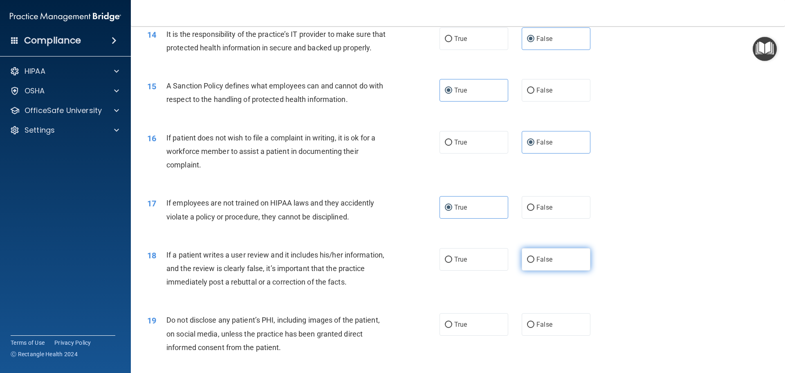
click at [534, 263] on input "False" at bounding box center [530, 259] width 7 height 6
radio input "true"
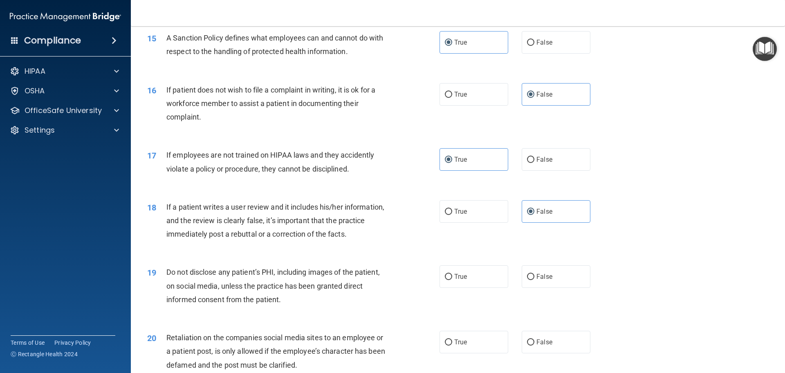
scroll to position [1063, 0]
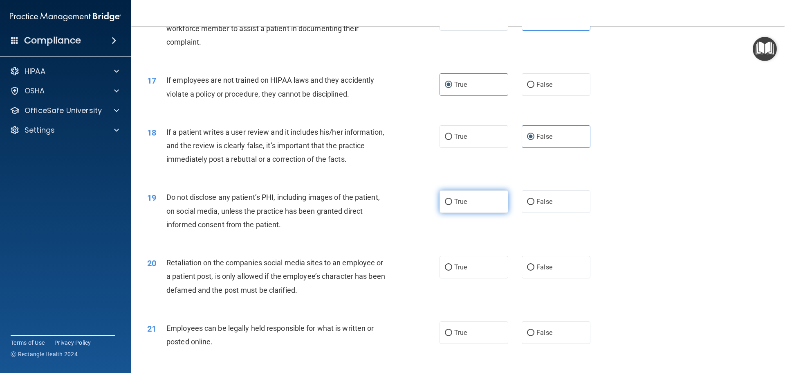
click at [483, 212] on label "True" at bounding box center [474, 201] width 69 height 22
click at [452, 205] on input "True" at bounding box center [448, 202] width 7 height 6
radio input "true"
click at [551, 276] on label "False" at bounding box center [556, 267] width 69 height 22
click at [534, 270] on input "False" at bounding box center [530, 267] width 7 height 6
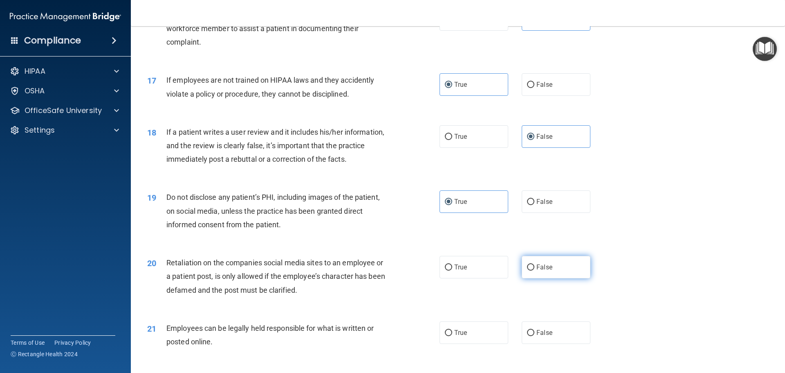
radio input "true"
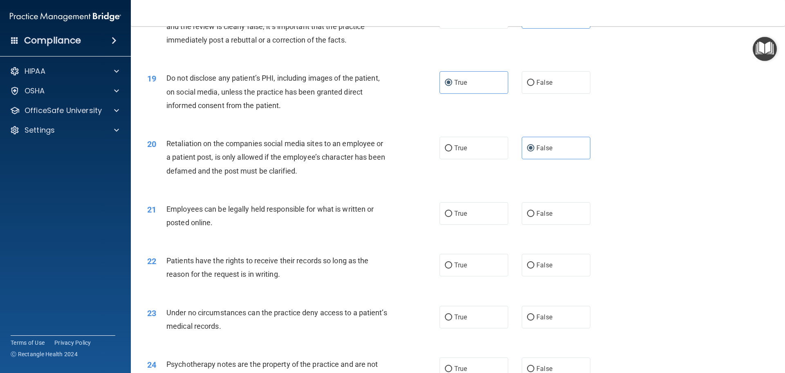
scroll to position [1186, 0]
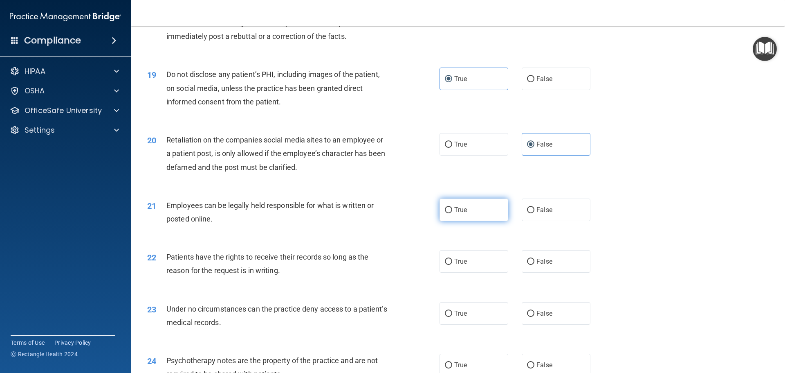
click at [491, 221] on label "True" at bounding box center [474, 209] width 69 height 22
click at [452, 213] on input "True" at bounding box center [448, 210] width 7 height 6
radio input "true"
click at [540, 265] on span "False" at bounding box center [545, 261] width 16 height 8
click at [534, 265] on input "False" at bounding box center [530, 261] width 7 height 6
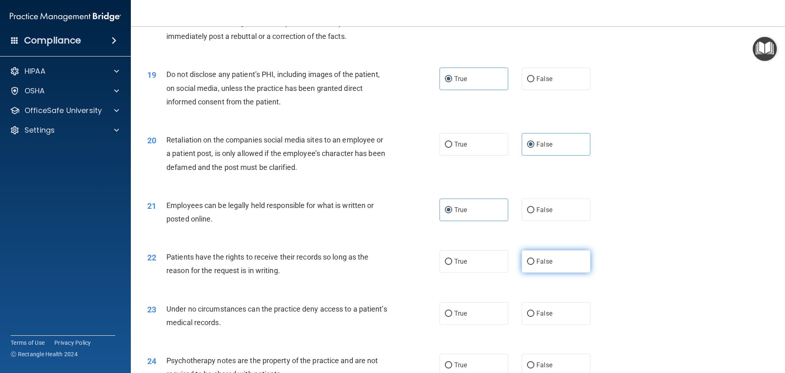
radio input "true"
click at [484, 321] on label "True" at bounding box center [474, 313] width 69 height 22
click at [452, 317] on input "True" at bounding box center [448, 313] width 7 height 6
radio input "true"
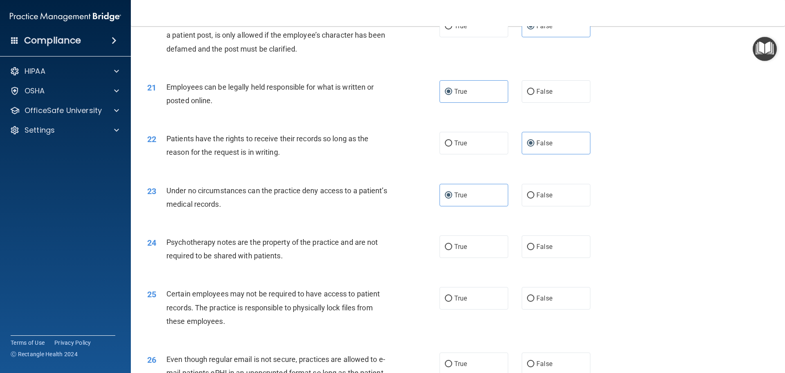
scroll to position [1309, 0]
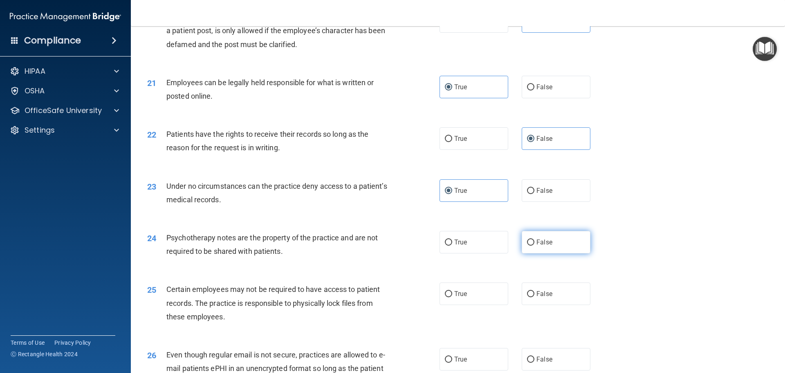
click at [550, 253] on label "False" at bounding box center [556, 242] width 69 height 22
click at [534, 245] on input "False" at bounding box center [530, 242] width 7 height 6
radio input "true"
drag, startPoint x: 482, startPoint y: 309, endPoint x: 506, endPoint y: 296, distance: 27.8
click at [481, 305] on label "True" at bounding box center [474, 293] width 69 height 22
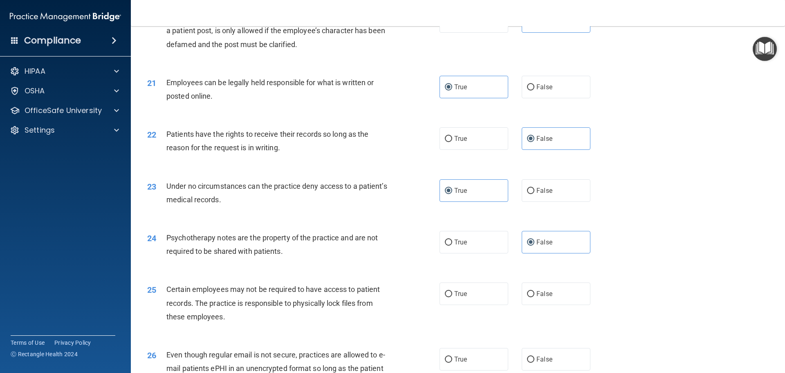
click at [452, 297] on input "True" at bounding box center [448, 294] width 7 height 6
radio input "true"
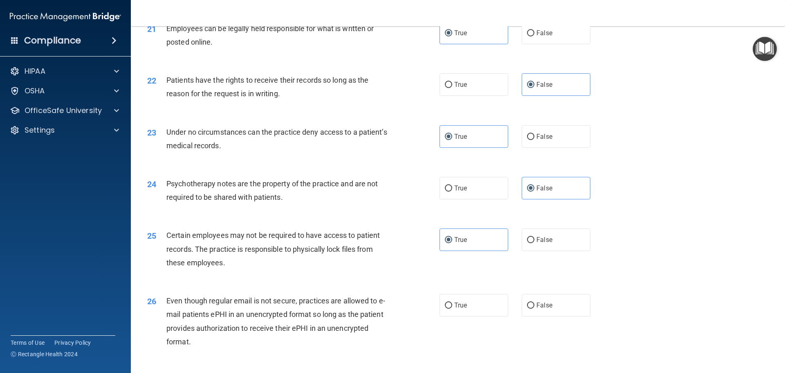
scroll to position [1431, 0]
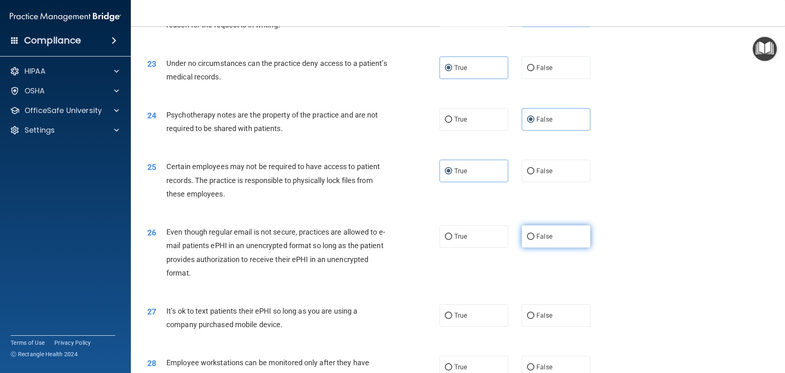
click at [546, 247] on label "False" at bounding box center [556, 236] width 69 height 22
click at [534, 240] on input "False" at bounding box center [530, 236] width 7 height 6
radio input "true"
click at [465, 326] on label "True" at bounding box center [474, 315] width 69 height 22
click at [452, 319] on input "True" at bounding box center [448, 315] width 7 height 6
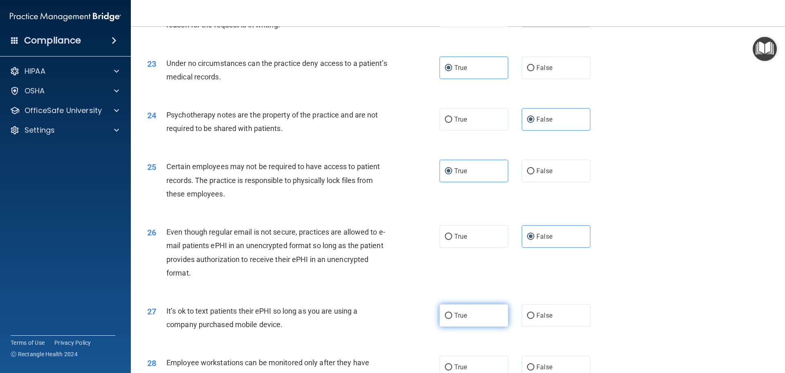
radio input "true"
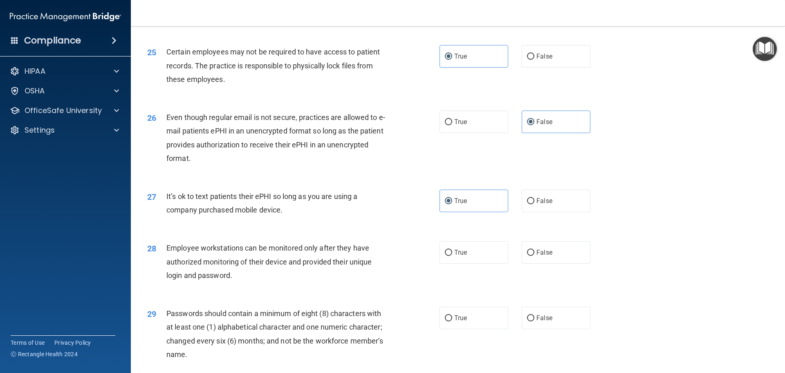
scroll to position [1554, 0]
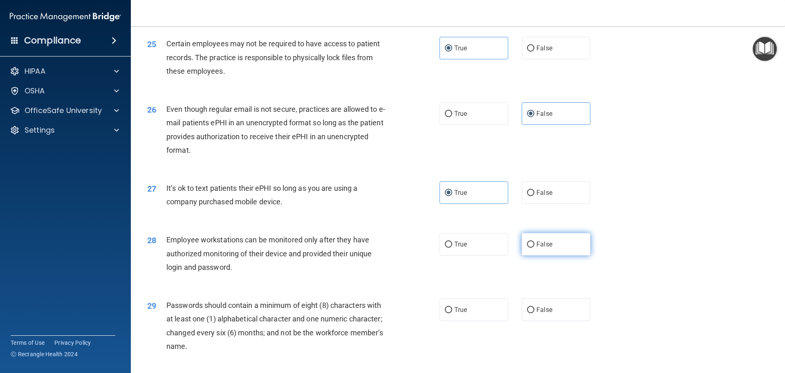
click at [548, 255] on label "False" at bounding box center [556, 244] width 69 height 22
click at [534, 247] on input "False" at bounding box center [530, 244] width 7 height 6
radio input "true"
click at [469, 321] on label "True" at bounding box center [474, 309] width 69 height 22
click at [452, 313] on input "True" at bounding box center [448, 310] width 7 height 6
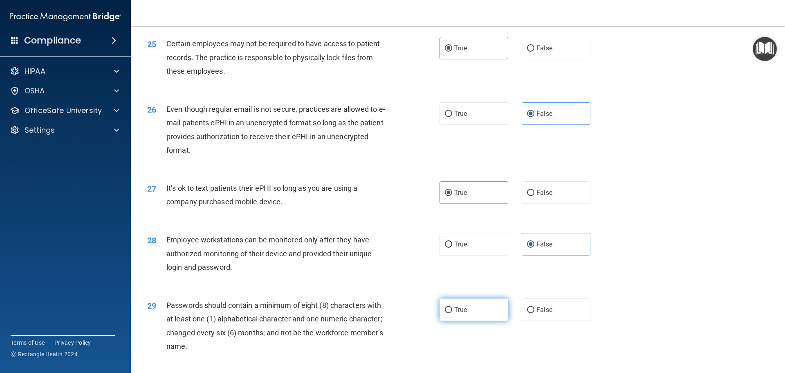
radio input "true"
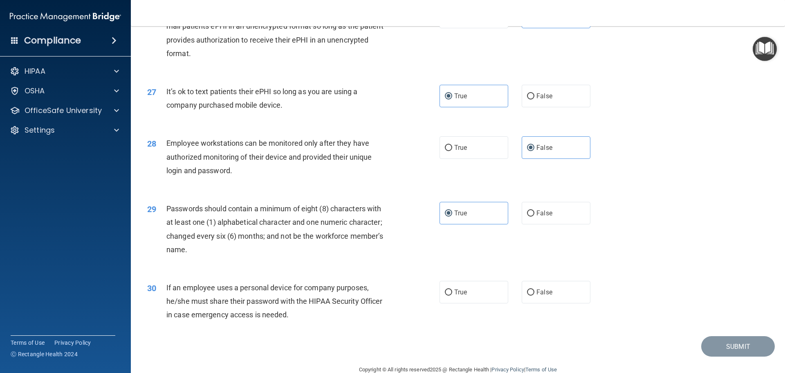
scroll to position [1677, 0]
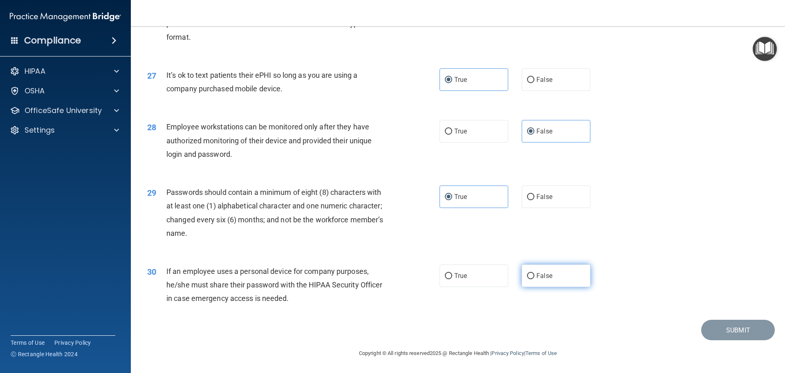
drag, startPoint x: 566, startPoint y: 283, endPoint x: 583, endPoint y: 284, distance: 17.2
click at [566, 283] on label "False" at bounding box center [556, 275] width 69 height 22
click at [534, 279] on input "False" at bounding box center [530, 276] width 7 height 6
radio input "true"
click at [730, 337] on button "Submit" at bounding box center [738, 329] width 74 height 21
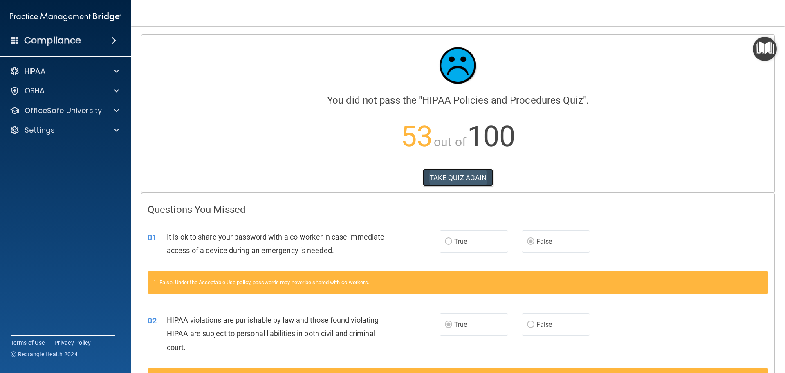
click at [457, 170] on button "TAKE QUIZ AGAIN" at bounding box center [458, 177] width 71 height 18
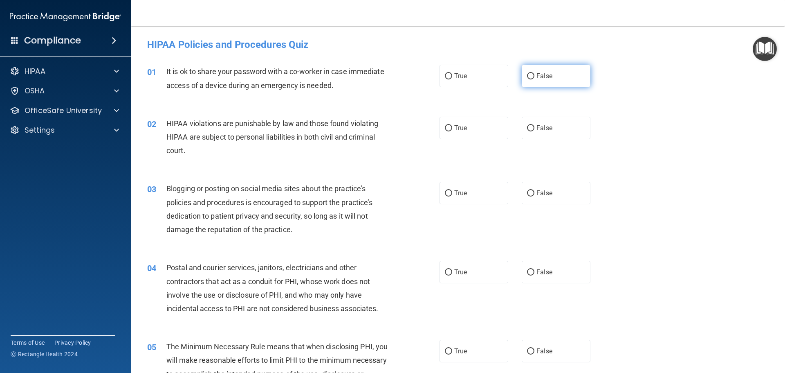
click at [537, 76] on span "False" at bounding box center [545, 76] width 16 height 8
click at [534, 76] on input "False" at bounding box center [530, 76] width 7 height 6
radio input "true"
click at [464, 125] on span "True" at bounding box center [460, 128] width 13 height 8
click at [452, 125] on input "True" at bounding box center [448, 128] width 7 height 6
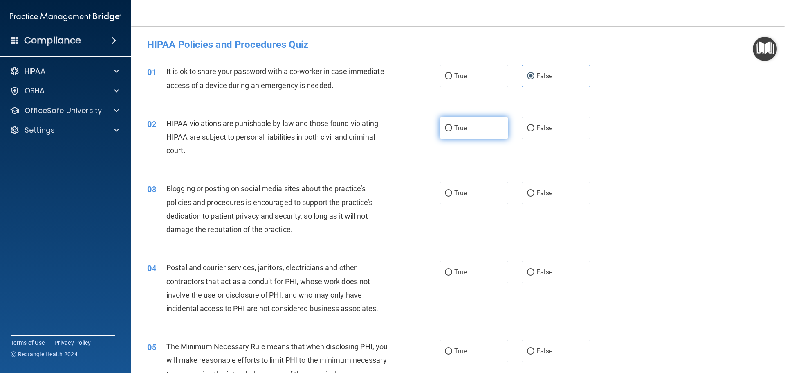
radio input "true"
click at [547, 200] on label "False" at bounding box center [556, 193] width 69 height 22
click at [534, 196] on input "False" at bounding box center [530, 193] width 7 height 6
radio input "true"
click at [465, 273] on label "True" at bounding box center [474, 271] width 69 height 22
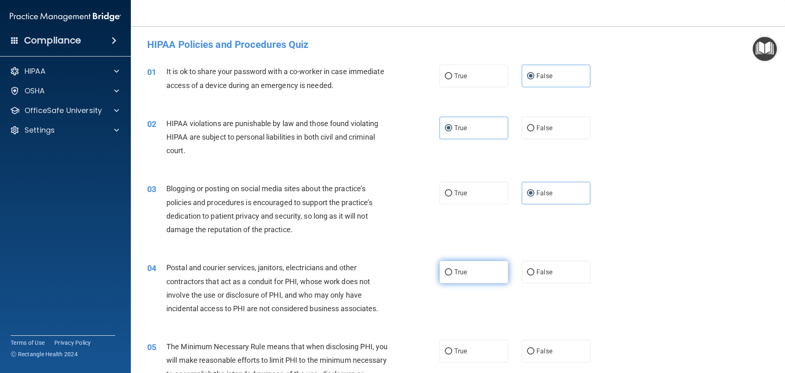
click at [452, 273] on input "True" at bounding box center [448, 272] width 7 height 6
radio input "true"
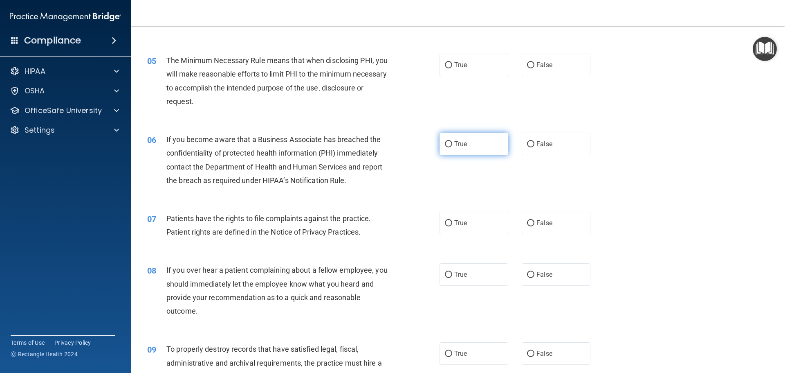
scroll to position [286, 0]
click at [481, 67] on label "True" at bounding box center [474, 64] width 69 height 22
click at [452, 67] on input "True" at bounding box center [448, 65] width 7 height 6
radio input "true"
click at [537, 147] on label "False" at bounding box center [556, 143] width 69 height 22
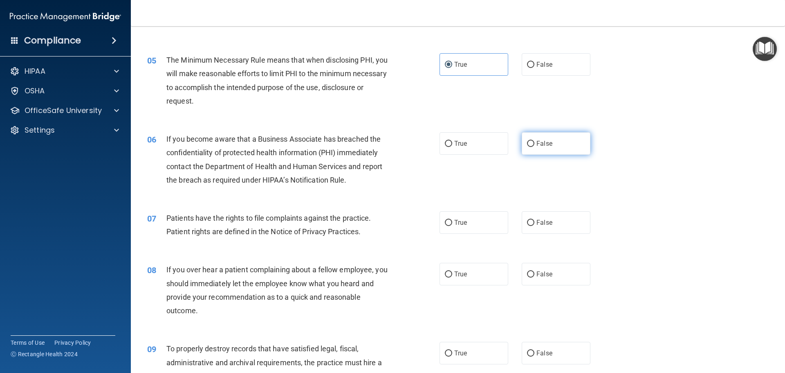
click at [534, 147] on input "False" at bounding box center [530, 144] width 7 height 6
radio input "true"
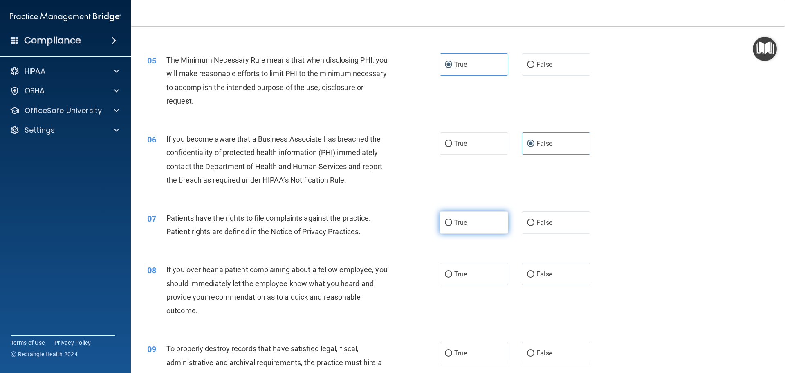
click at [465, 228] on label "True" at bounding box center [474, 222] width 69 height 22
click at [452, 226] on input "True" at bounding box center [448, 223] width 7 height 6
radio input "true"
click at [540, 274] on span "False" at bounding box center [545, 274] width 16 height 8
click at [534, 274] on input "False" at bounding box center [530, 274] width 7 height 6
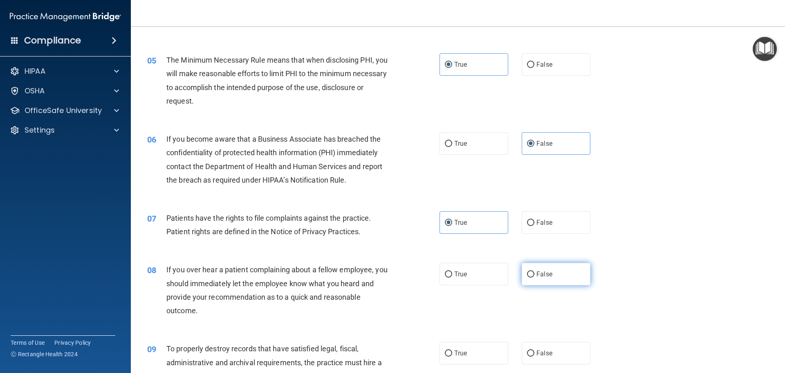
radio input "true"
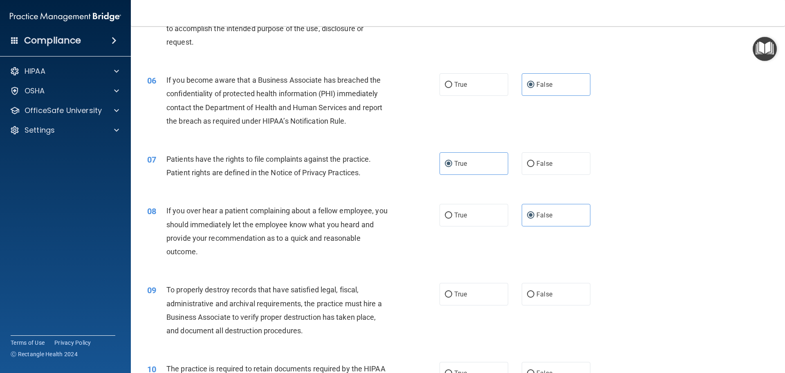
scroll to position [368, 0]
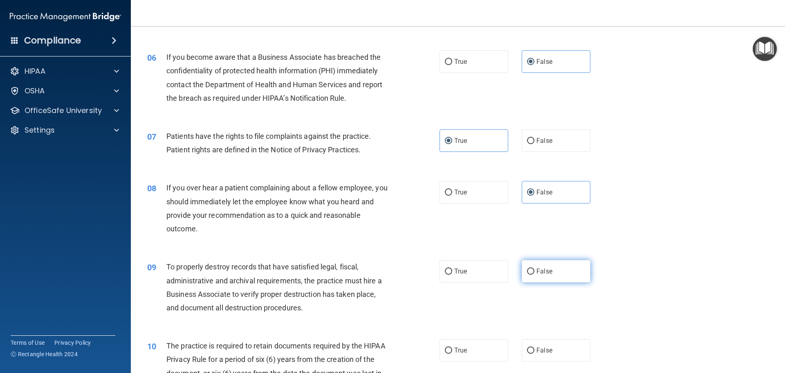
click at [555, 274] on label "False" at bounding box center [556, 271] width 69 height 22
click at [534, 274] on input "False" at bounding box center [530, 271] width 7 height 6
radio input "true"
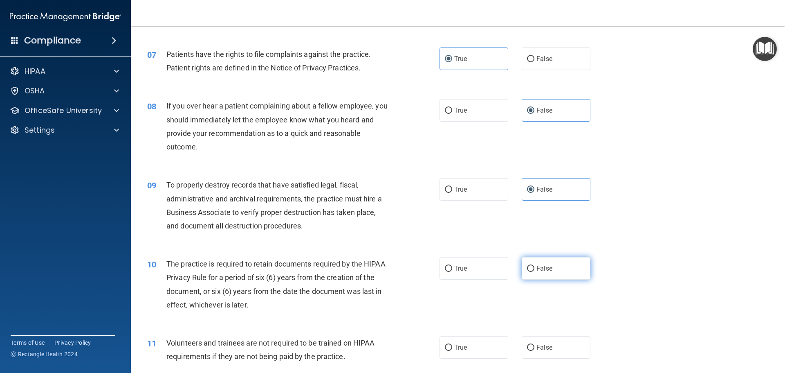
click at [559, 268] on label "False" at bounding box center [556, 268] width 69 height 22
click at [534, 268] on input "False" at bounding box center [530, 268] width 7 height 6
radio input "true"
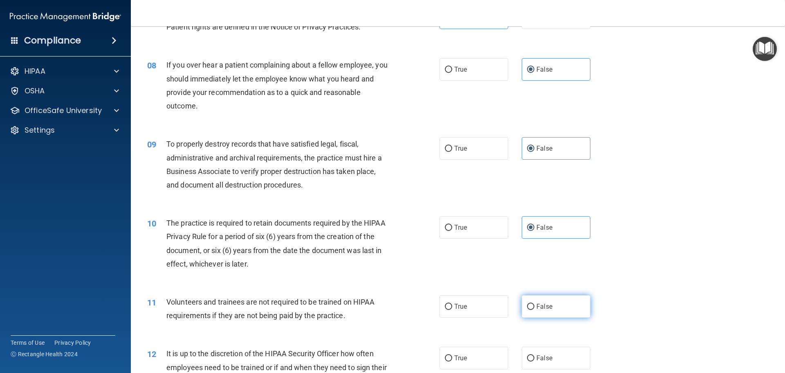
click at [543, 303] on span "False" at bounding box center [545, 306] width 16 height 8
click at [534, 303] on input "False" at bounding box center [530, 306] width 7 height 6
radio input "true"
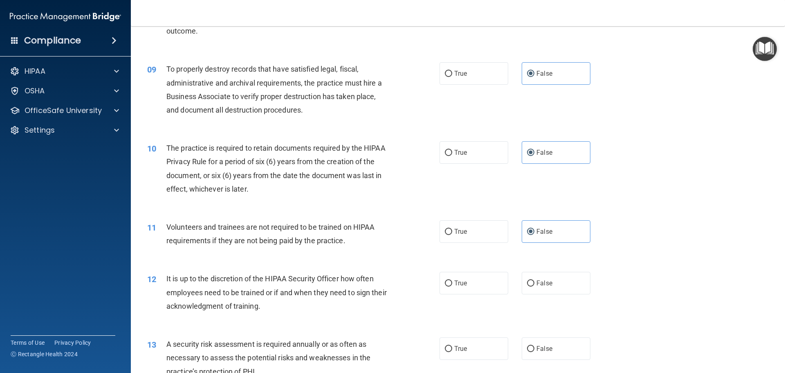
scroll to position [572, 0]
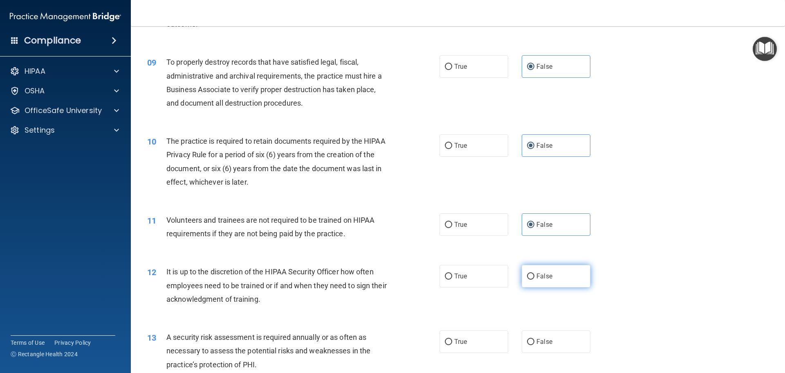
click at [548, 274] on label "False" at bounding box center [556, 276] width 69 height 22
click at [534, 274] on input "False" at bounding box center [530, 276] width 7 height 6
radio input "true"
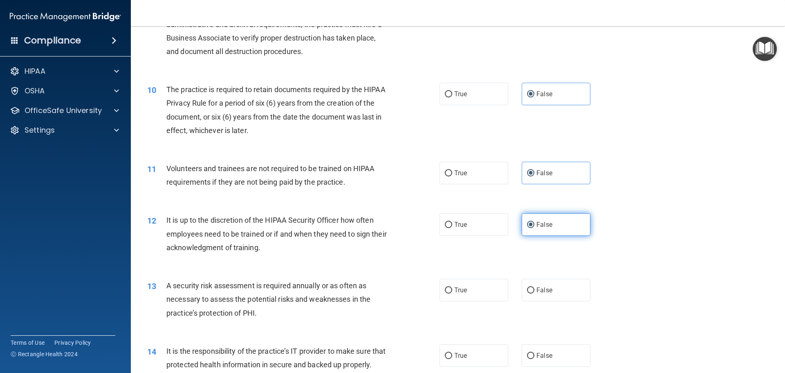
scroll to position [654, 0]
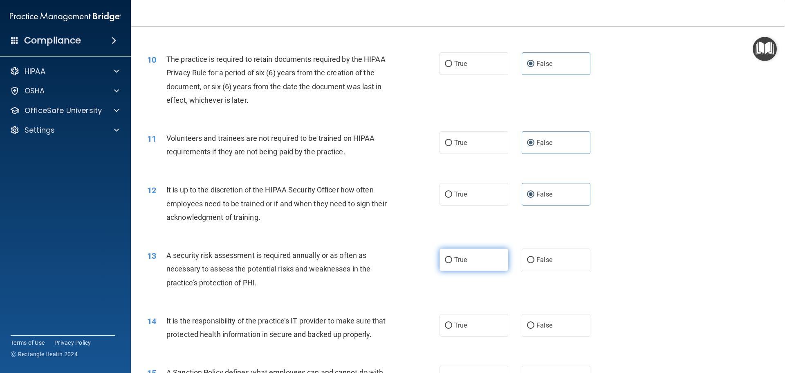
click at [456, 256] on span "True" at bounding box center [460, 260] width 13 height 8
click at [452, 257] on input "True" at bounding box center [448, 260] width 7 height 6
radio input "true"
click at [548, 325] on span "False" at bounding box center [545, 325] width 16 height 8
click at [534, 325] on input "False" at bounding box center [530, 325] width 7 height 6
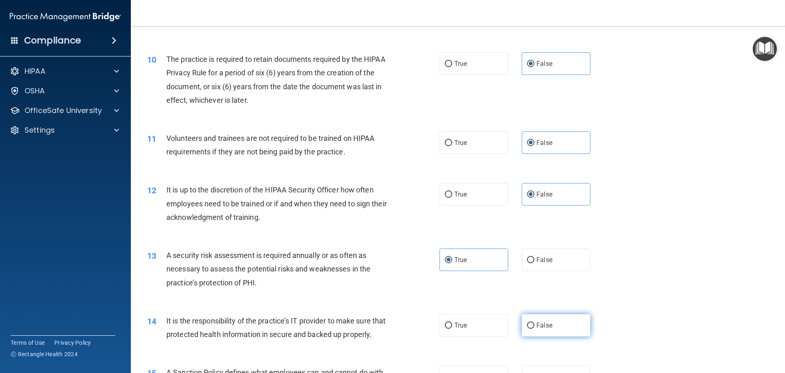
radio input "true"
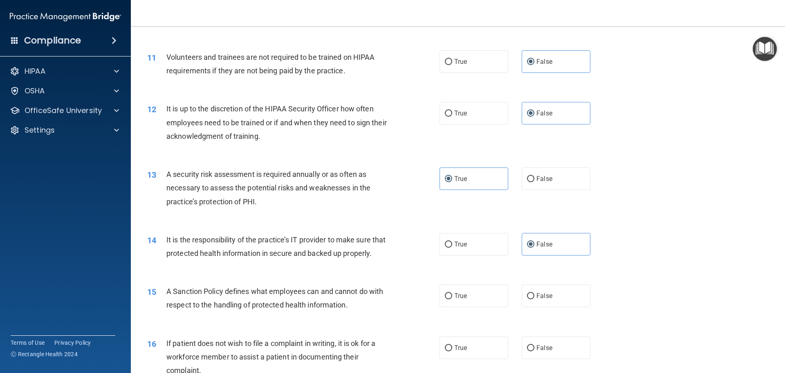
scroll to position [736, 0]
click at [564, 306] on label "False" at bounding box center [556, 294] width 69 height 22
click at [534, 298] on input "False" at bounding box center [530, 295] width 7 height 6
radio input "true"
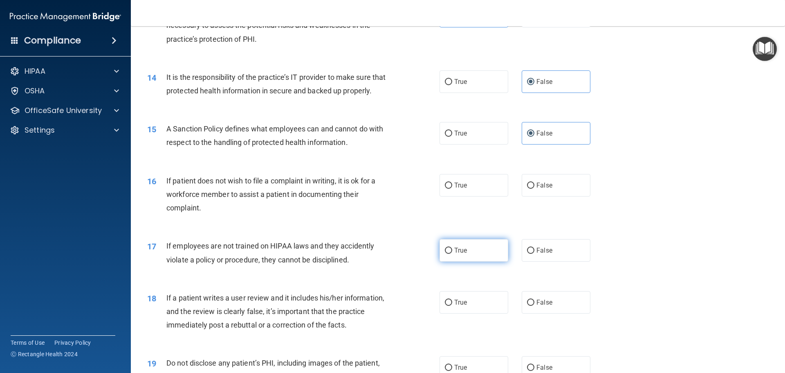
scroll to position [900, 0]
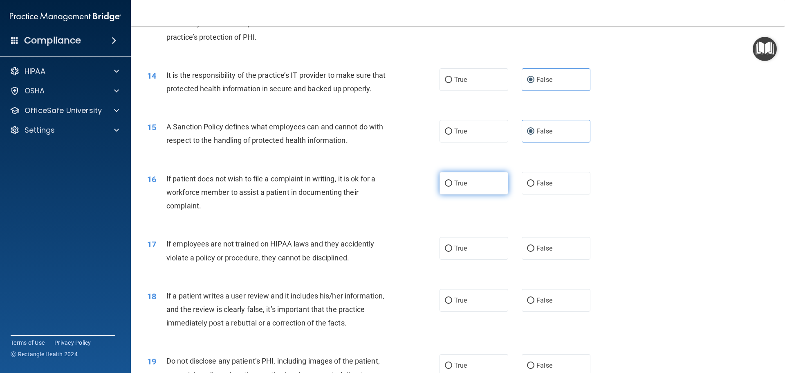
click at [457, 187] on span "True" at bounding box center [460, 183] width 13 height 8
click at [452, 186] on input "True" at bounding box center [448, 183] width 7 height 6
radio input "true"
click at [561, 259] on label "False" at bounding box center [556, 248] width 69 height 22
click at [534, 251] on input "False" at bounding box center [530, 248] width 7 height 6
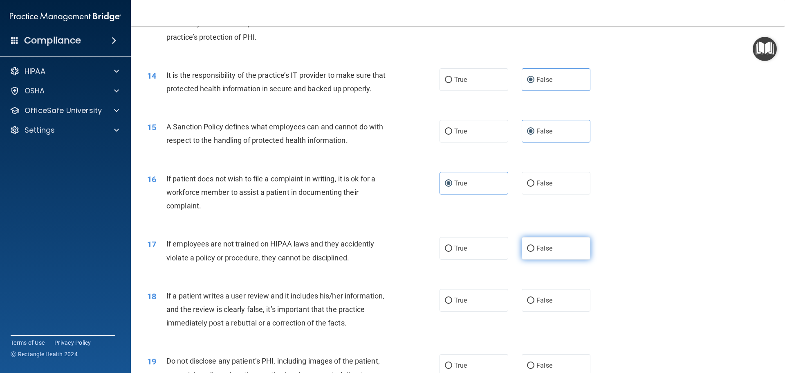
radio input "true"
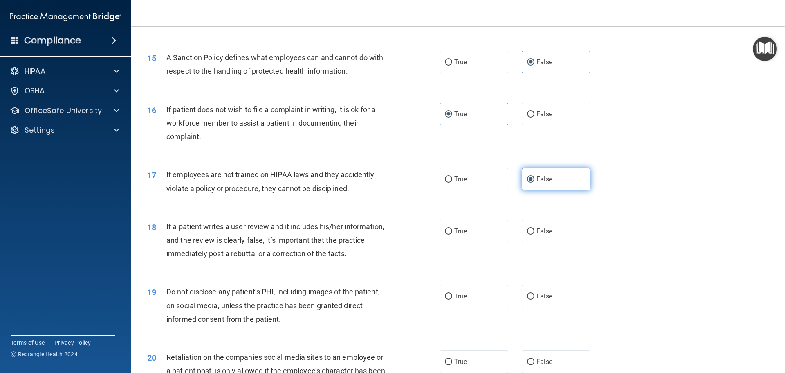
scroll to position [981, 0]
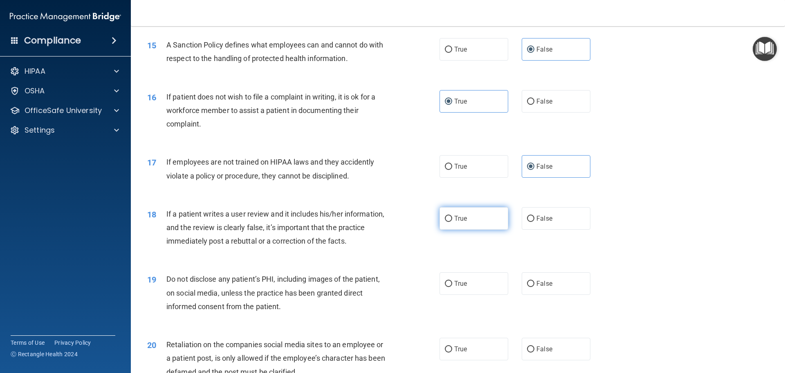
click at [475, 229] on label "True" at bounding box center [474, 218] width 69 height 22
click at [452, 222] on input "True" at bounding box center [448, 219] width 7 height 6
radio input "true"
click at [558, 294] on label "False" at bounding box center [556, 283] width 69 height 22
click at [534, 287] on input "False" at bounding box center [530, 284] width 7 height 6
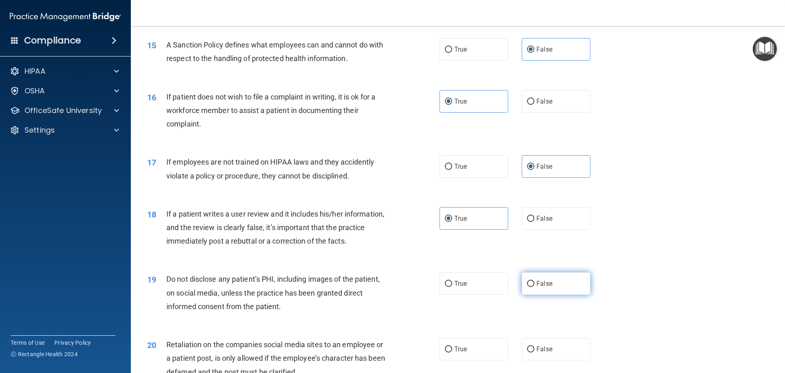
radio input "true"
click at [494, 294] on label "True" at bounding box center [474, 283] width 69 height 22
click at [452, 287] on input "True" at bounding box center [448, 284] width 7 height 6
radio input "true"
radio input "false"
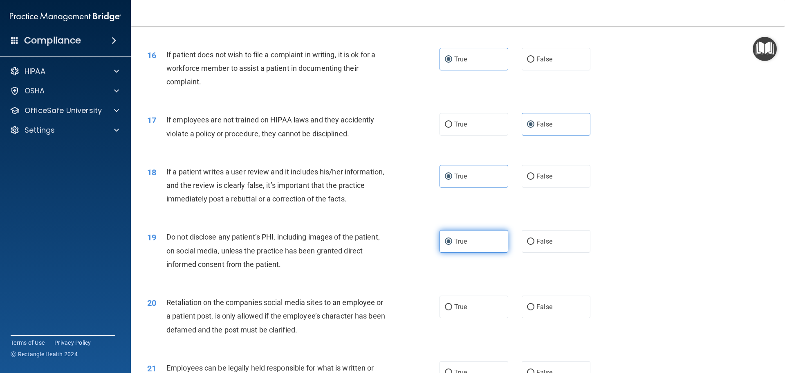
scroll to position [1063, 0]
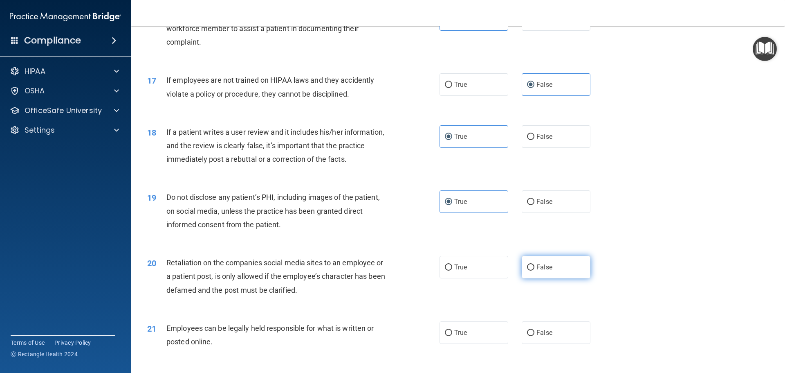
click at [560, 278] on label "False" at bounding box center [556, 267] width 69 height 22
click at [534, 270] on input "False" at bounding box center [530, 267] width 7 height 6
radio input "true"
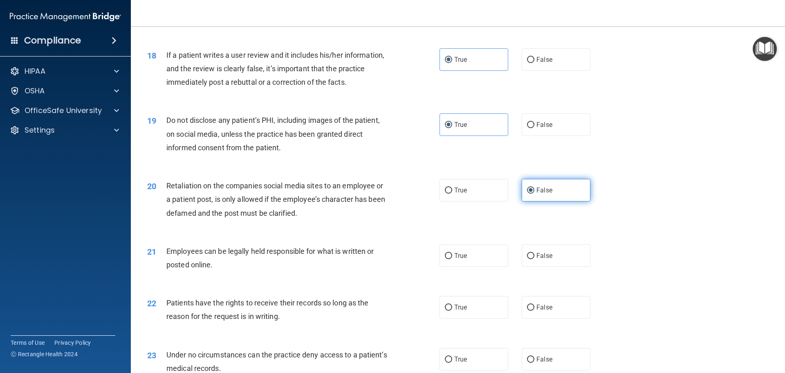
scroll to position [1145, 0]
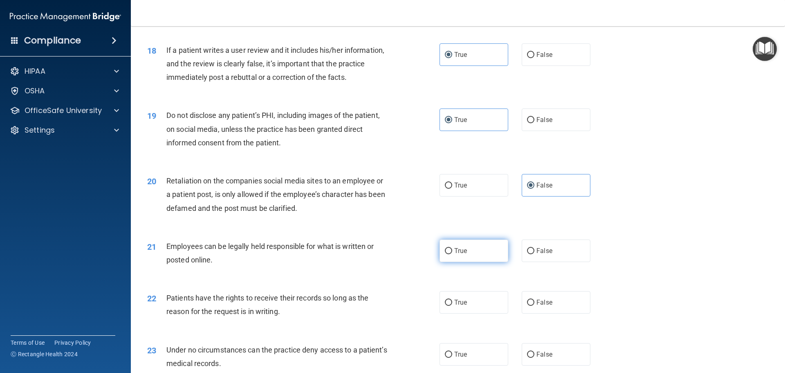
click at [472, 262] on label "True" at bounding box center [474, 250] width 69 height 22
click at [452, 254] on input "True" at bounding box center [448, 251] width 7 height 6
radio input "true"
drag, startPoint x: 537, startPoint y: 321, endPoint x: 541, endPoint y: 298, distance: 23.1
click at [537, 313] on label "False" at bounding box center [556, 302] width 69 height 22
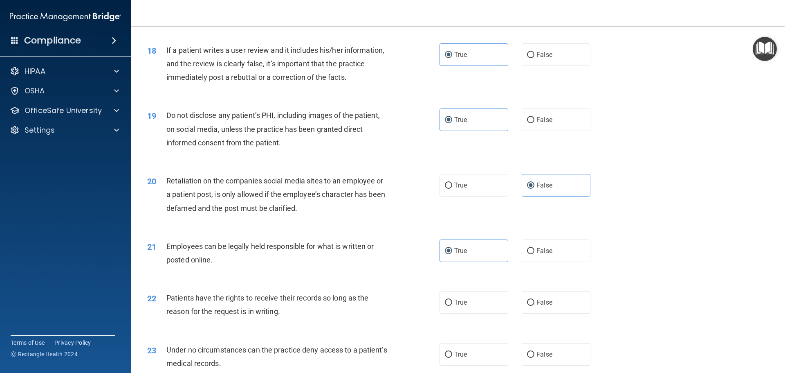
click at [534, 305] on input "False" at bounding box center [530, 302] width 7 height 6
radio input "true"
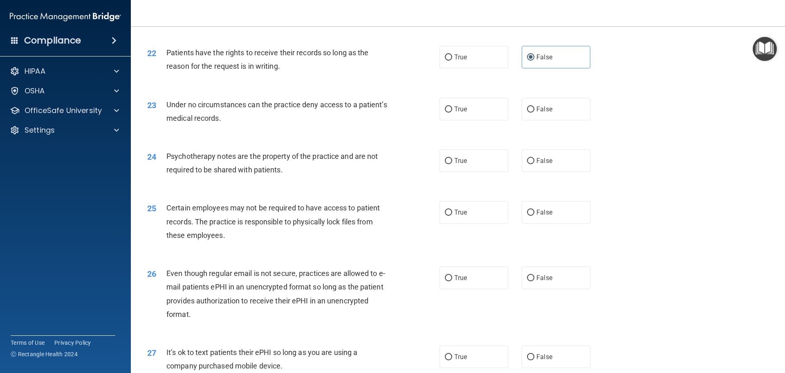
scroll to position [1390, 0]
click at [566, 120] on label "False" at bounding box center [556, 108] width 69 height 22
click at [534, 112] on input "False" at bounding box center [530, 109] width 7 height 6
radio input "true"
click at [463, 171] on label "True" at bounding box center [474, 160] width 69 height 22
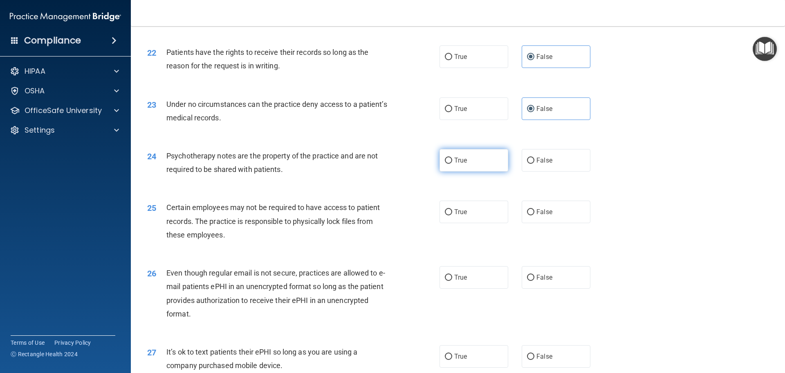
click at [452, 164] on input "True" at bounding box center [448, 160] width 7 height 6
radio input "true"
click at [476, 223] on label "True" at bounding box center [474, 211] width 69 height 22
click at [452, 215] on input "True" at bounding box center [448, 212] width 7 height 6
radio input "true"
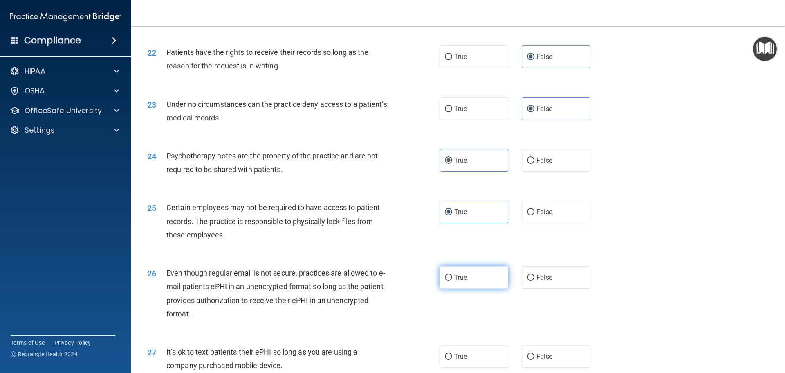
click at [469, 288] on label "True" at bounding box center [474, 277] width 69 height 22
click at [452, 281] on input "True" at bounding box center [448, 277] width 7 height 6
radio input "true"
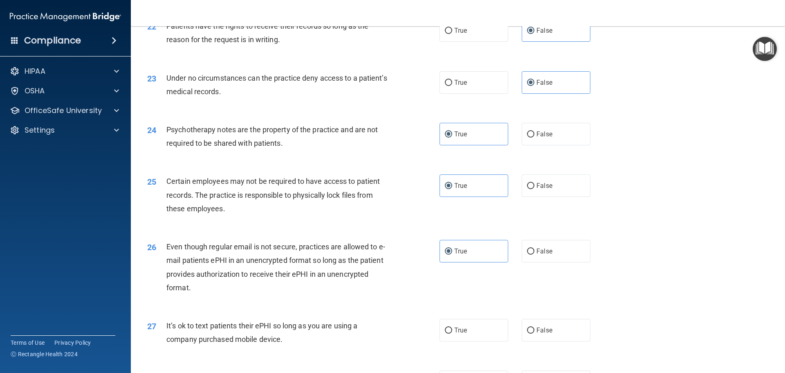
scroll to position [1431, 0]
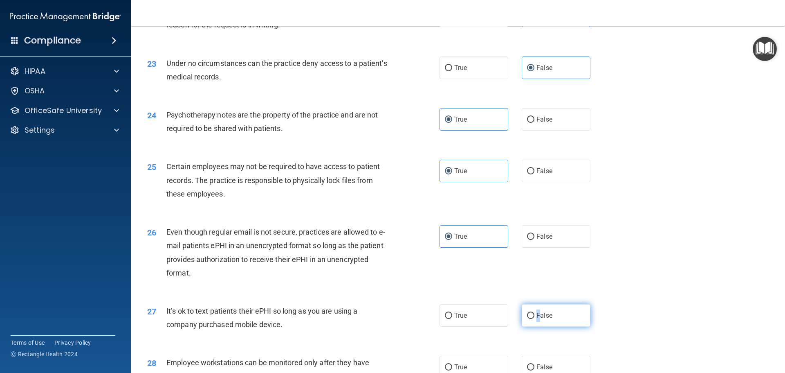
click at [535, 326] on label "False" at bounding box center [556, 315] width 69 height 22
click at [528, 319] on input "False" at bounding box center [530, 315] width 7 height 6
radio input "true"
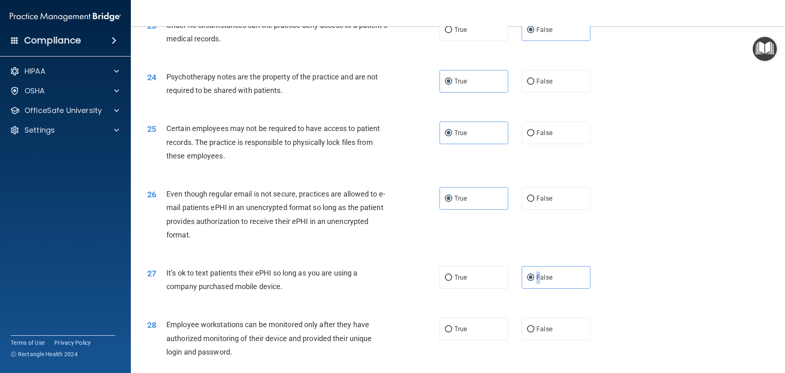
scroll to position [1513, 0]
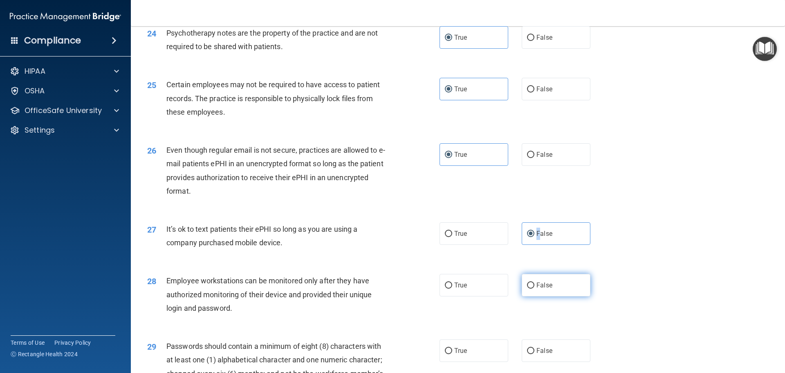
click at [528, 288] on input "False" at bounding box center [530, 285] width 7 height 6
radio input "true"
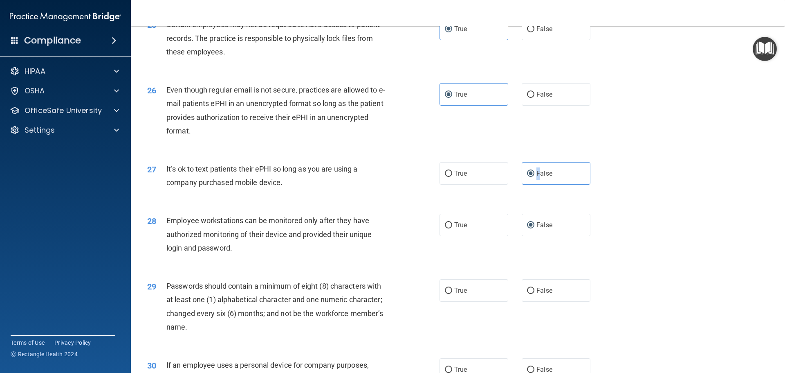
scroll to position [1595, 0]
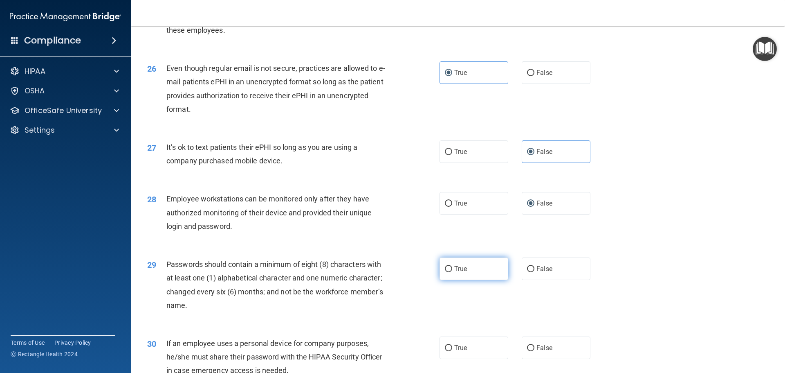
click at [467, 280] on label "True" at bounding box center [474, 268] width 69 height 22
click at [452, 272] on input "True" at bounding box center [448, 269] width 7 height 6
radio input "true"
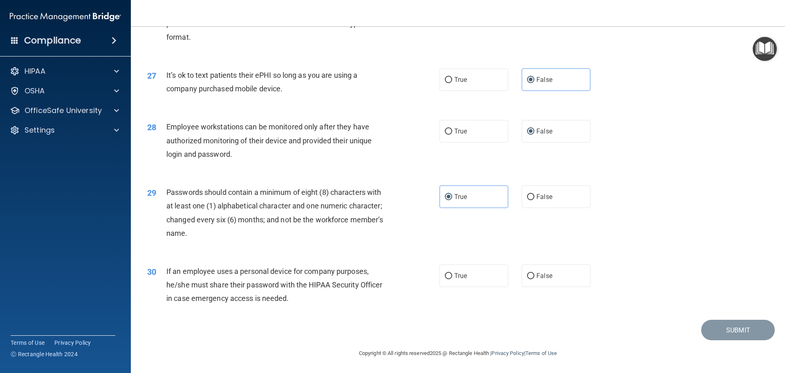
scroll to position [1680, 0]
click at [551, 287] on div "30 If an employee uses a personal device for company purposes, he/she must shar…" at bounding box center [458, 286] width 634 height 65
click at [549, 275] on label "False" at bounding box center [556, 275] width 69 height 22
click at [534, 275] on input "False" at bounding box center [530, 276] width 7 height 6
radio input "true"
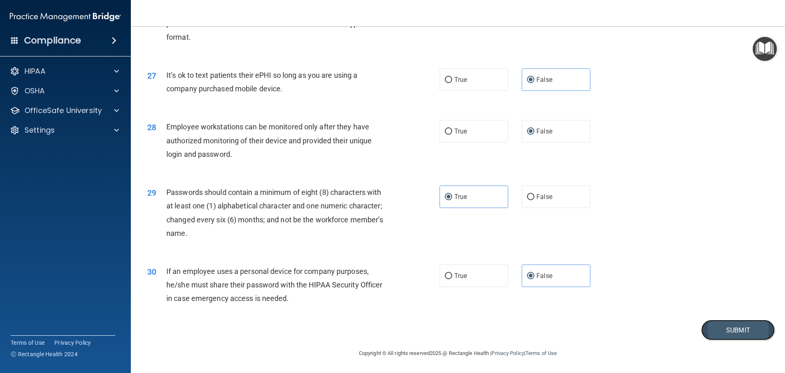
click at [743, 333] on button "Submit" at bounding box center [738, 329] width 74 height 21
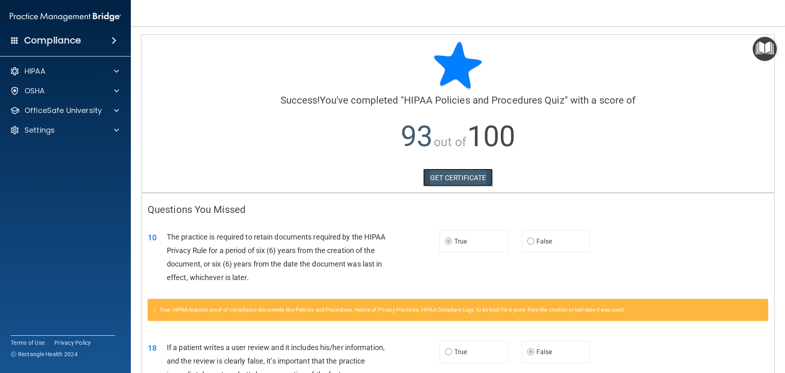
click at [476, 170] on link "GET CERTIFICATE" at bounding box center [458, 177] width 70 height 18
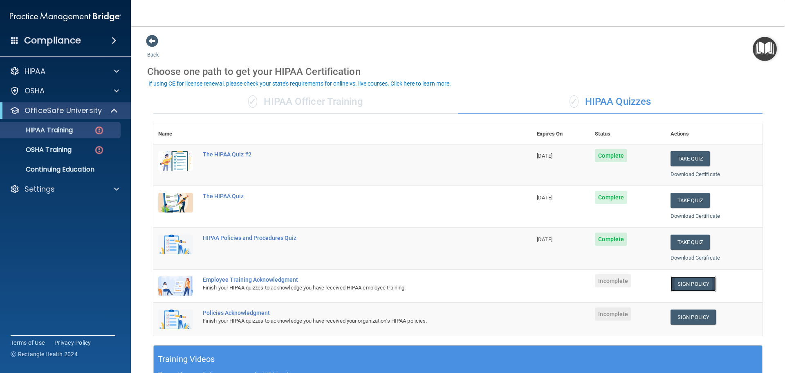
click at [704, 287] on link "Sign Policy" at bounding box center [693, 283] width 45 height 15
click at [694, 322] on link "Sign Policy" at bounding box center [693, 316] width 45 height 15
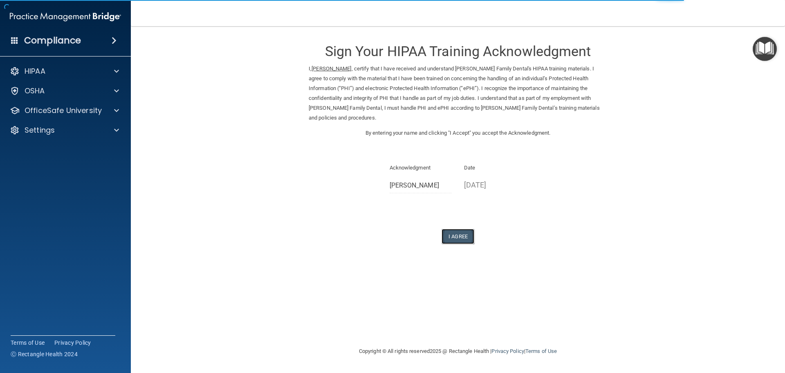
click at [456, 229] on button "I Agree" at bounding box center [458, 236] width 33 height 15
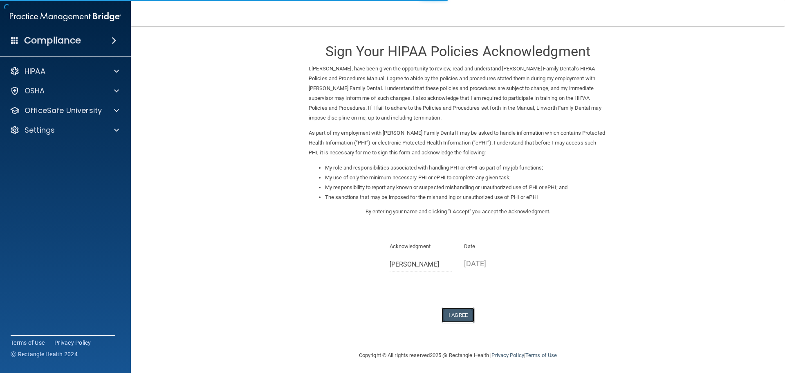
click at [465, 321] on button "I Agree" at bounding box center [458, 314] width 33 height 15
